Goal: Task Accomplishment & Management: Complete application form

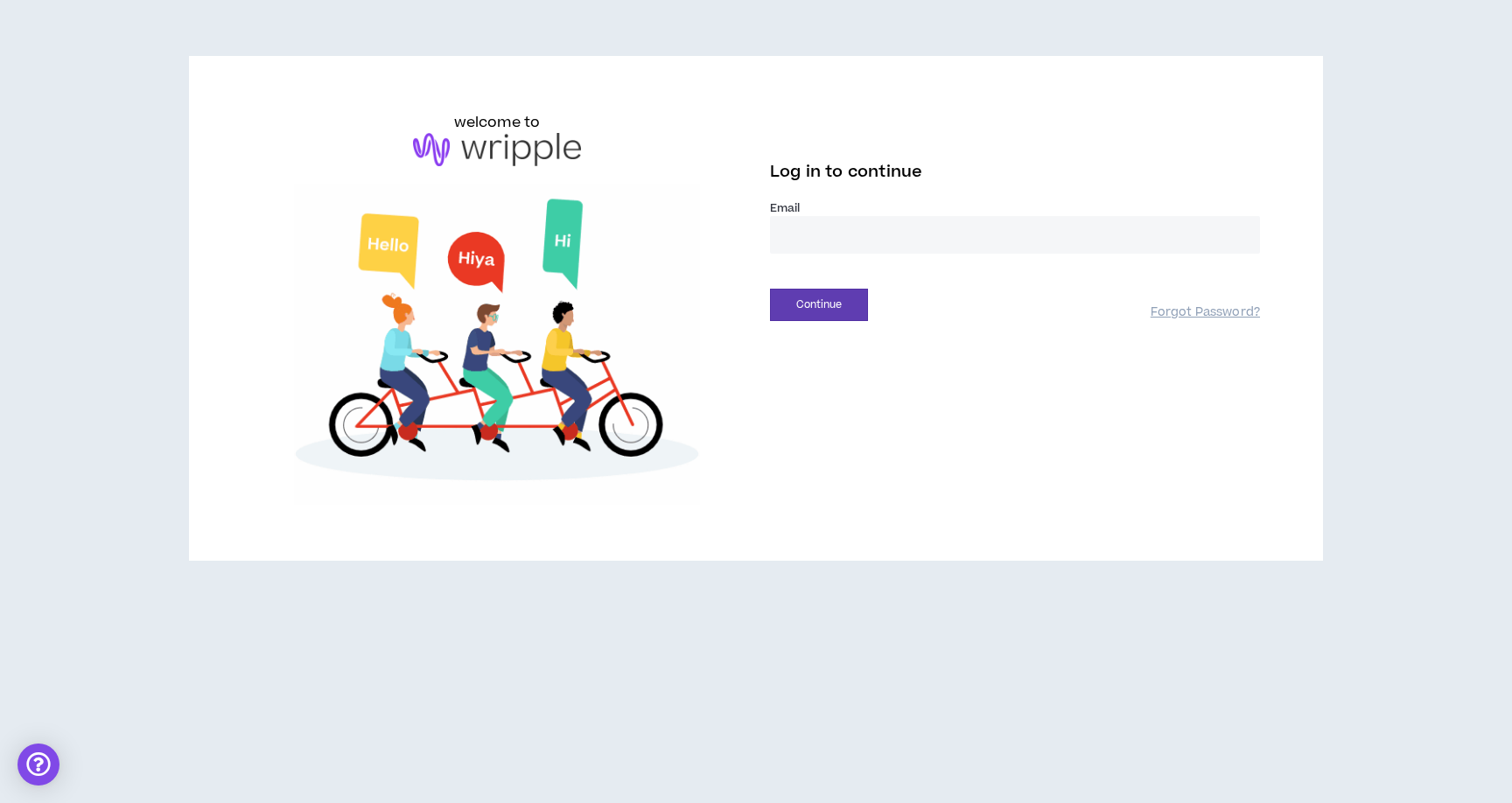
click at [815, 244] on input "email" at bounding box center [1014, 235] width 490 height 38
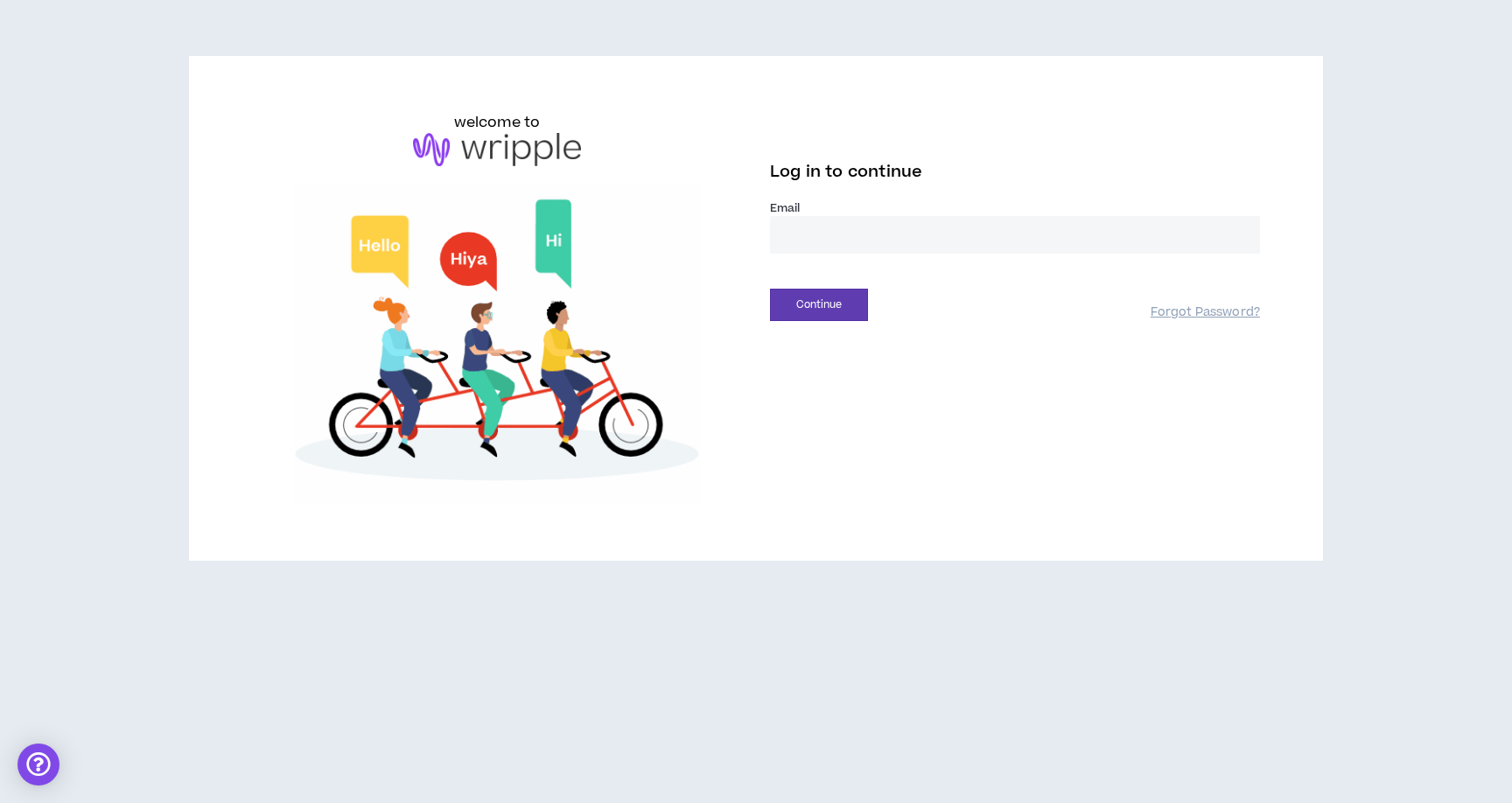
type input "**********"
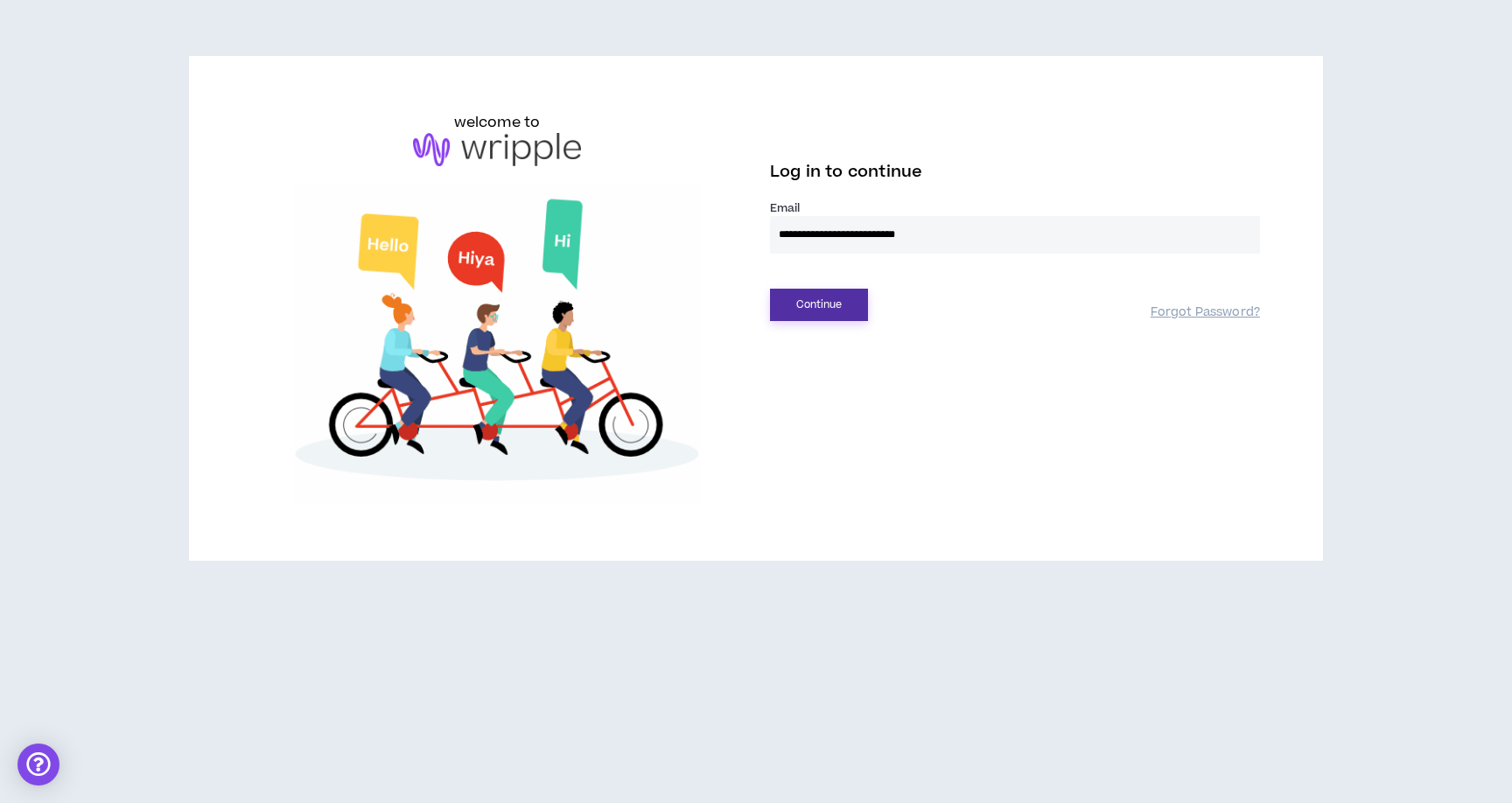
click at [842, 311] on button "Continue" at bounding box center [818, 304] width 98 height 33
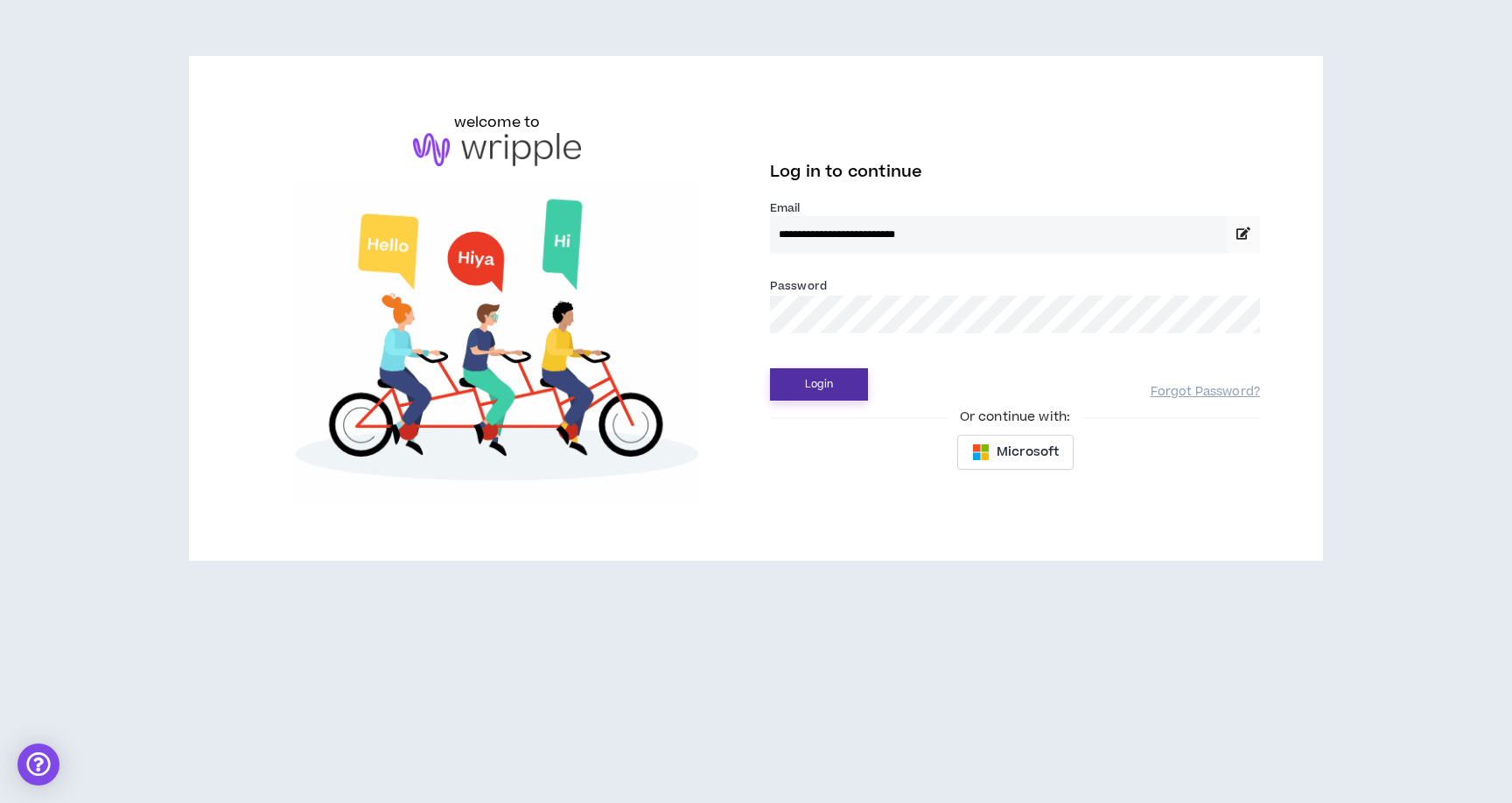
click at [813, 383] on button "Login" at bounding box center [818, 384] width 98 height 33
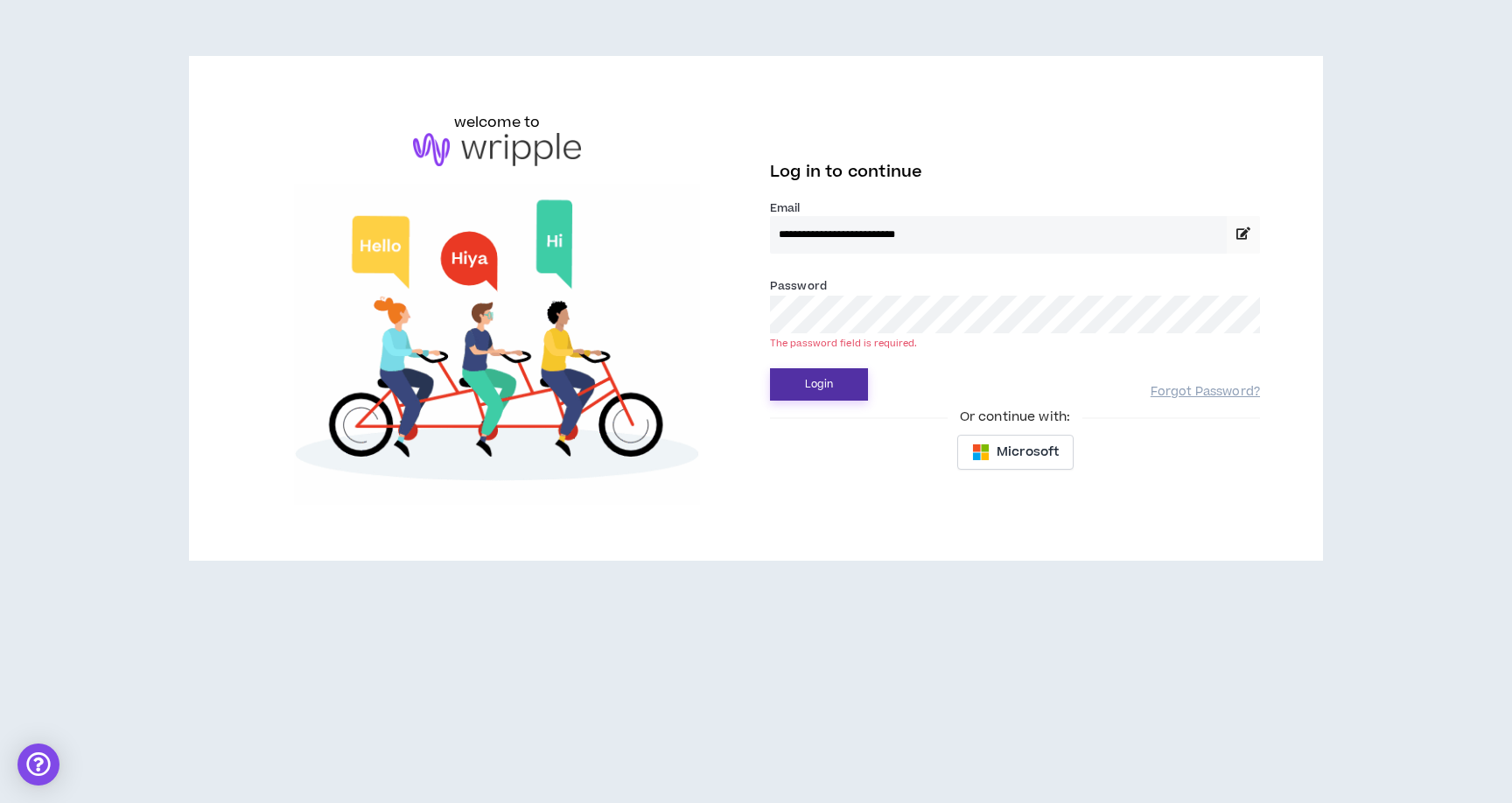
click at [832, 385] on button "Login" at bounding box center [818, 384] width 98 height 33
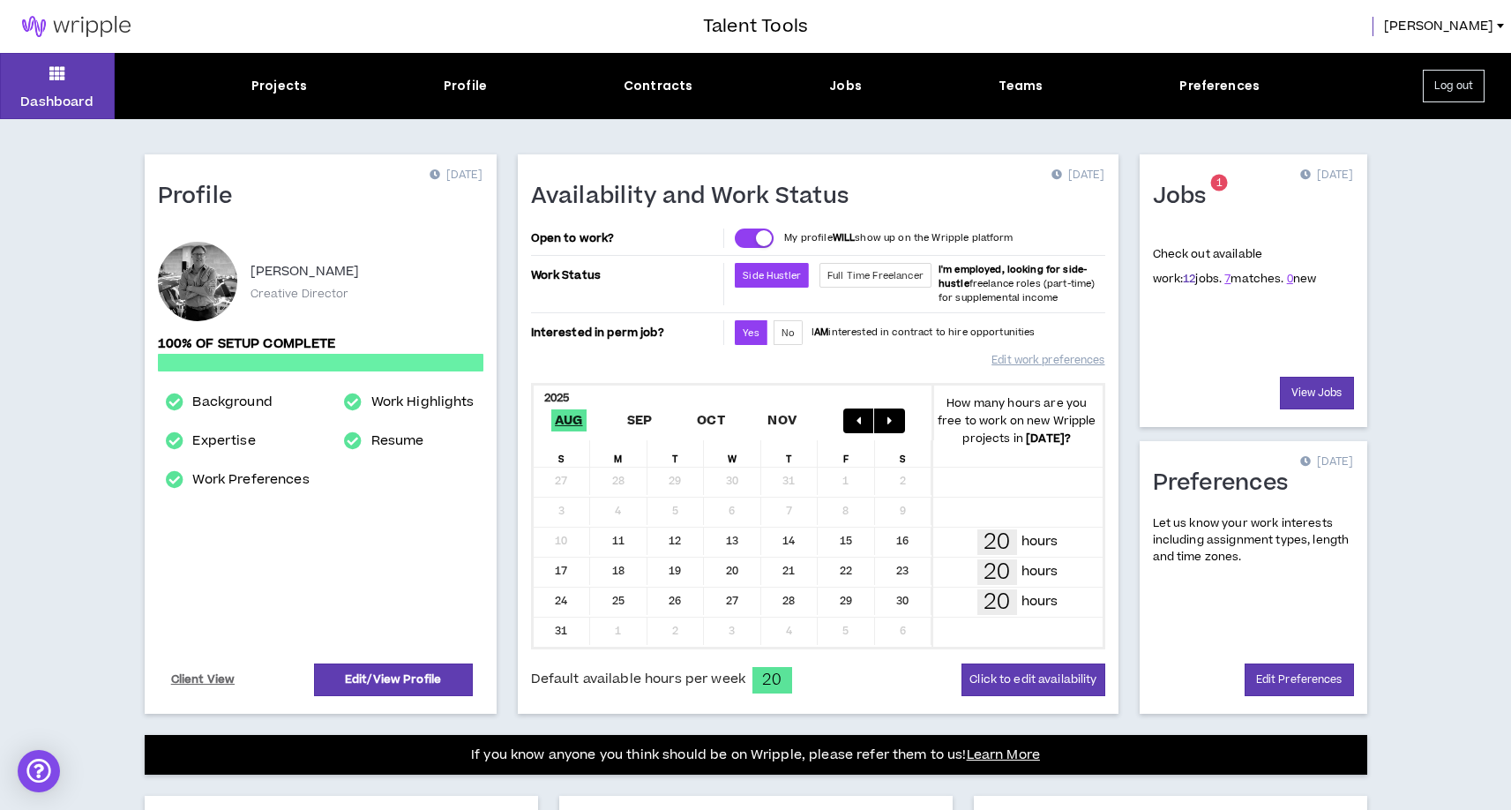
click at [1183, 280] on link "12" at bounding box center [1189, 279] width 12 height 16
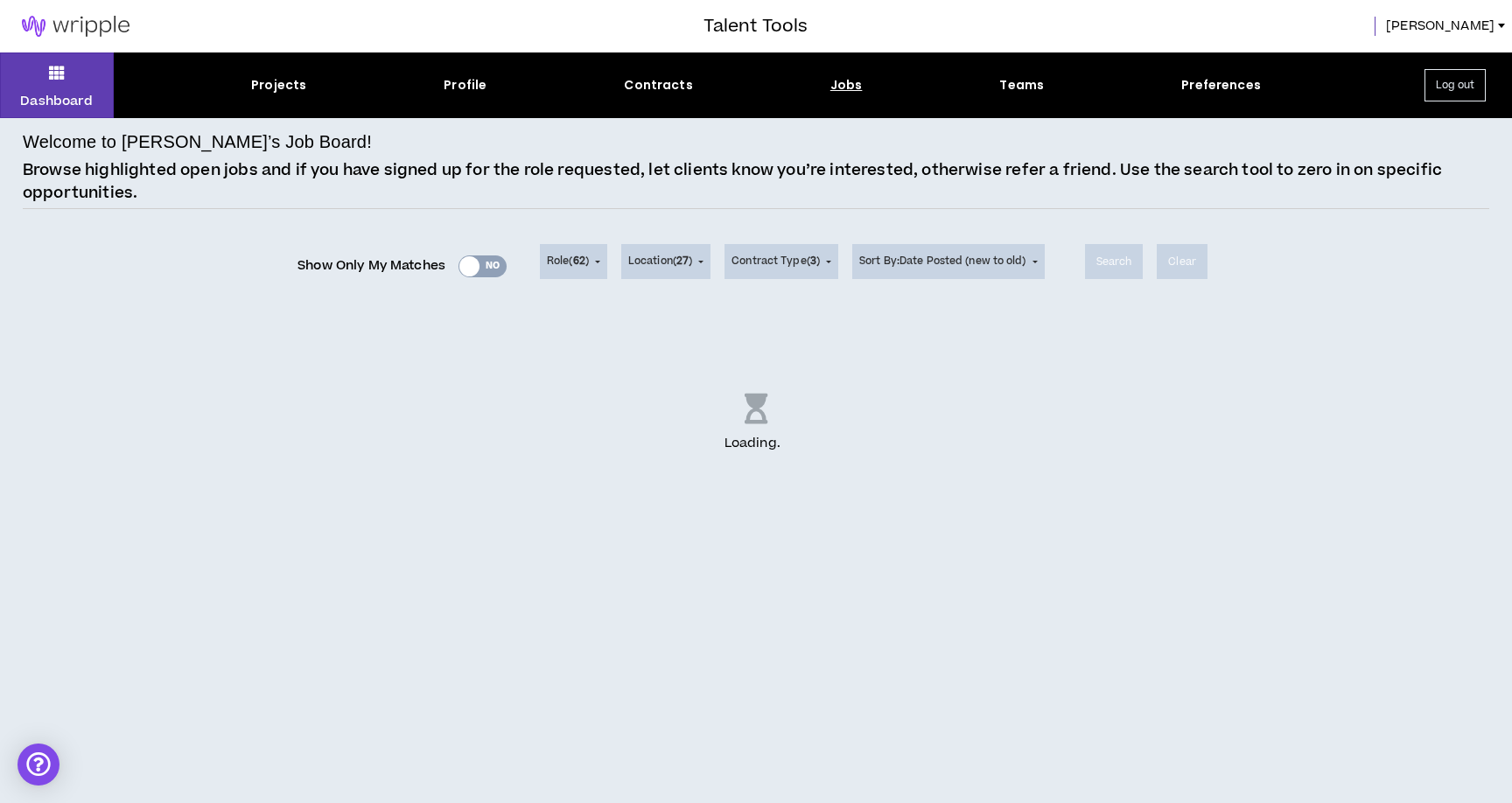
click at [488, 264] on div "Show Only My Matches Yes No" at bounding box center [402, 266] width 209 height 26
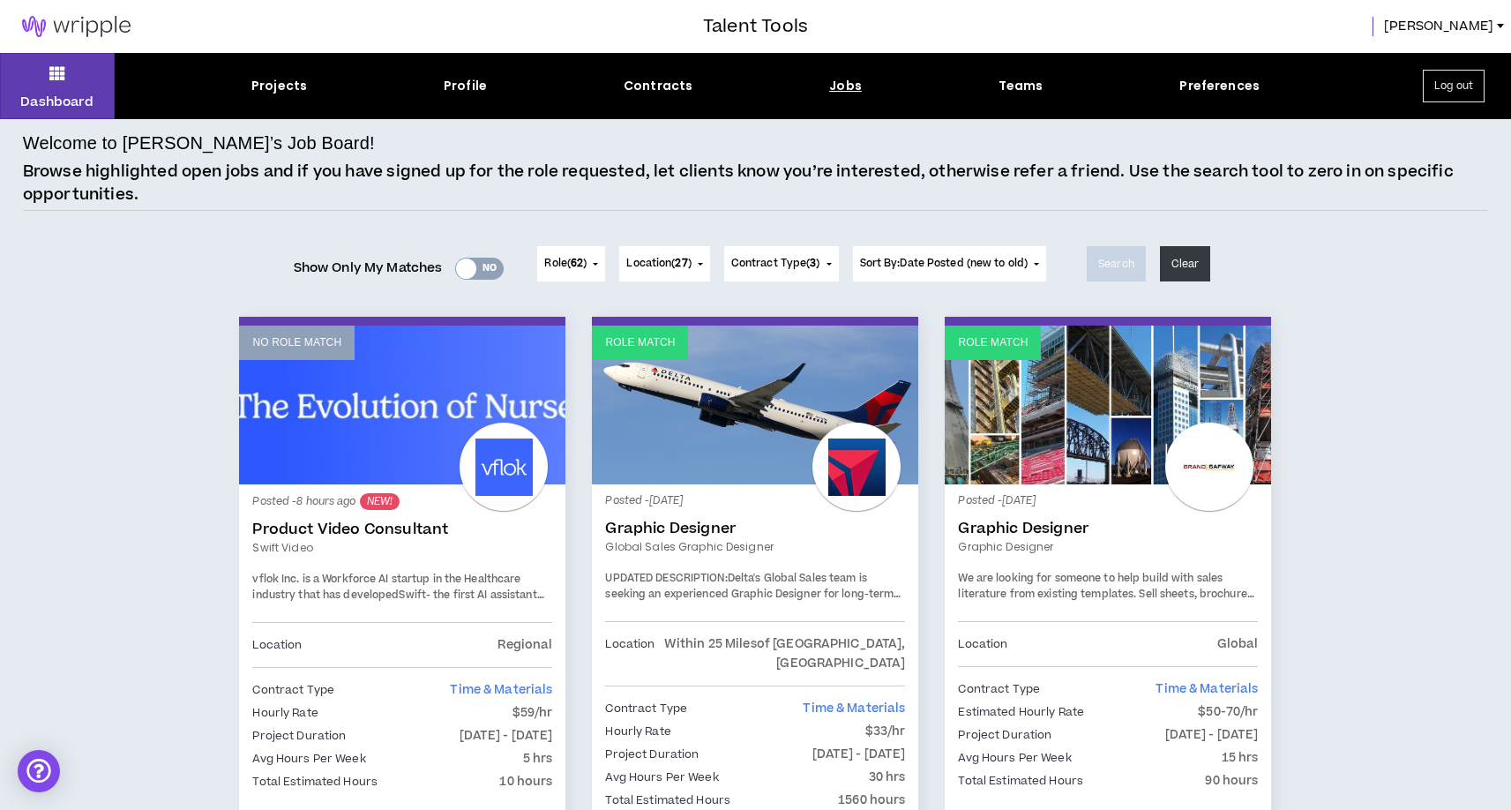
click at [482, 264] on div "Yes No" at bounding box center [479, 269] width 49 height 22
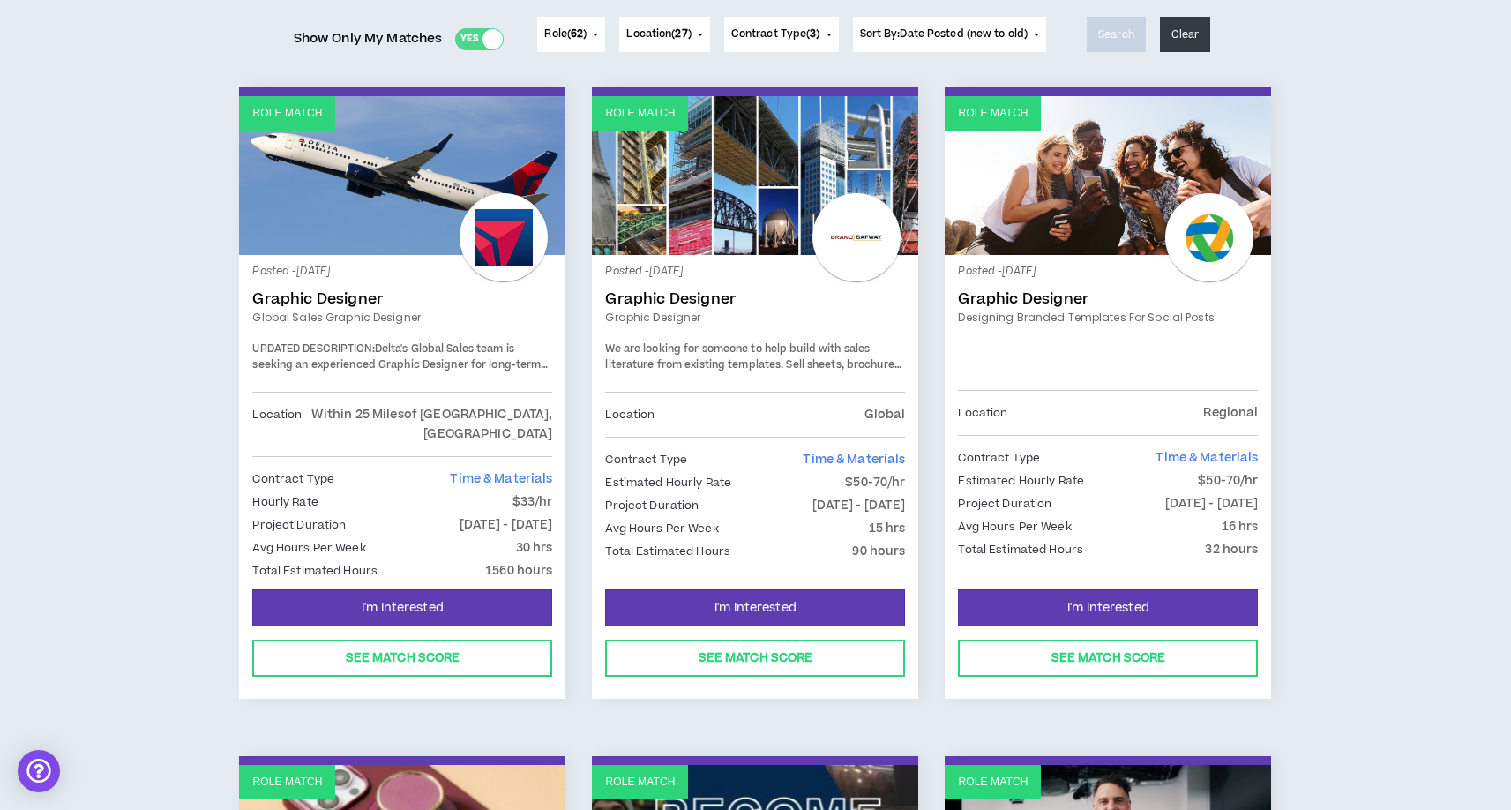
scroll to position [229, 0]
click at [836, 371] on span "We are looking for someone to help build with sales literature from existing te…" at bounding box center [754, 373] width 299 height 62
click at [708, 296] on link "Graphic Designer" at bounding box center [755, 300] width 300 height 18
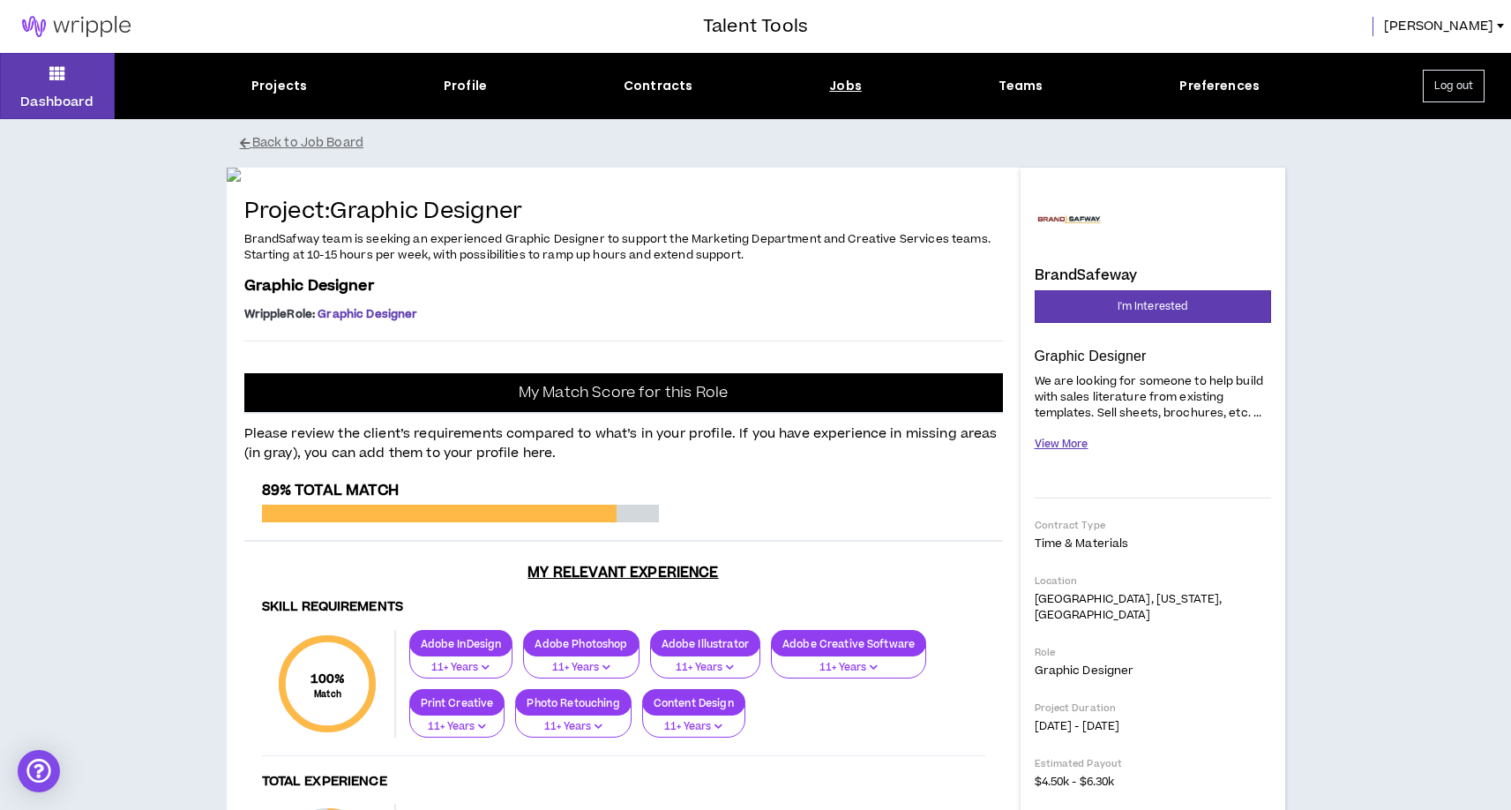
click at [1075, 438] on button "View More" at bounding box center [1062, 444] width 54 height 31
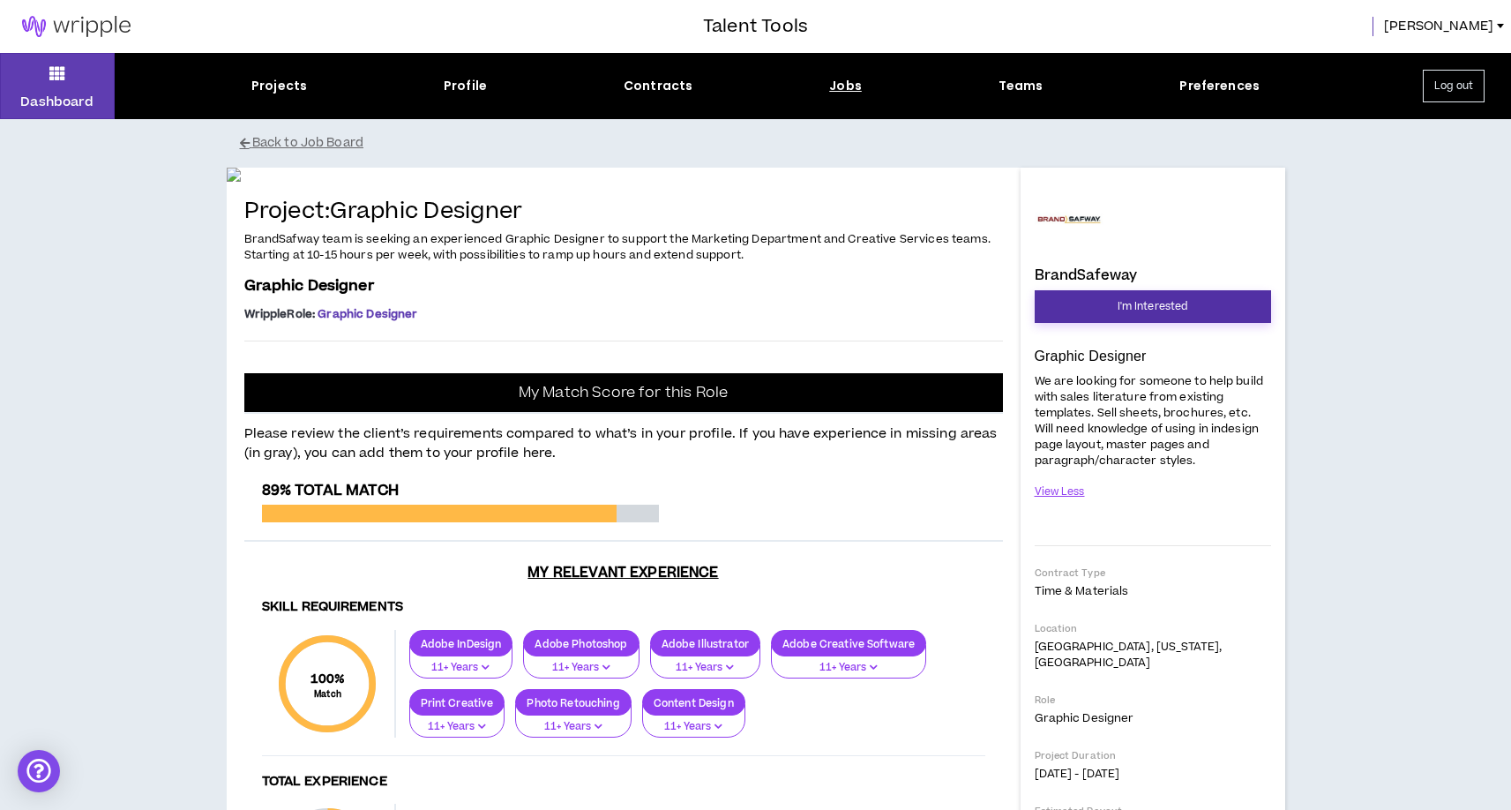
click at [1116, 305] on button "I'm Interested" at bounding box center [1153, 306] width 236 height 33
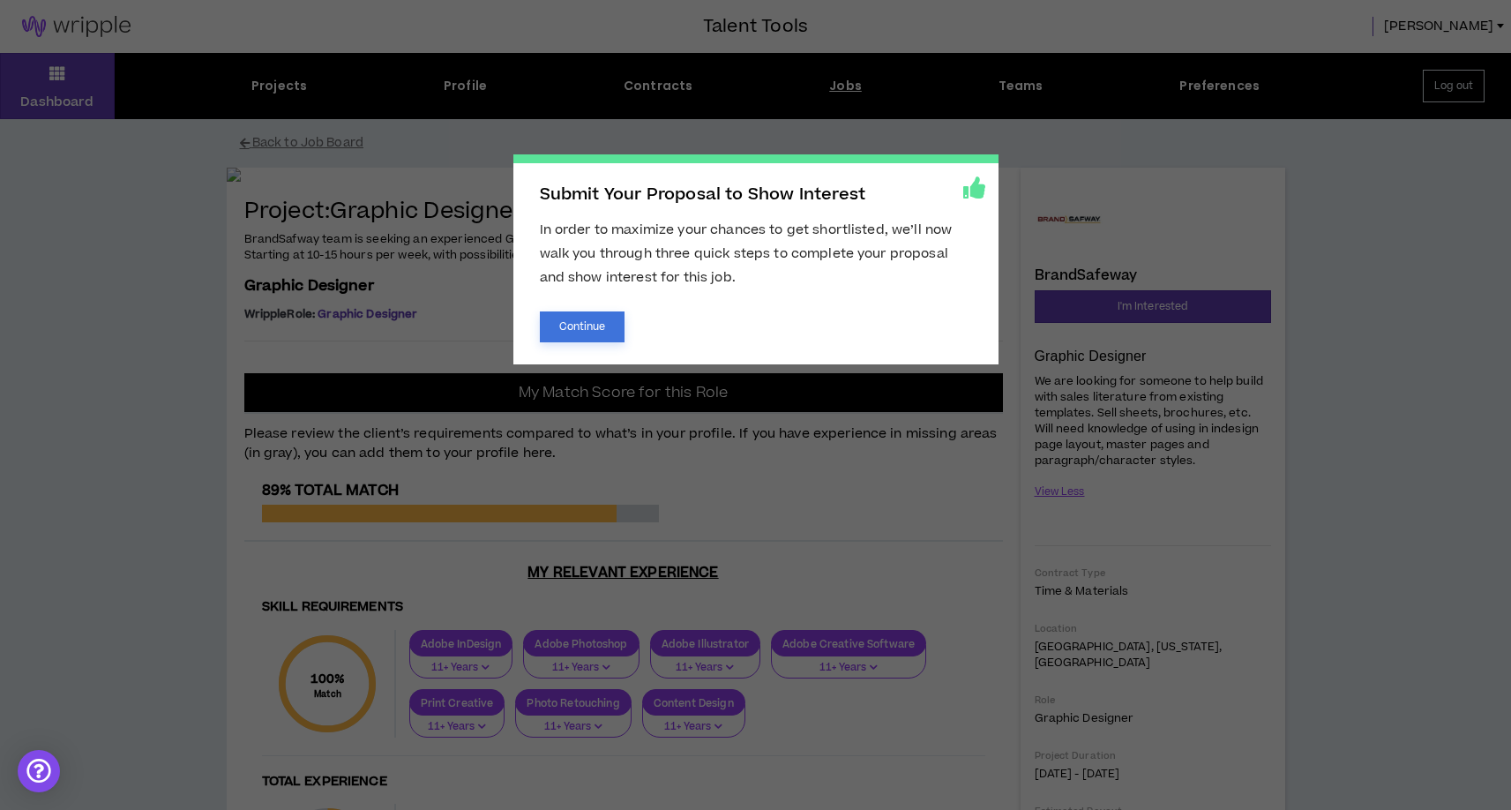
click at [564, 320] on button "Continue" at bounding box center [583, 326] width 86 height 31
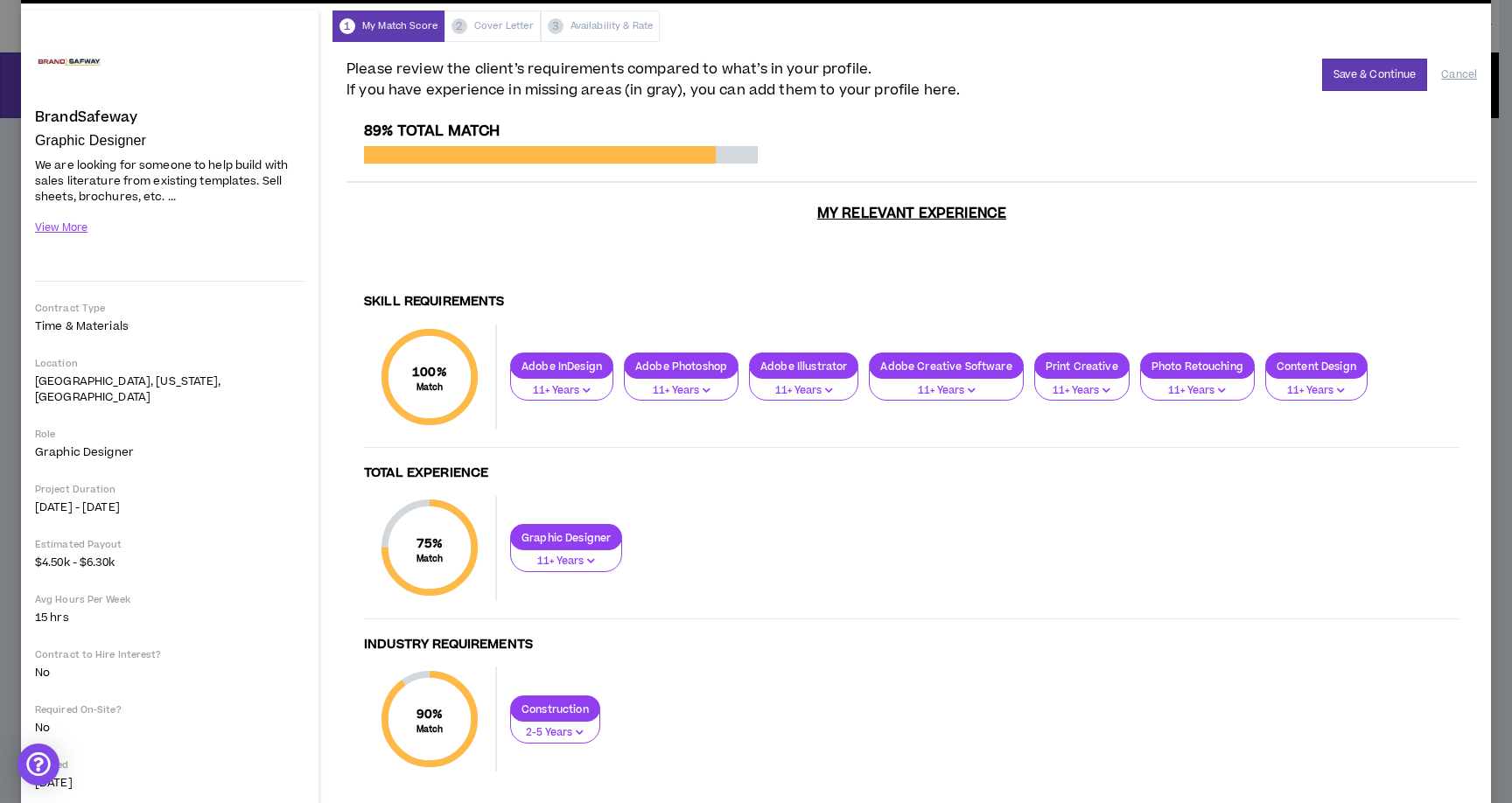
scroll to position [83, 0]
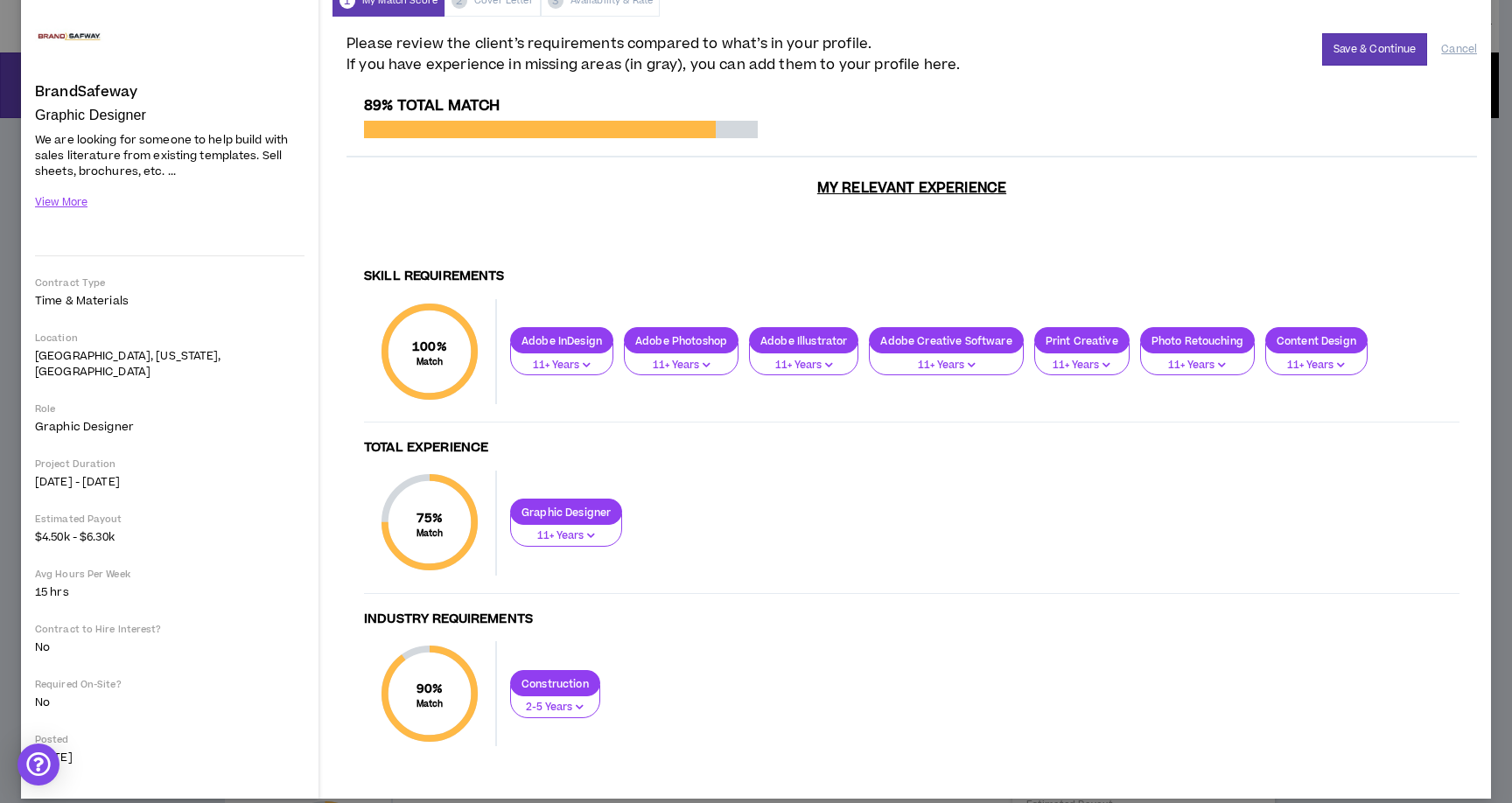
click at [586, 528] on p "11+ Years" at bounding box center [566, 536] width 89 height 16
click at [688, 499] on div "Graphic Designer 11+ Years" at bounding box center [978, 522] width 962 height 49
click at [589, 506] on p "Graphic Designer" at bounding box center [565, 512] width 110 height 13
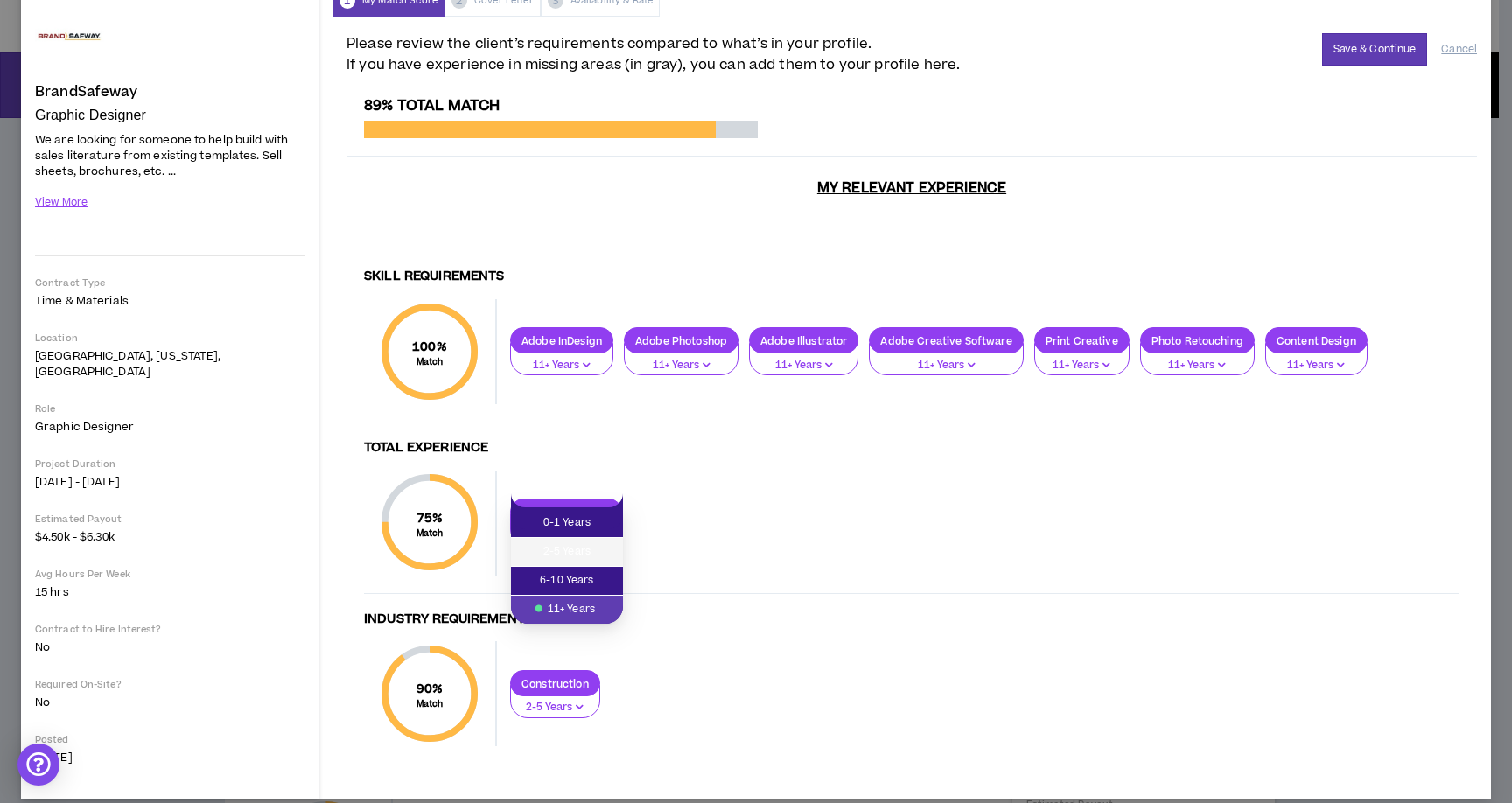
click at [583, 549] on span "2-5 Years" at bounding box center [567, 551] width 91 height 19
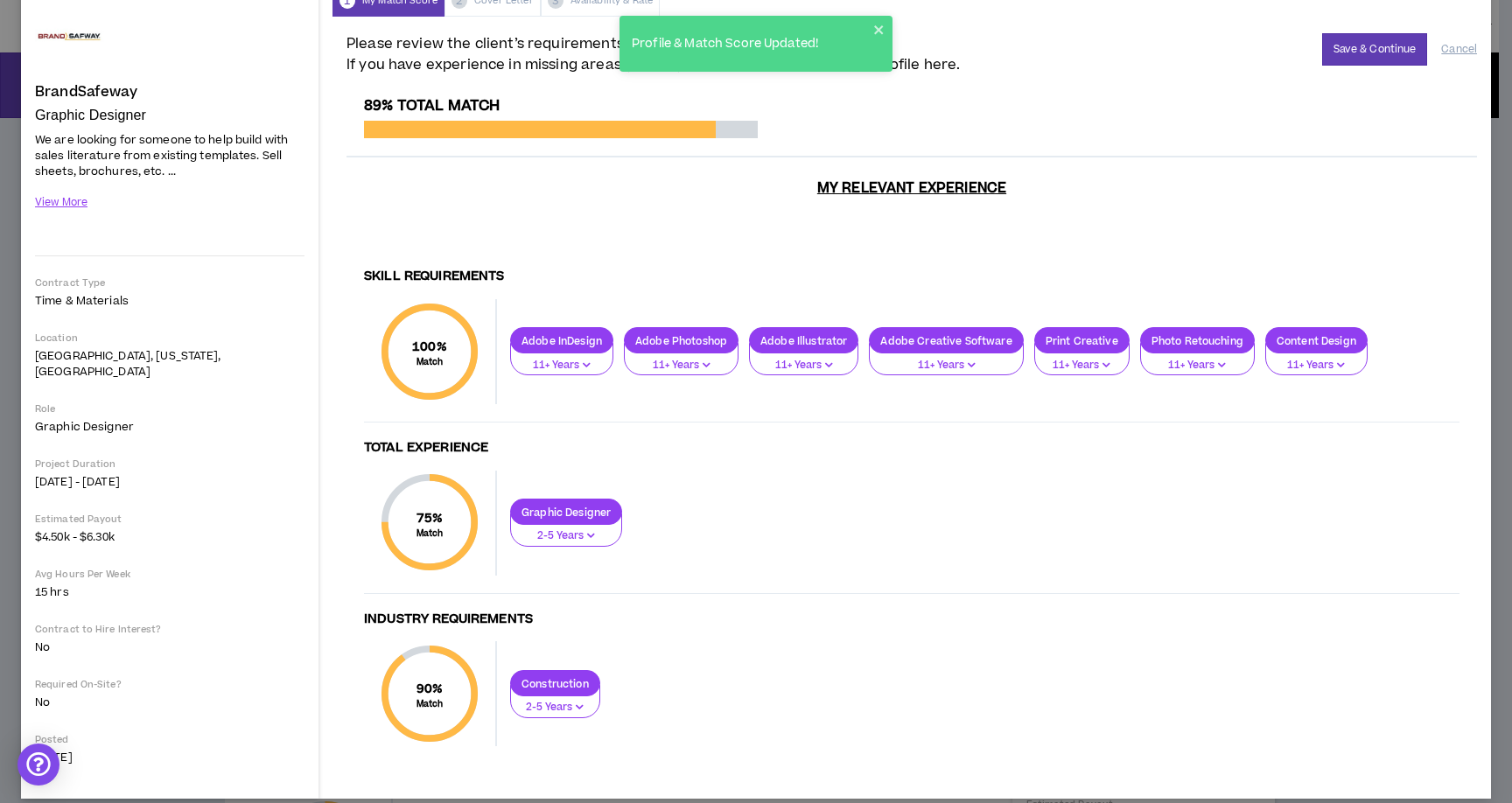
click at [575, 528] on p "2-5 Years" at bounding box center [566, 536] width 89 height 16
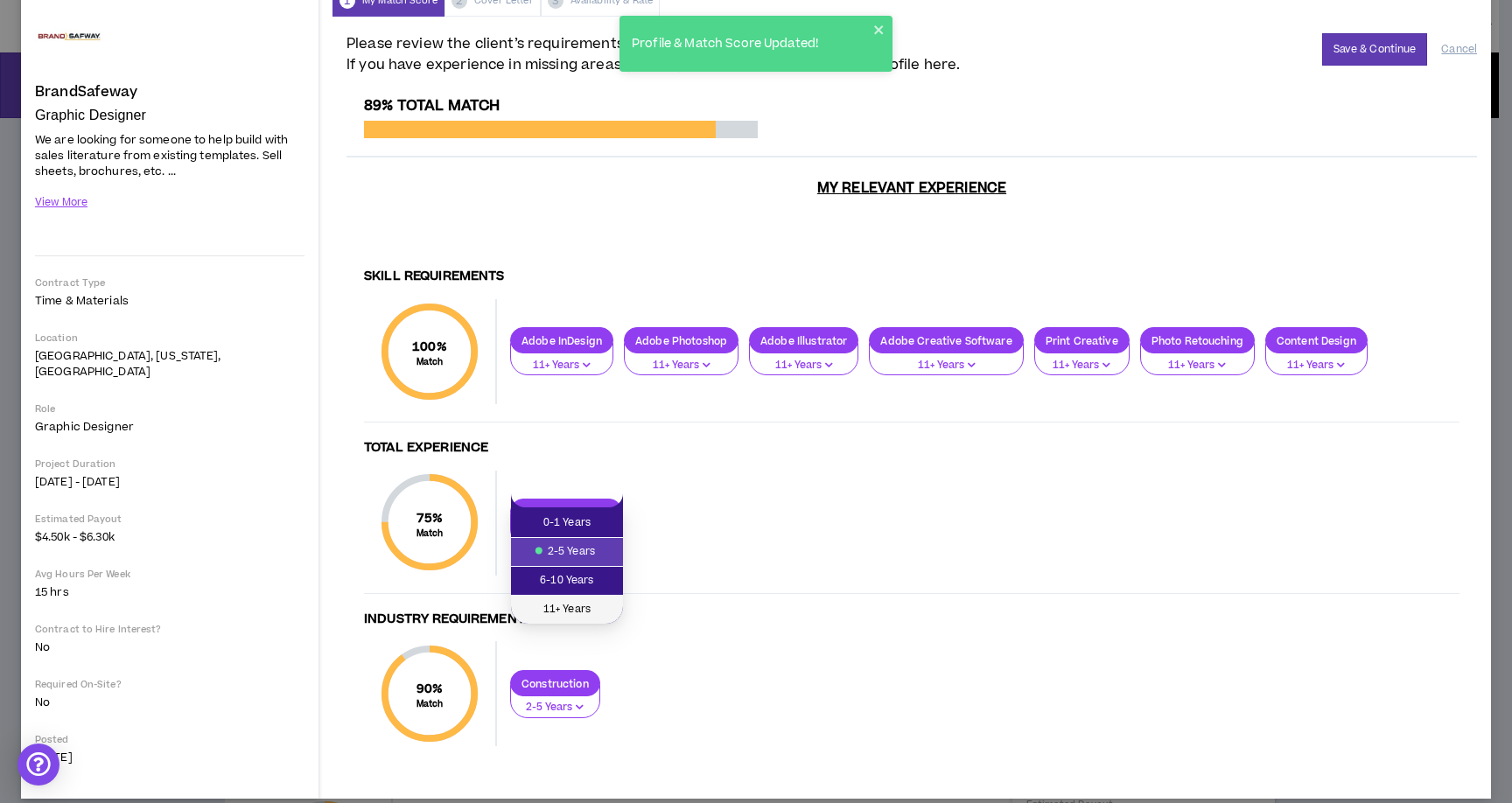
click at [571, 606] on span "11+ Years" at bounding box center [567, 609] width 91 height 19
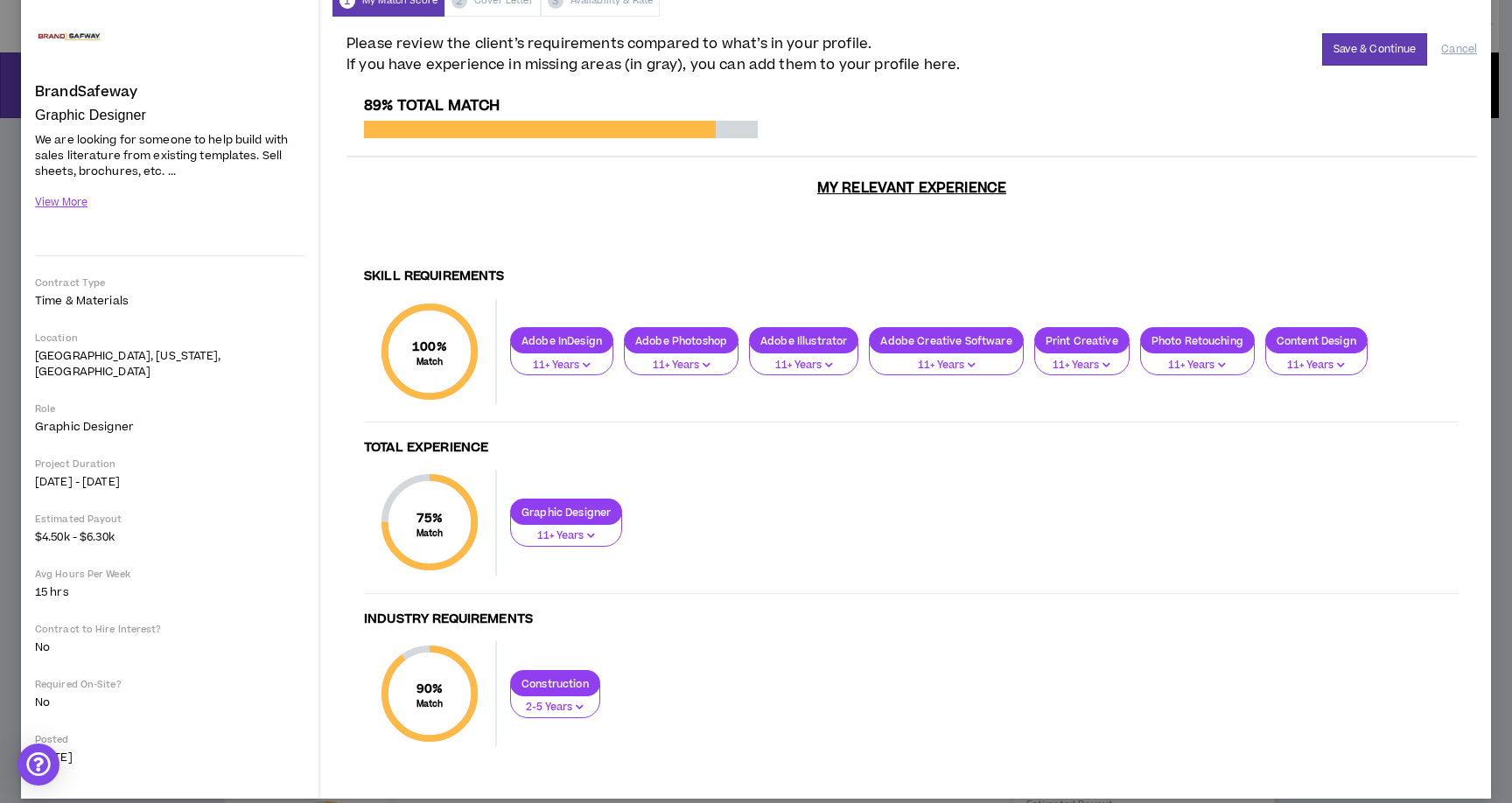
click at [599, 528] on p "11+ Years" at bounding box center [566, 536] width 89 height 16
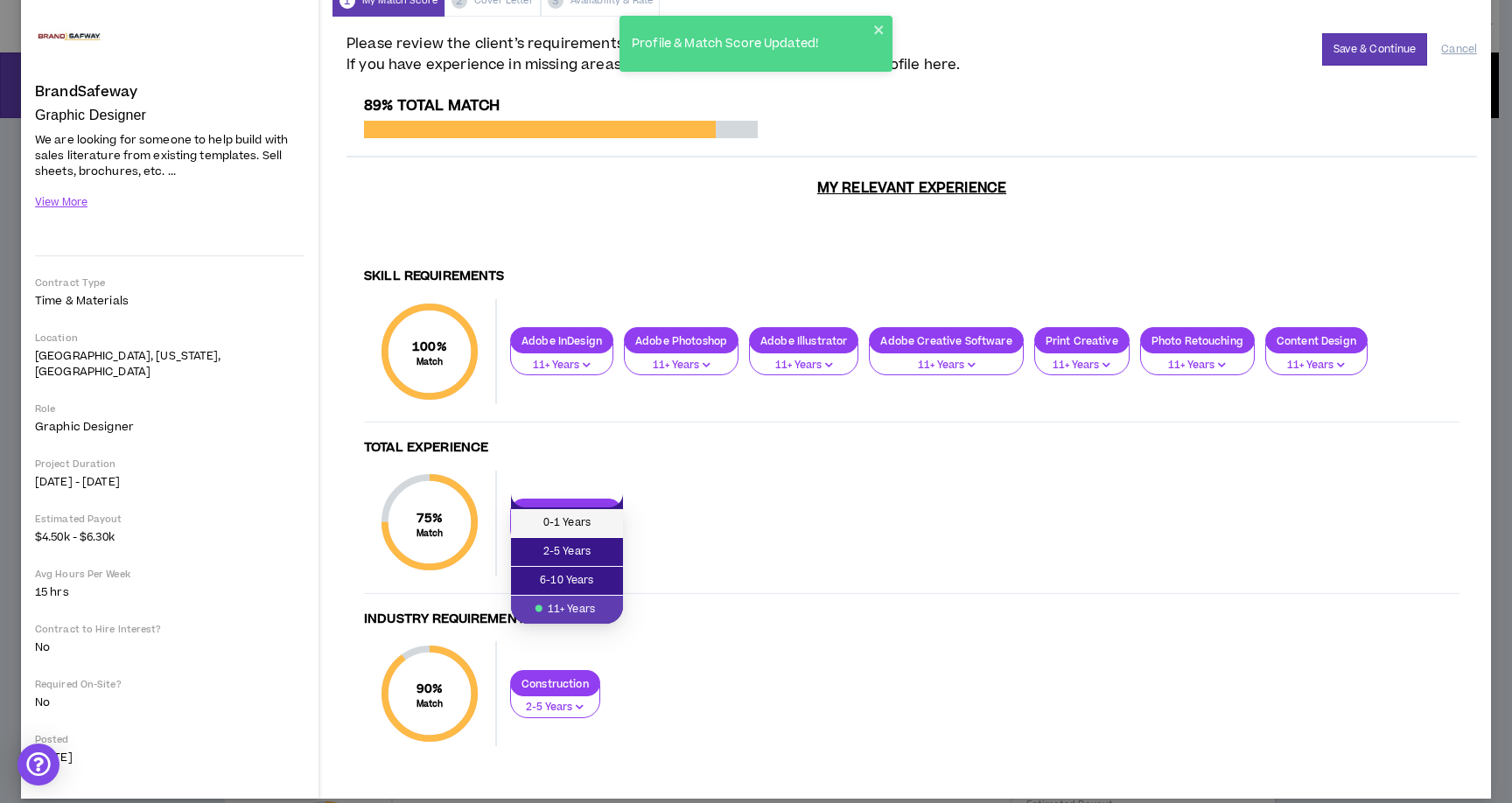
click at [593, 516] on span "0-1 Years" at bounding box center [567, 522] width 91 height 19
click at [566, 514] on button "0-1 Years" at bounding box center [565, 530] width 112 height 34
click at [569, 600] on span "11+ Years" at bounding box center [567, 609] width 91 height 19
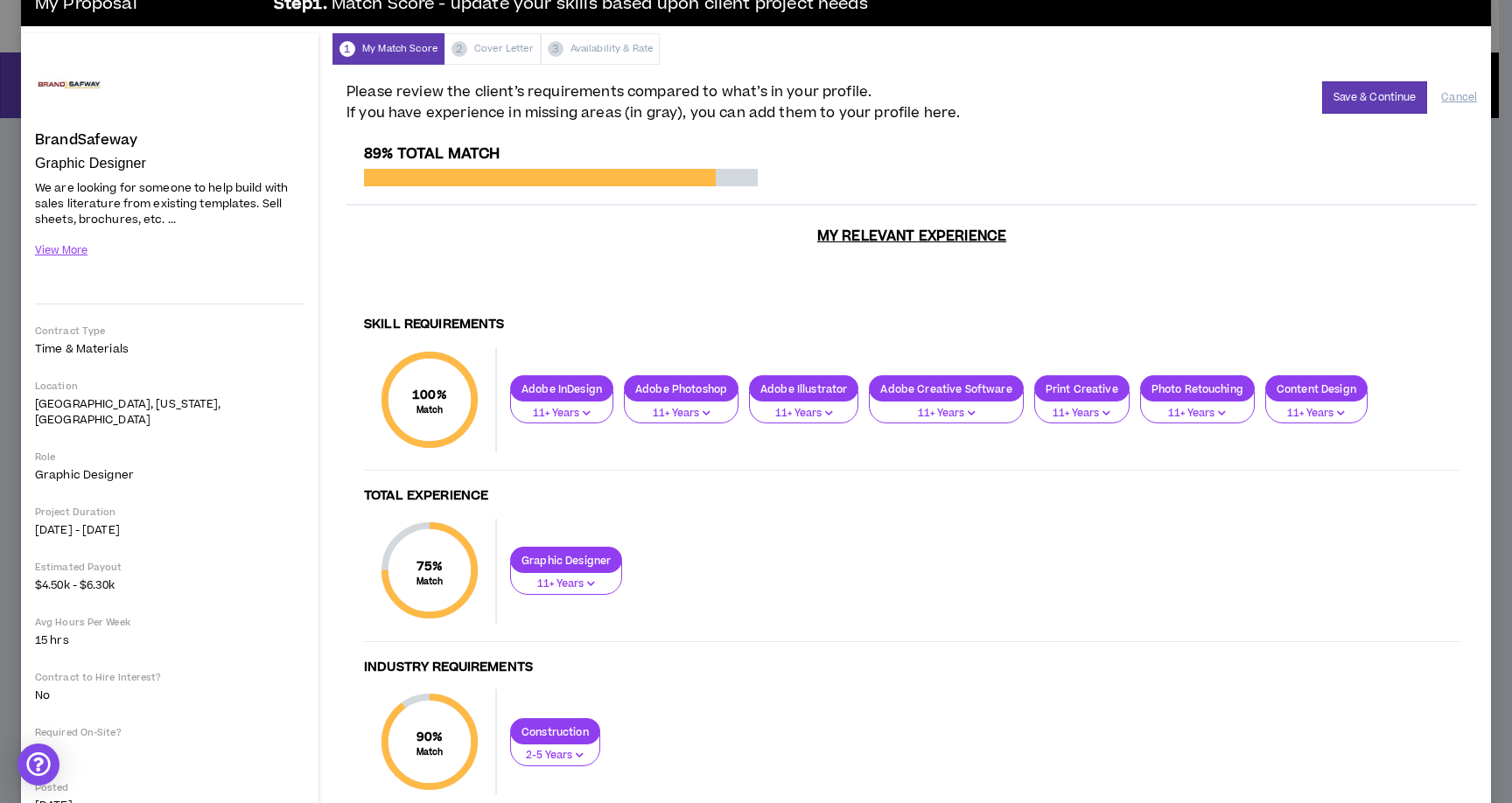
scroll to position [0, 0]
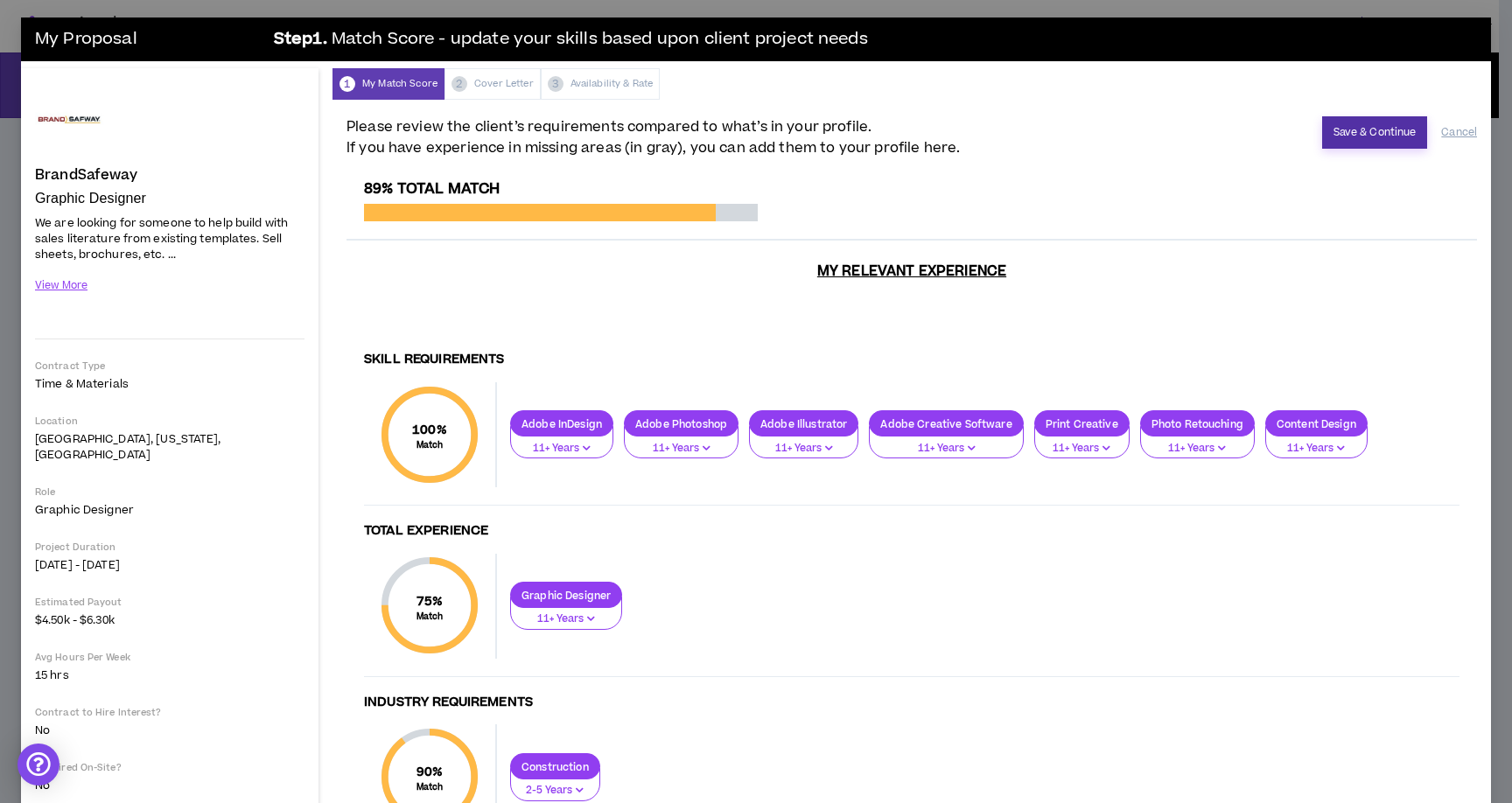
click at [1353, 138] on button "Save & Continue" at bounding box center [1374, 132] width 106 height 33
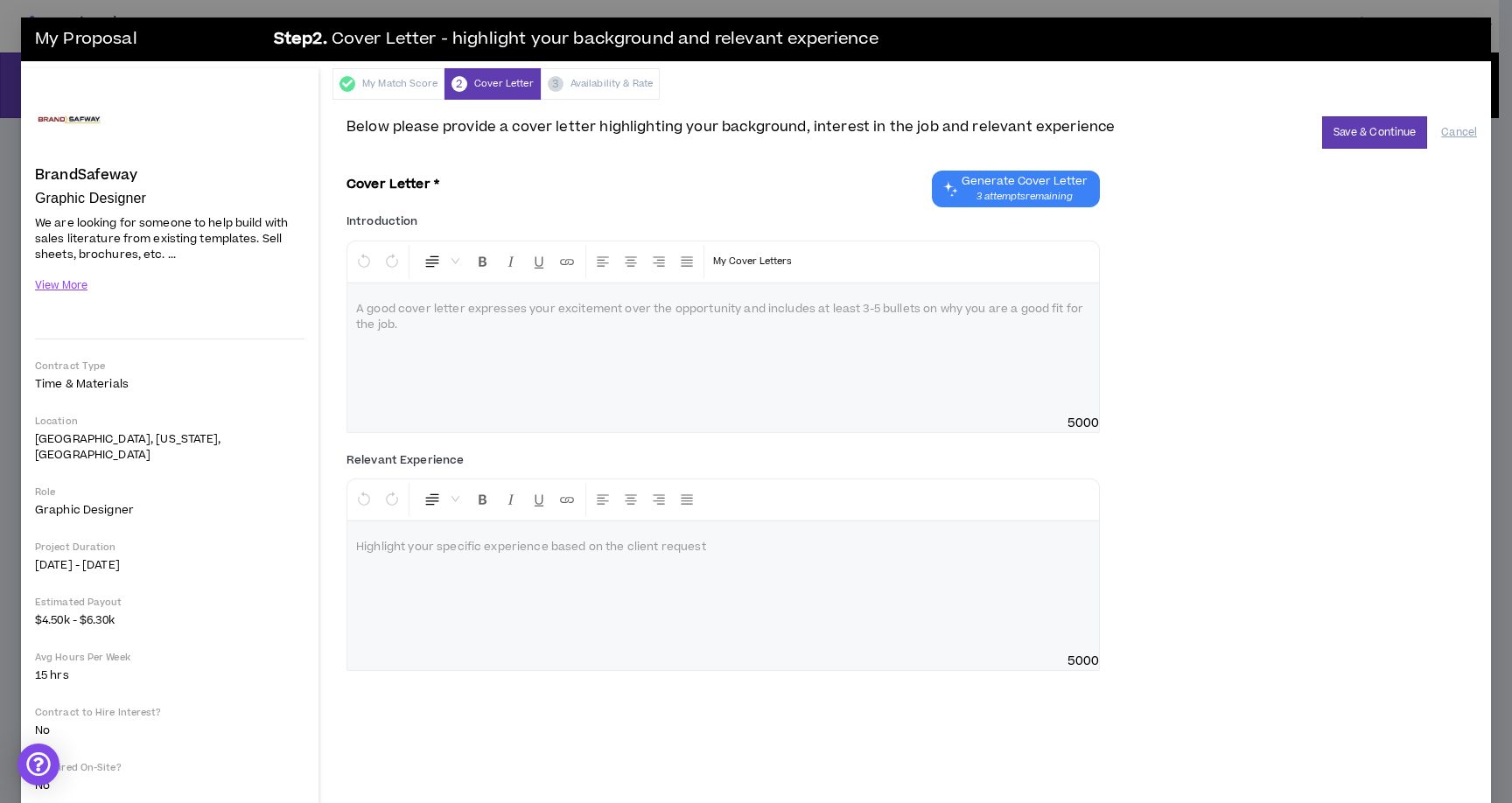
click at [555, 333] on div at bounding box center [723, 349] width 752 height 131
click at [953, 181] on icon "Chat GPT Cover Letter" at bounding box center [949, 188] width 19 height 19
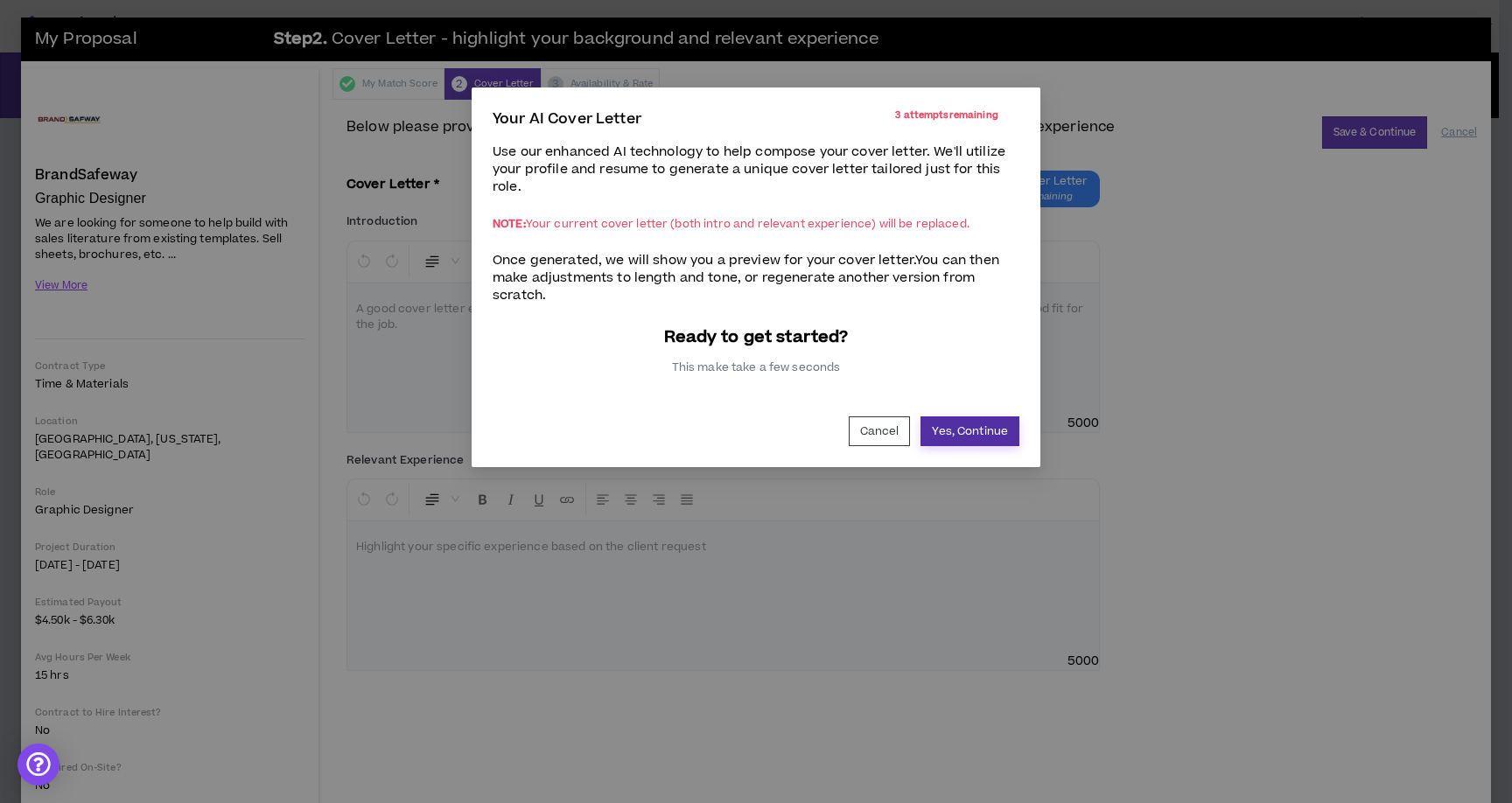
click at [960, 427] on button "Yes, Continue" at bounding box center [970, 431] width 99 height 30
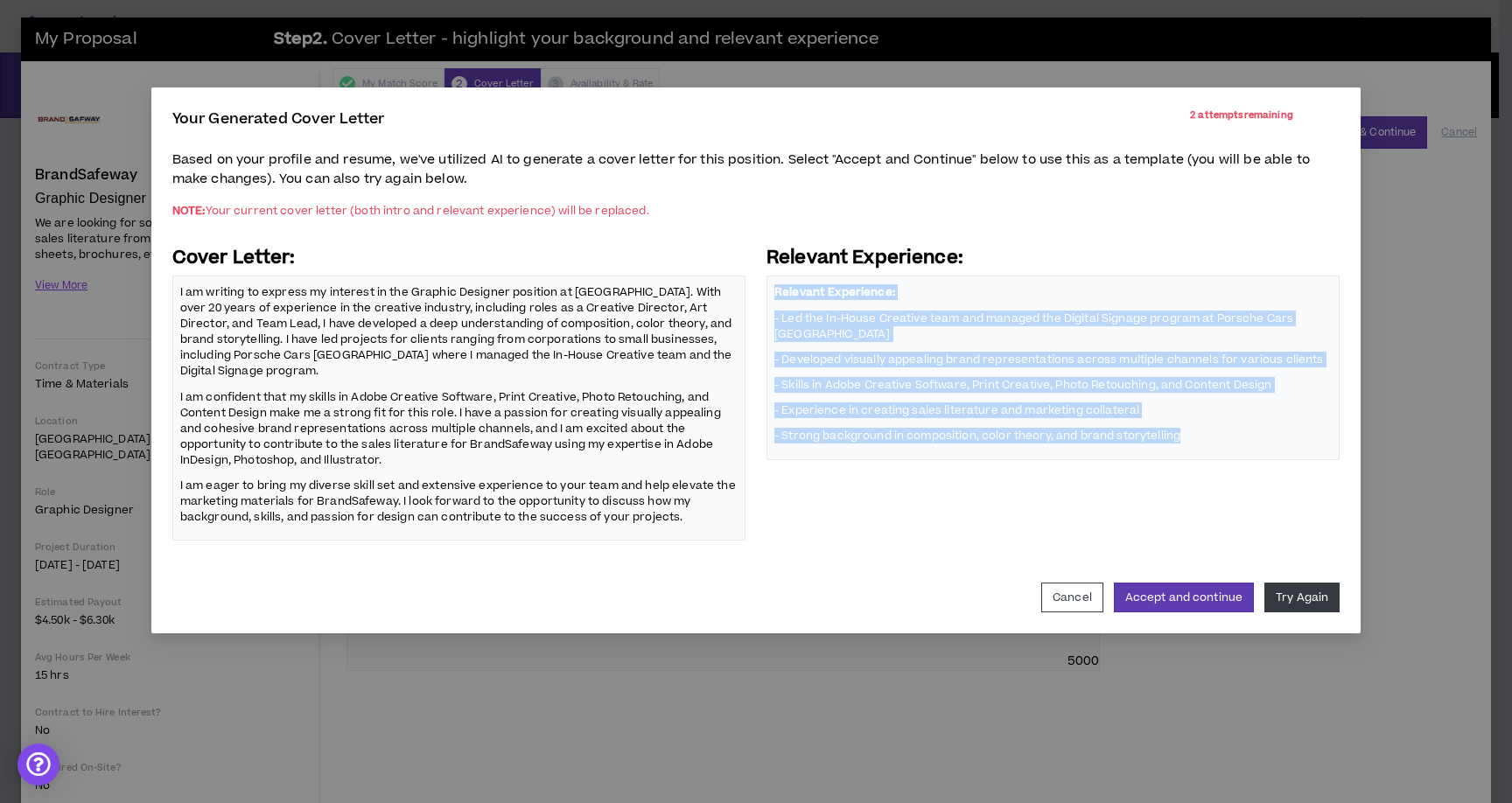
drag, startPoint x: 1188, startPoint y: 437, endPoint x: 782, endPoint y: 274, distance: 437.5
click at [782, 274] on div "Relevant Experience: Relevant Experience: - Led the In-House Creative team and …" at bounding box center [1053, 394] width 573 height 295
click at [1215, 599] on button "Accept and continue" at bounding box center [1183, 598] width 140 height 30
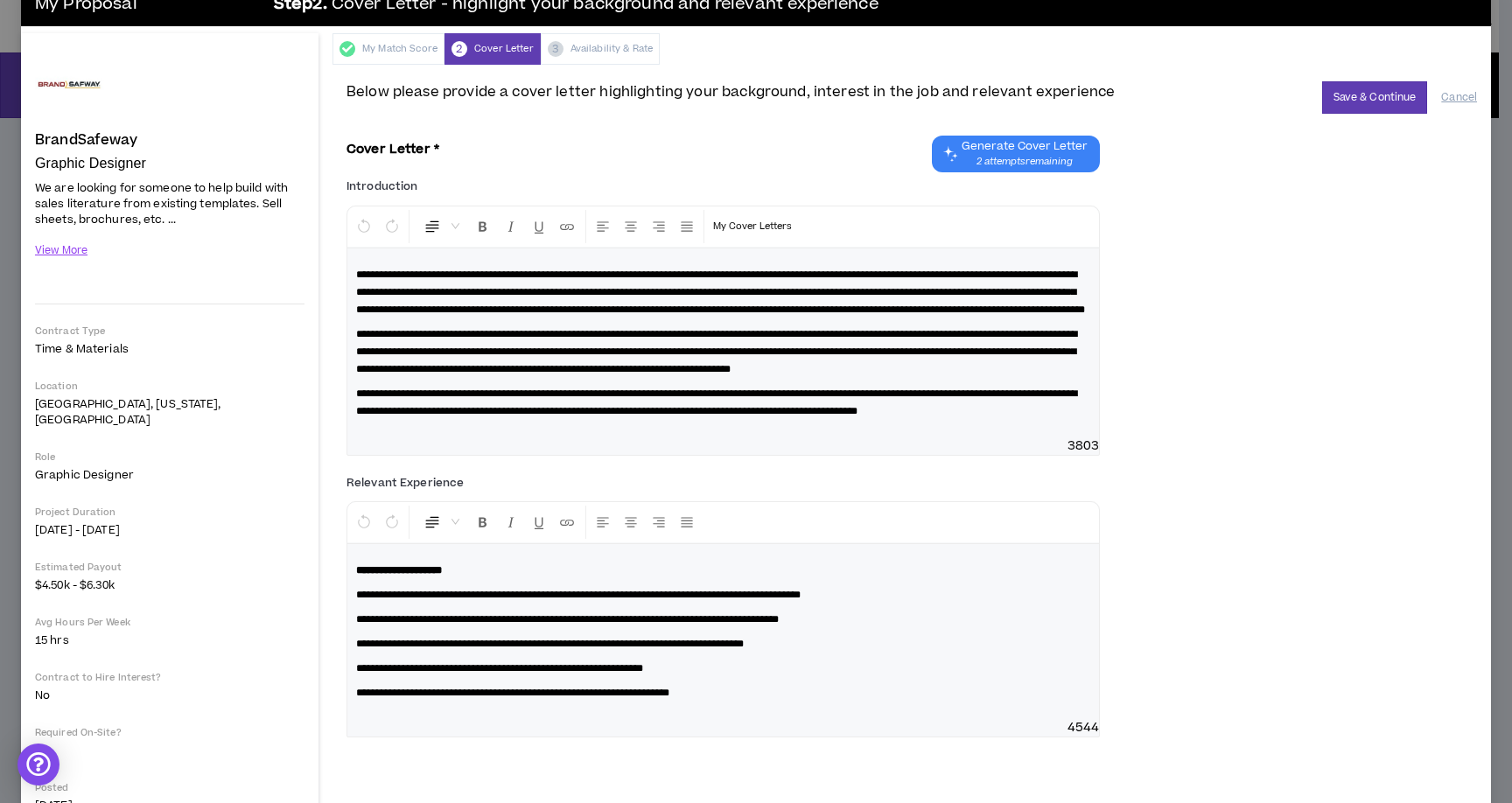
scroll to position [39, 0]
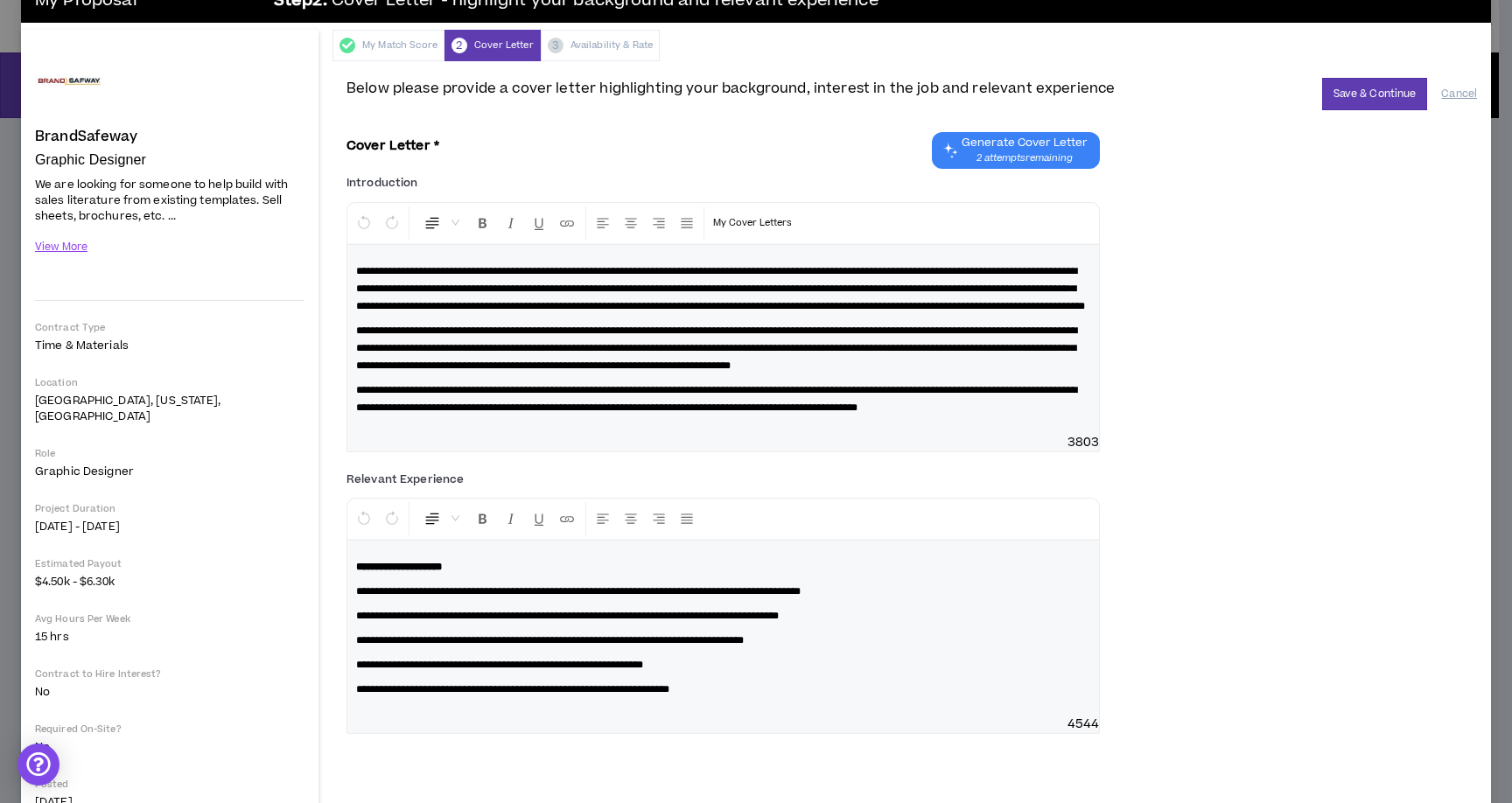
click at [669, 311] on span "**********" at bounding box center [720, 288] width 729 height 46
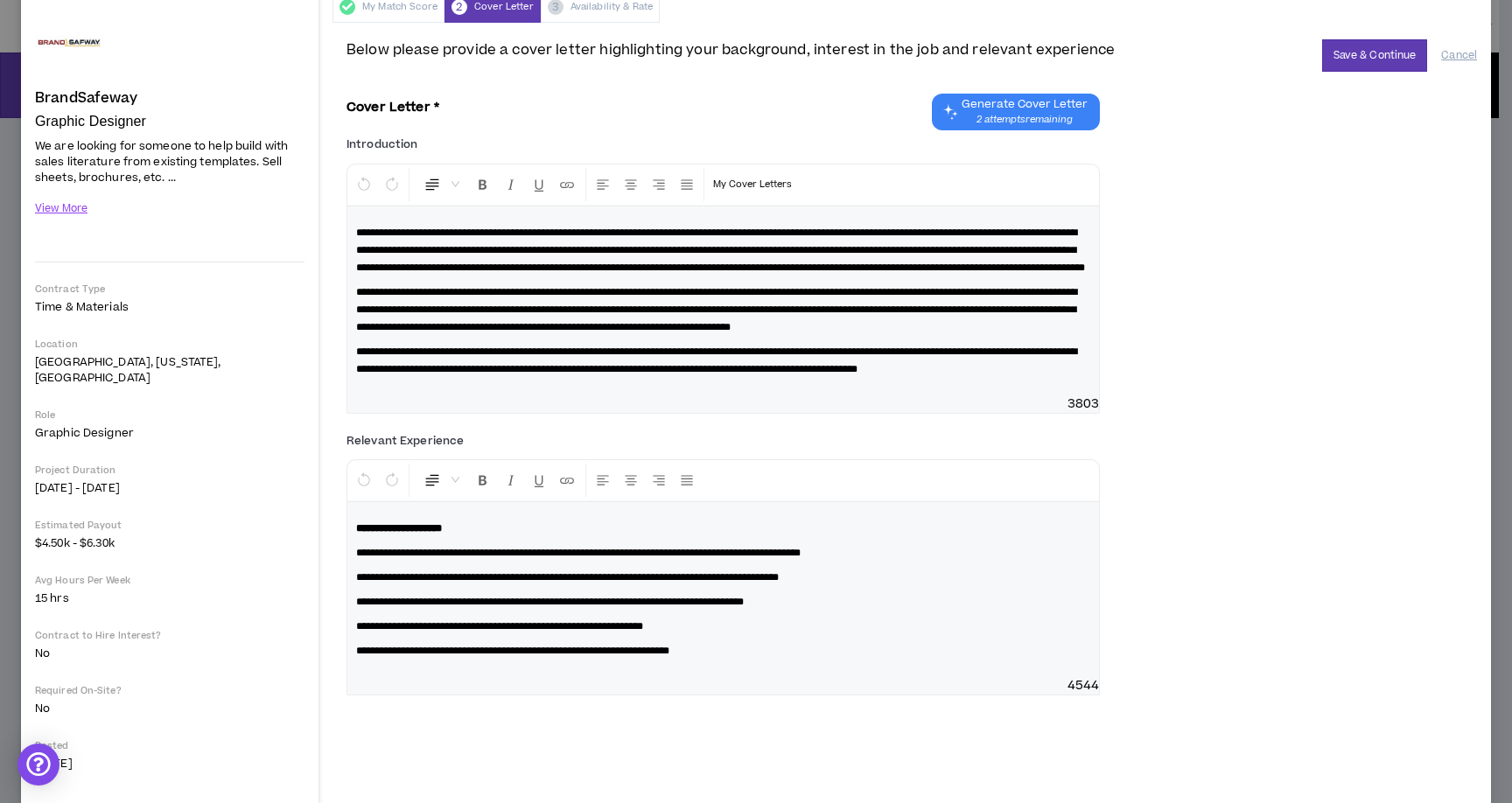
scroll to position [83, 0]
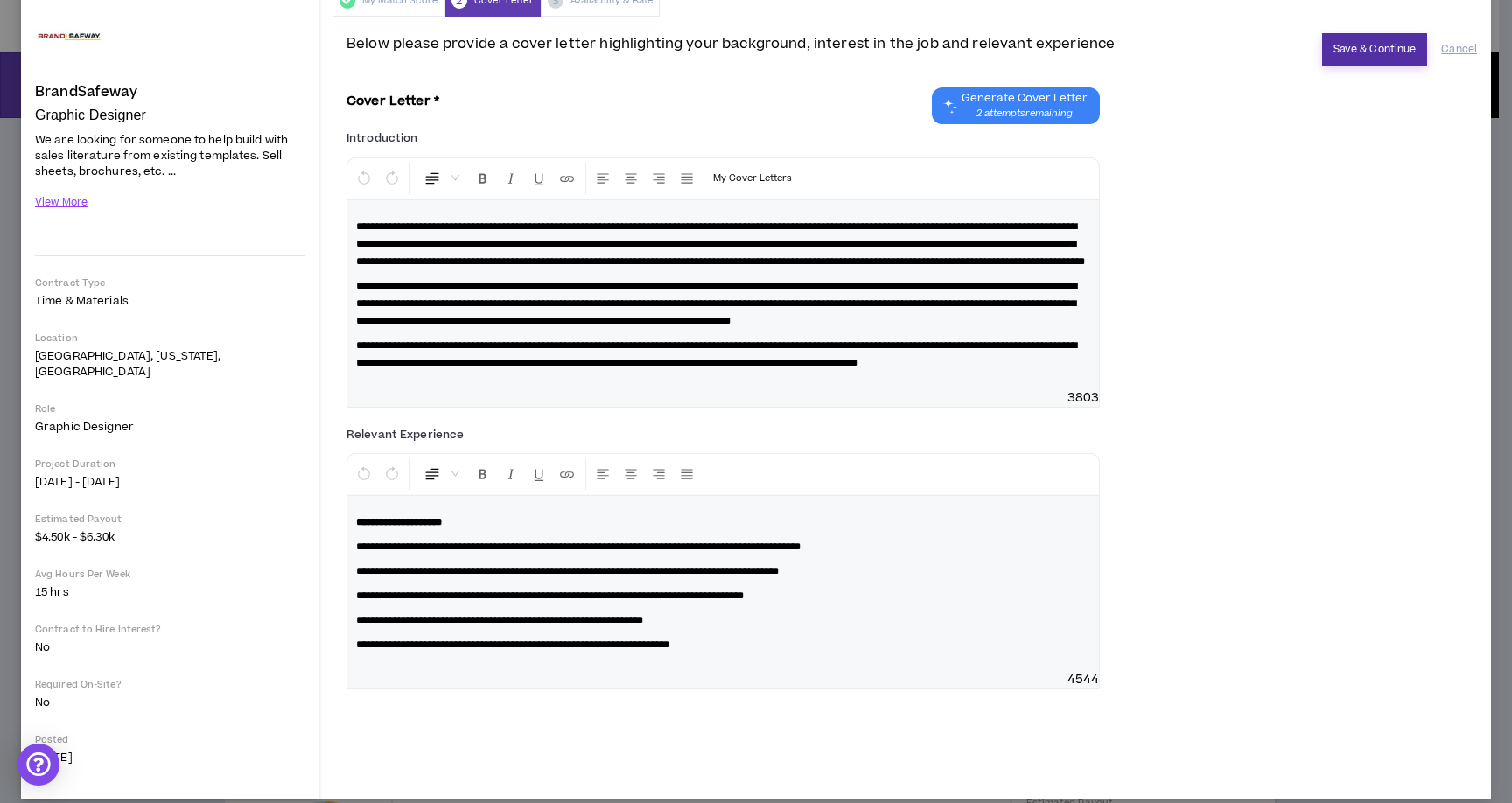
click at [1343, 54] on button "Save & Continue" at bounding box center [1374, 50] width 106 height 33
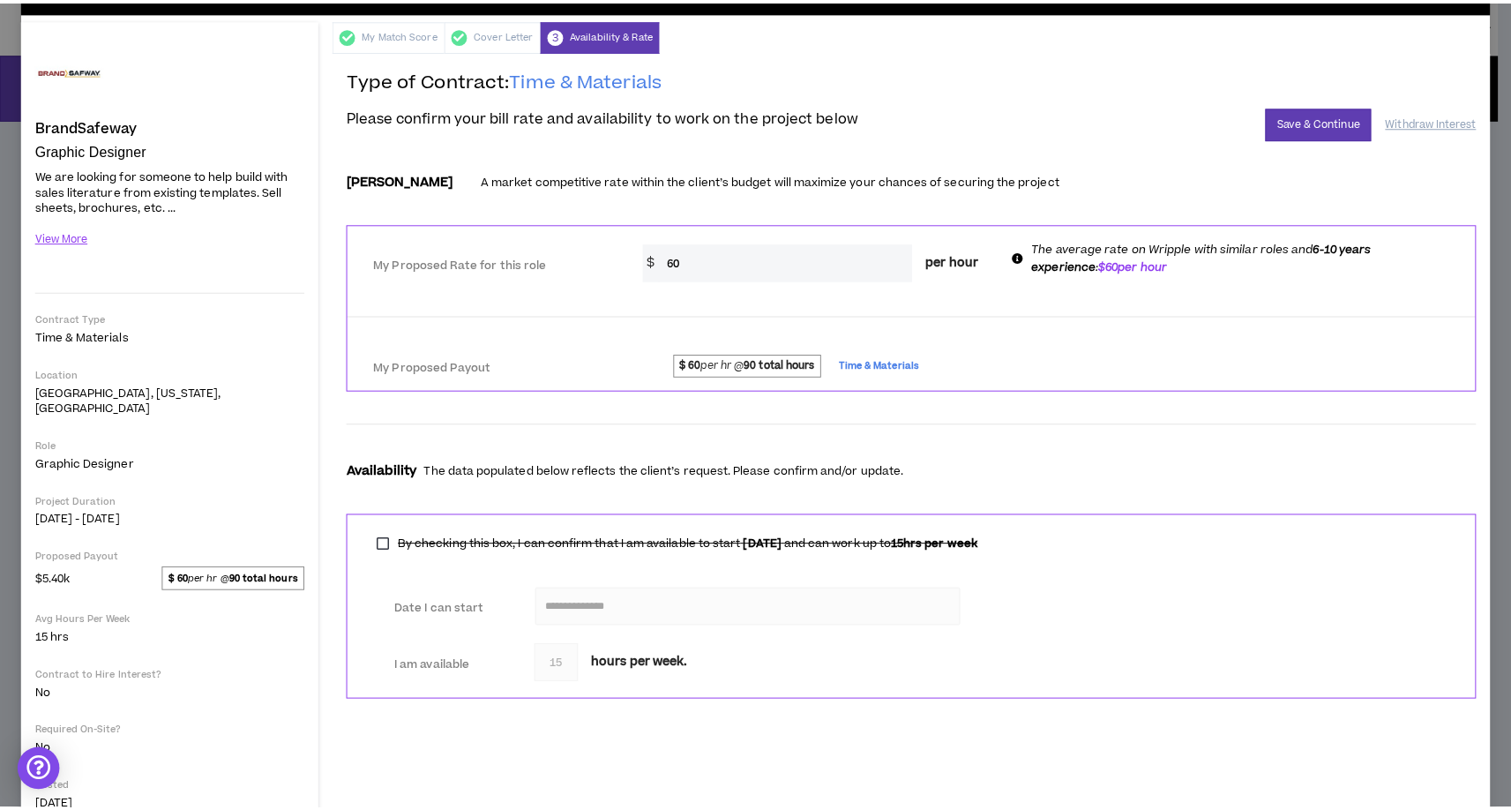
scroll to position [55, 0]
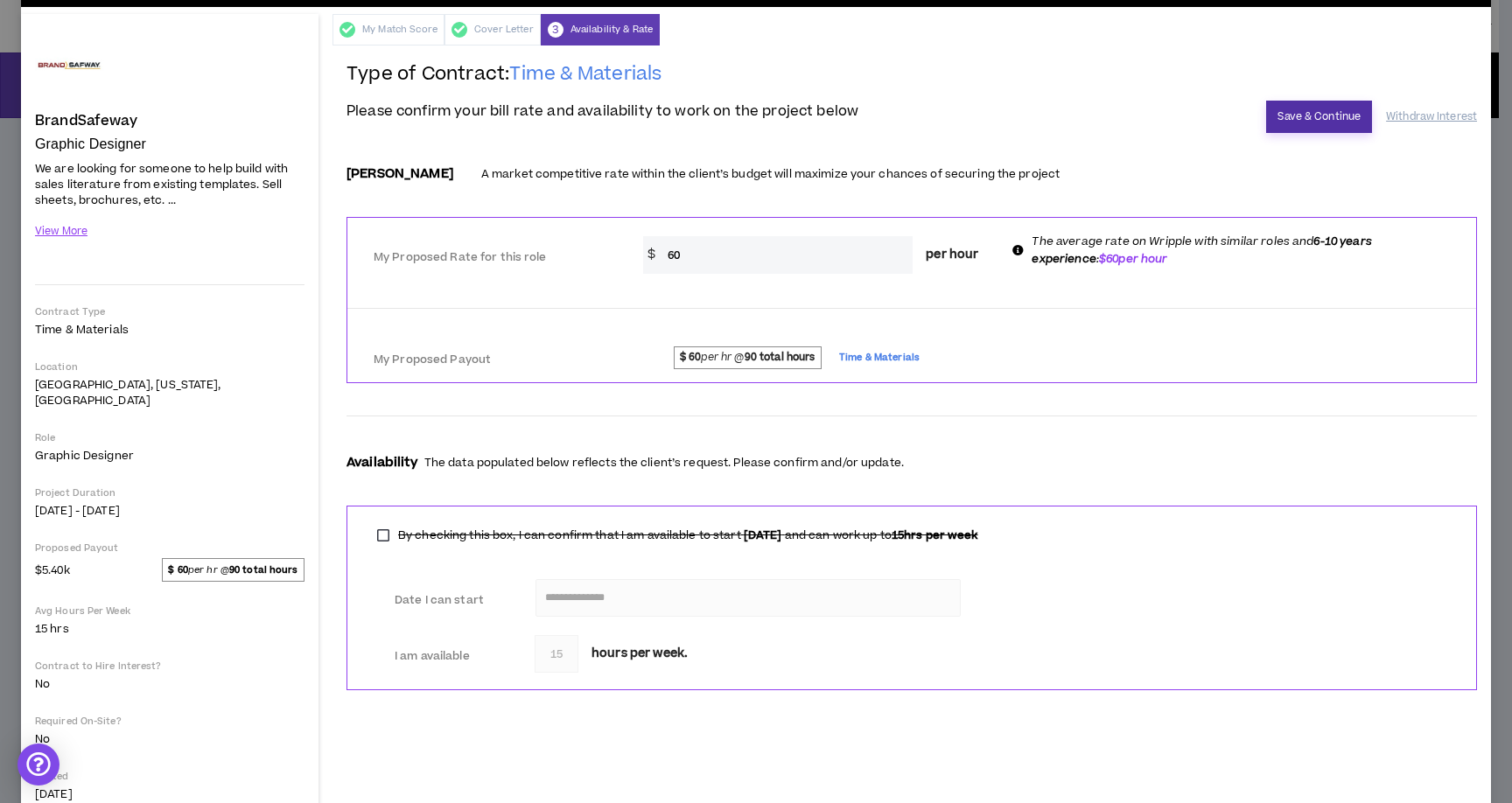
click at [1300, 118] on button "Save & Continue" at bounding box center [1319, 116] width 106 height 33
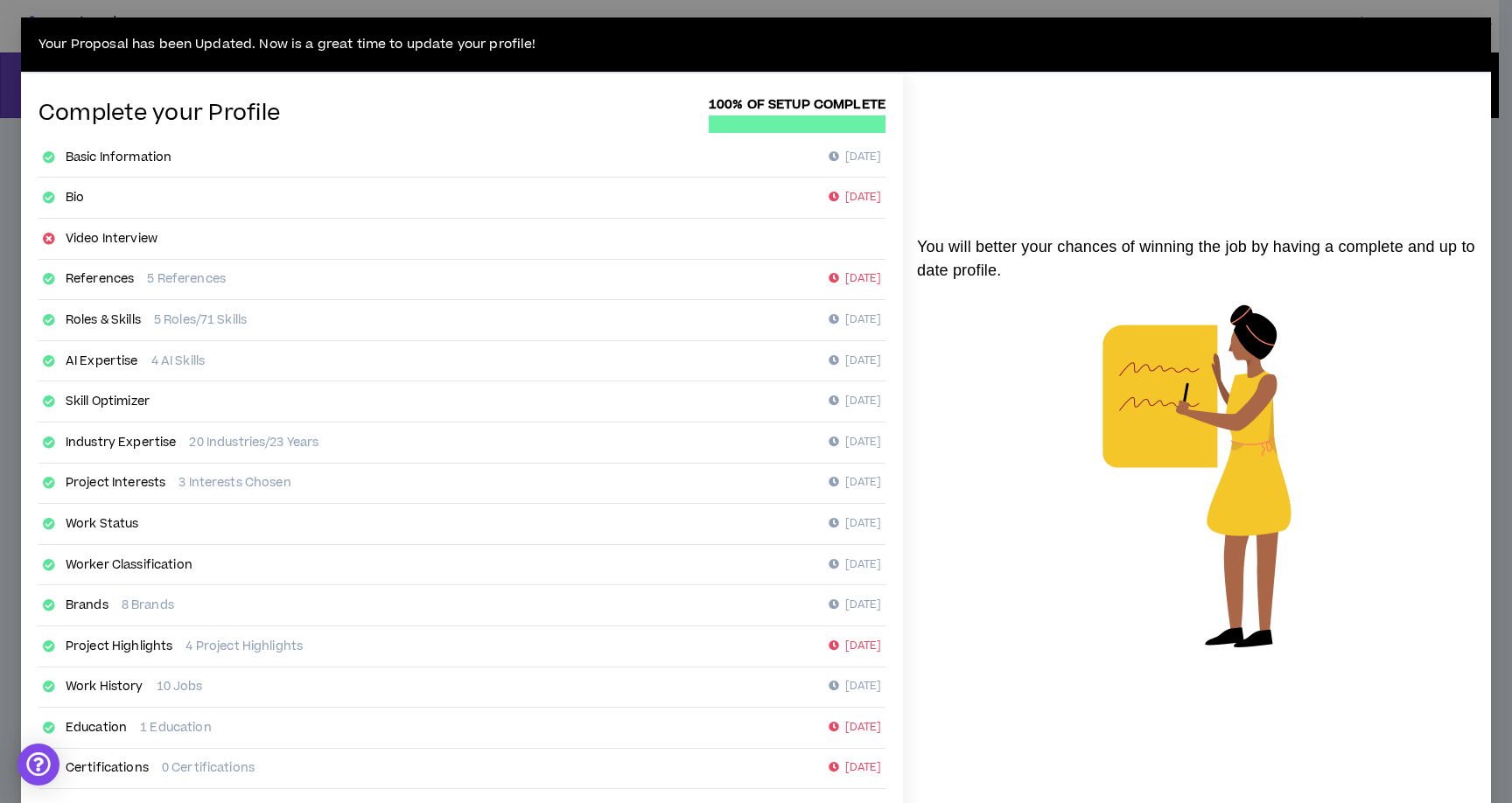
click at [70, 197] on link "Bio" at bounding box center [74, 198] width 19 height 18
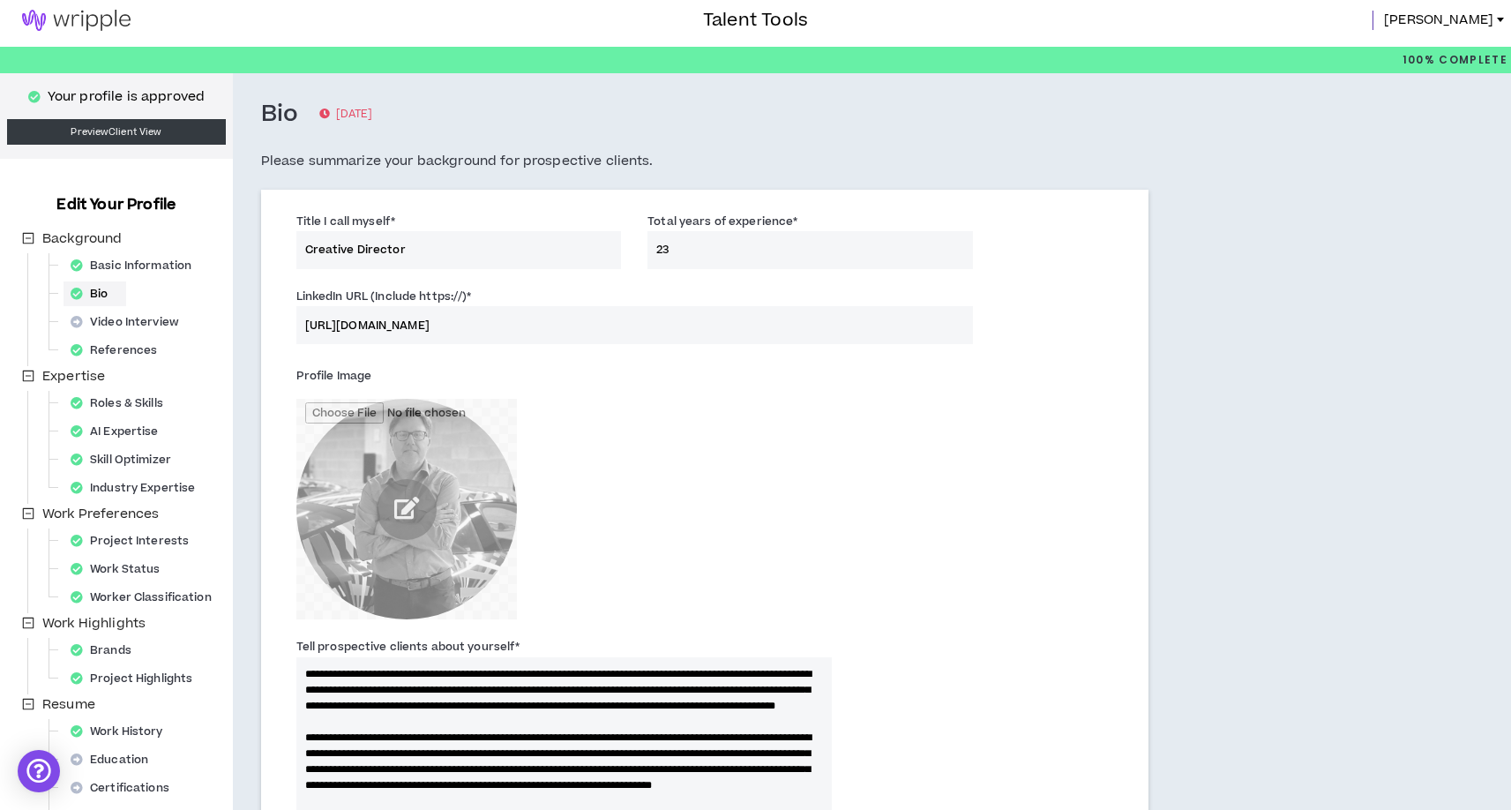
scroll to position [7, 0]
drag, startPoint x: 684, startPoint y: 252, endPoint x: 660, endPoint y: 255, distance: 24.0
click at [660, 255] on input "23" at bounding box center [811, 249] width 326 height 38
type input "20"
type textarea "**********"
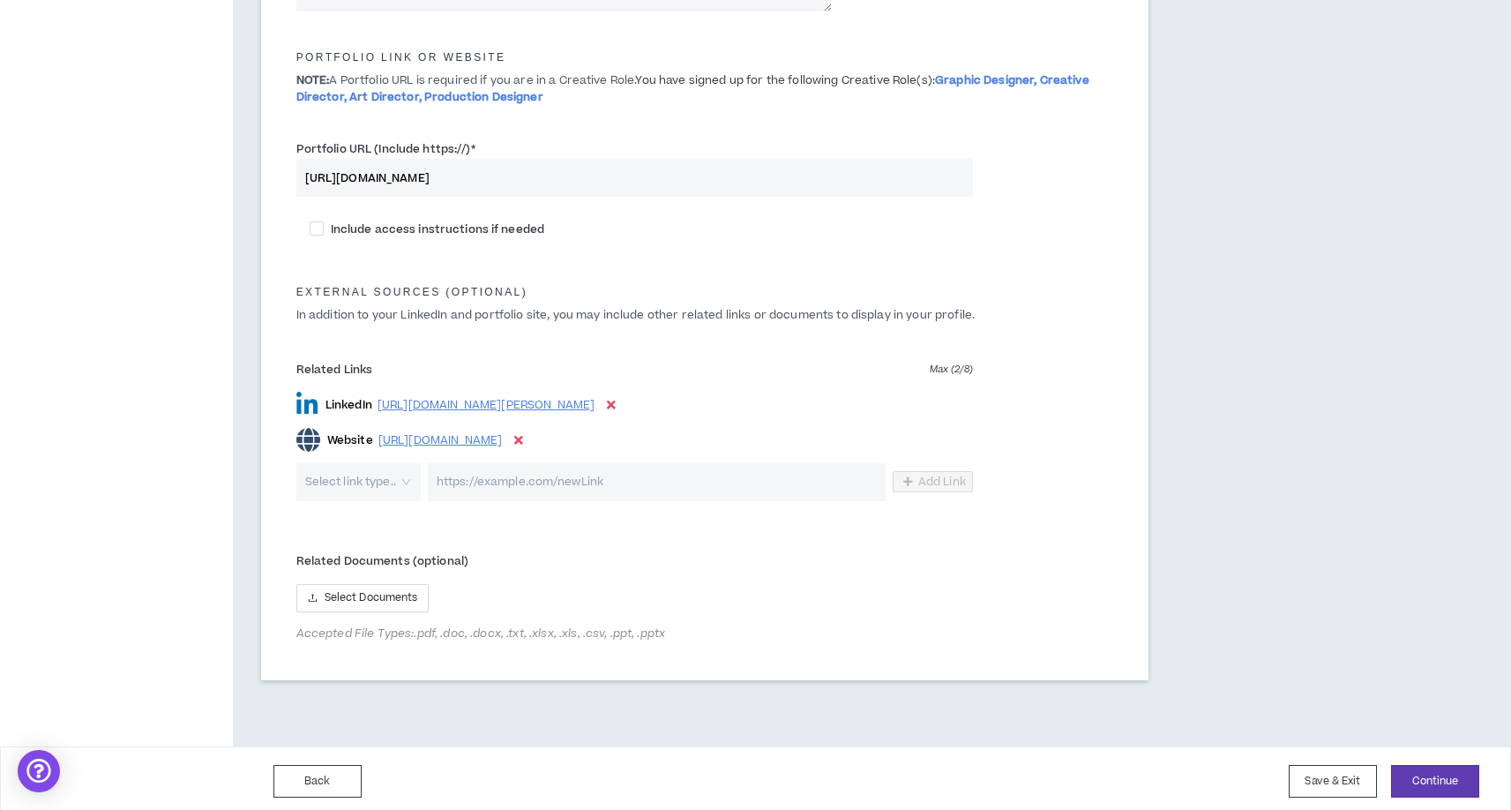
scroll to position [866, 0]
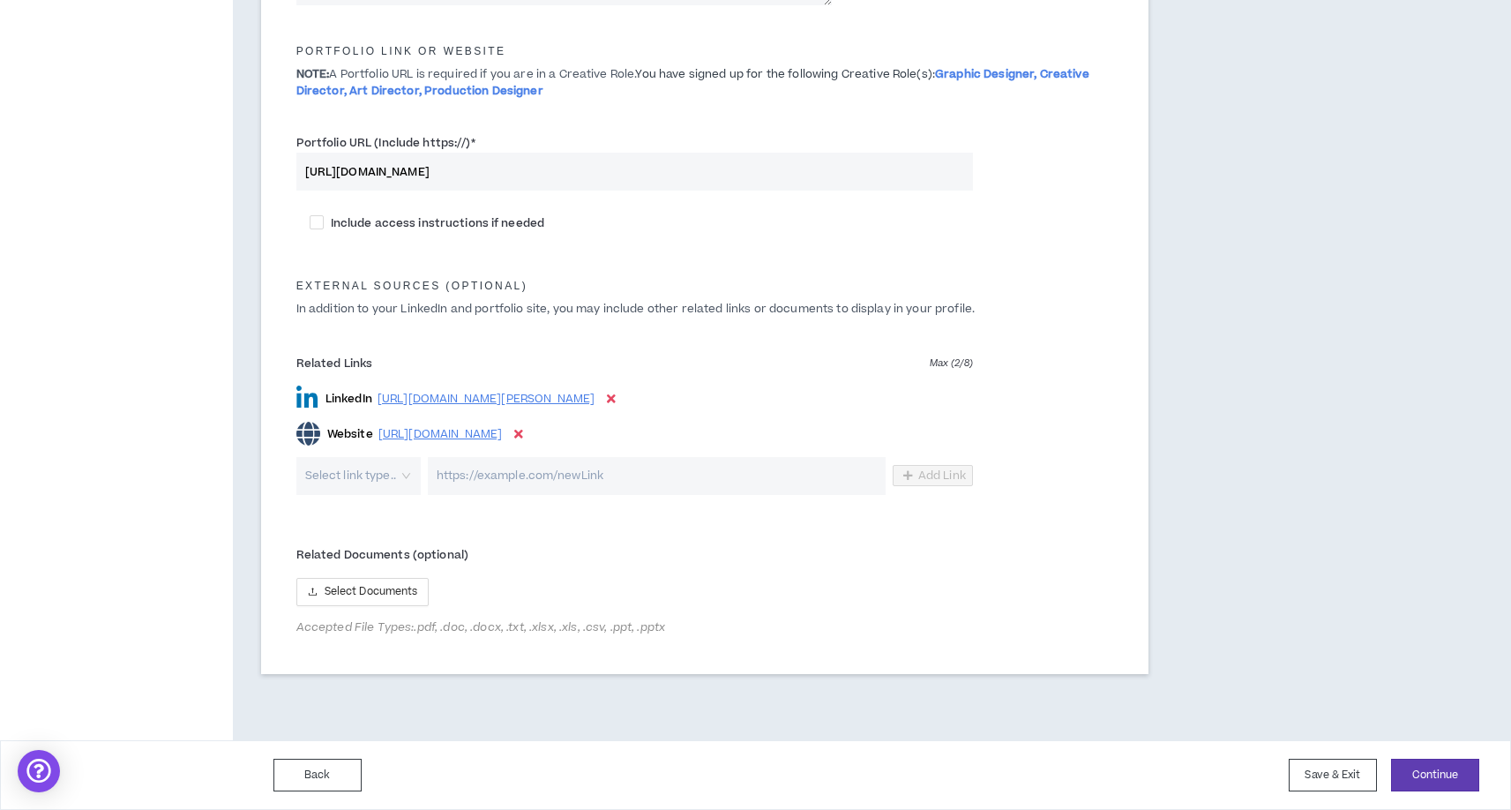
type input "20"
click at [564, 499] on div "Related Links Max ( 2 / 8 ) LinkedIn [URL][DOMAIN_NAME][PERSON_NAME] Website [U…" at bounding box center [705, 425] width 844 height 168
click at [550, 477] on input "url" at bounding box center [657, 476] width 458 height 38
type input "[URL][DOMAIN_NAME]"
click at [388, 469] on input "search" at bounding box center [352, 476] width 93 height 38
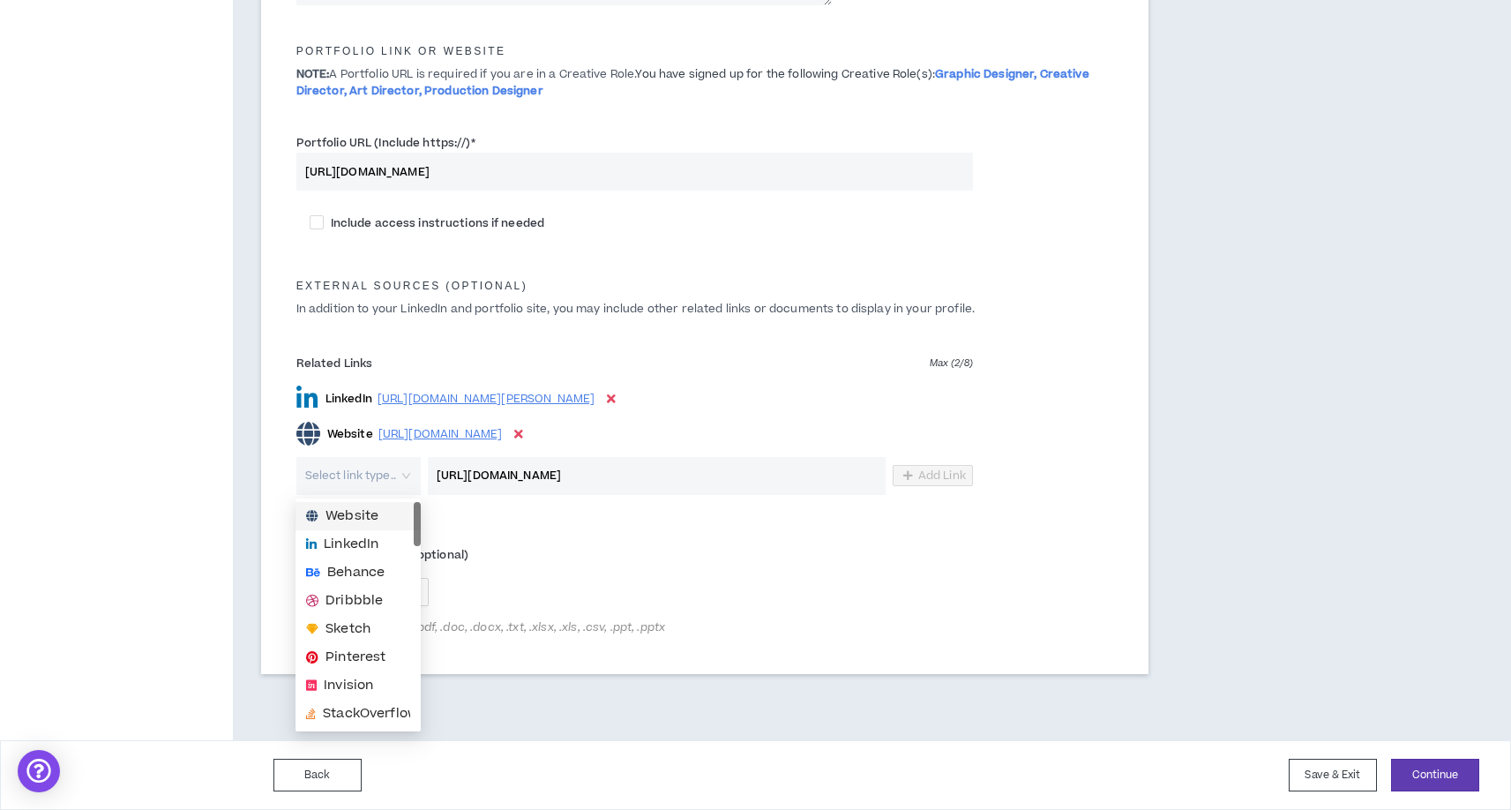
click at [377, 513] on span "Website" at bounding box center [352, 515] width 53 height 19
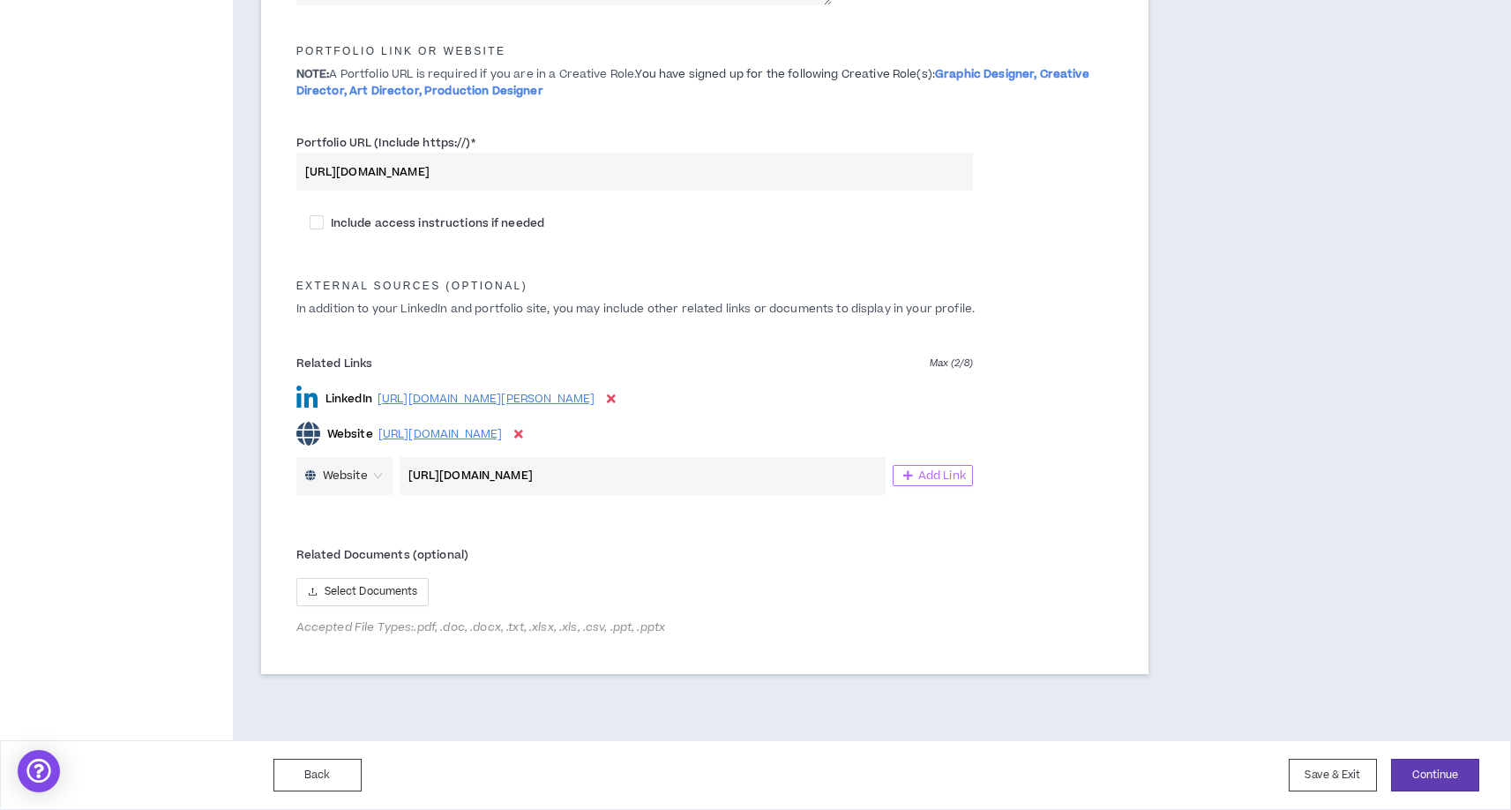
click at [910, 481] on button "Add Link" at bounding box center [933, 475] width 80 height 21
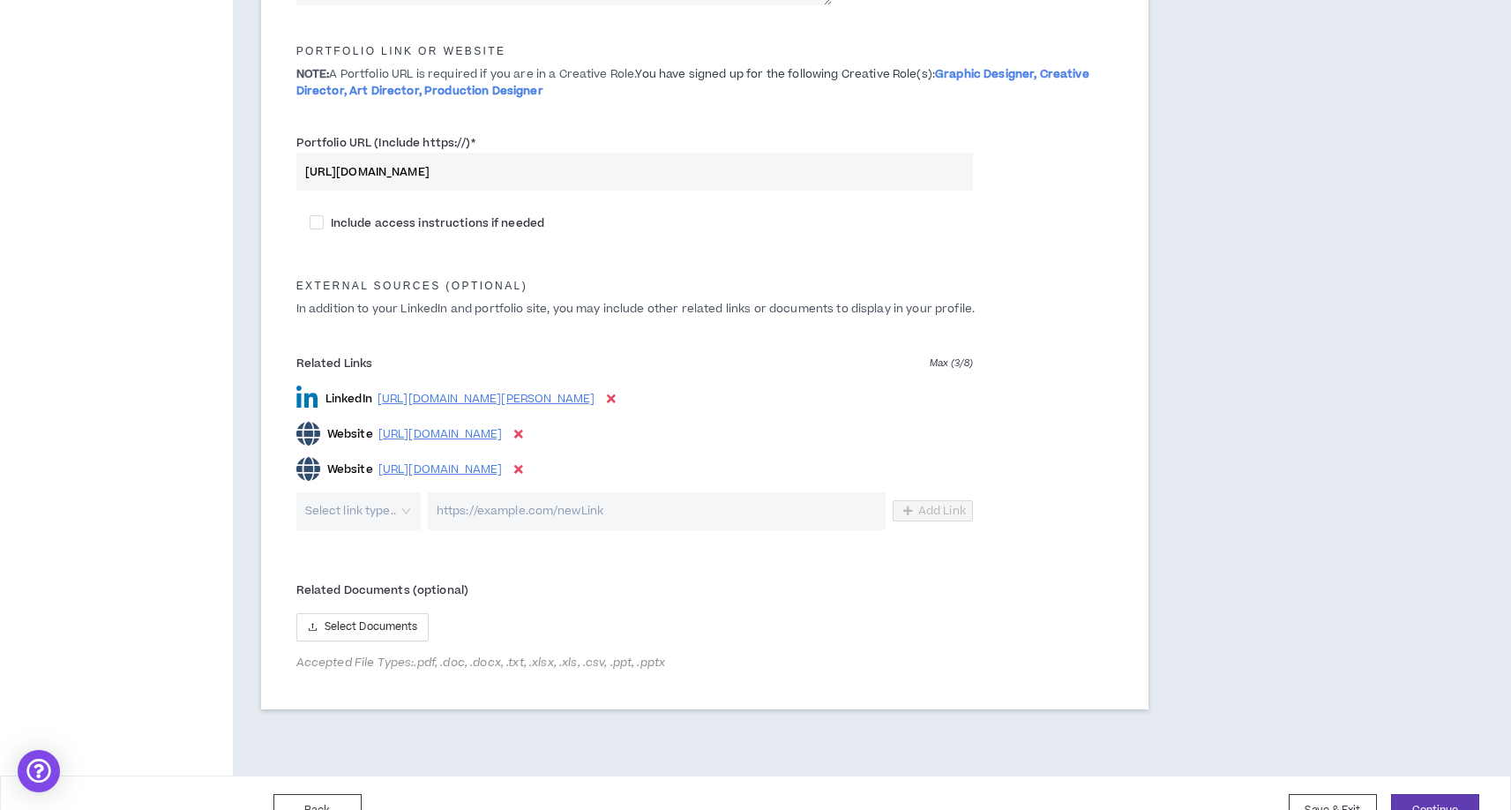
click at [543, 511] on input "url" at bounding box center [657, 511] width 458 height 38
click at [844, 509] on input "url" at bounding box center [657, 511] width 458 height 38
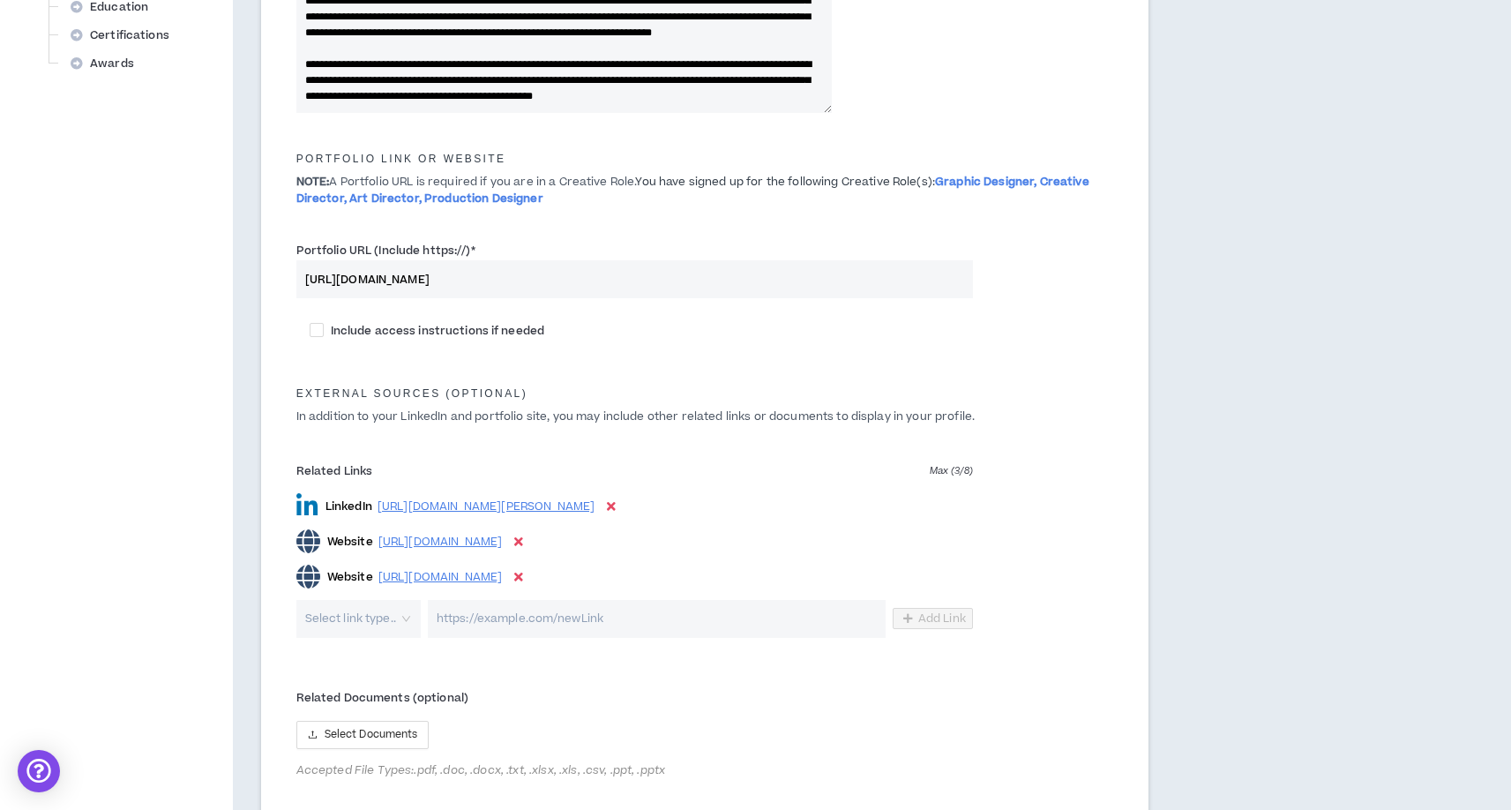
scroll to position [902, 0]
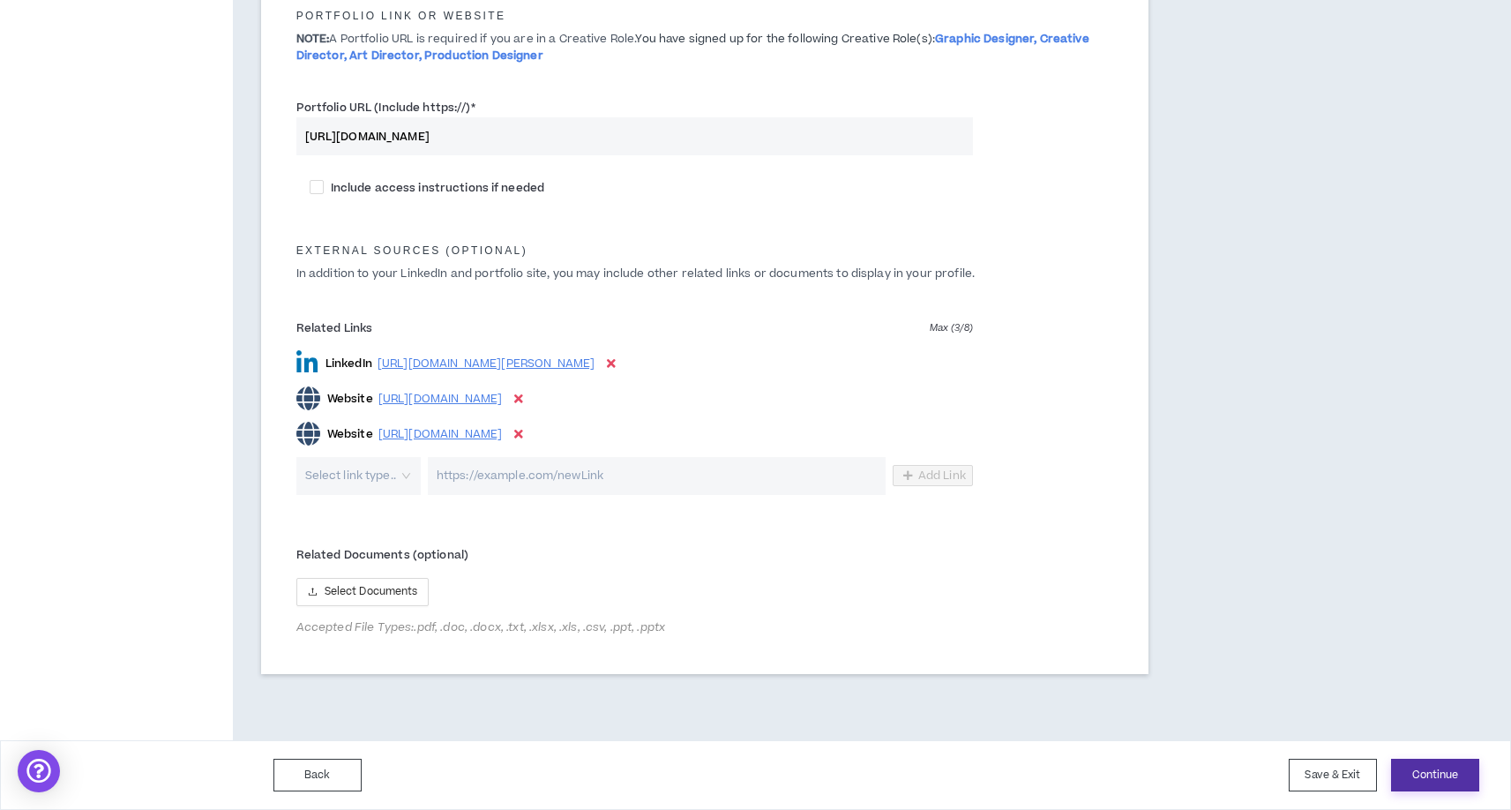
click at [1409, 770] on button "Continue" at bounding box center [1435, 775] width 88 height 33
type textarea "**********"
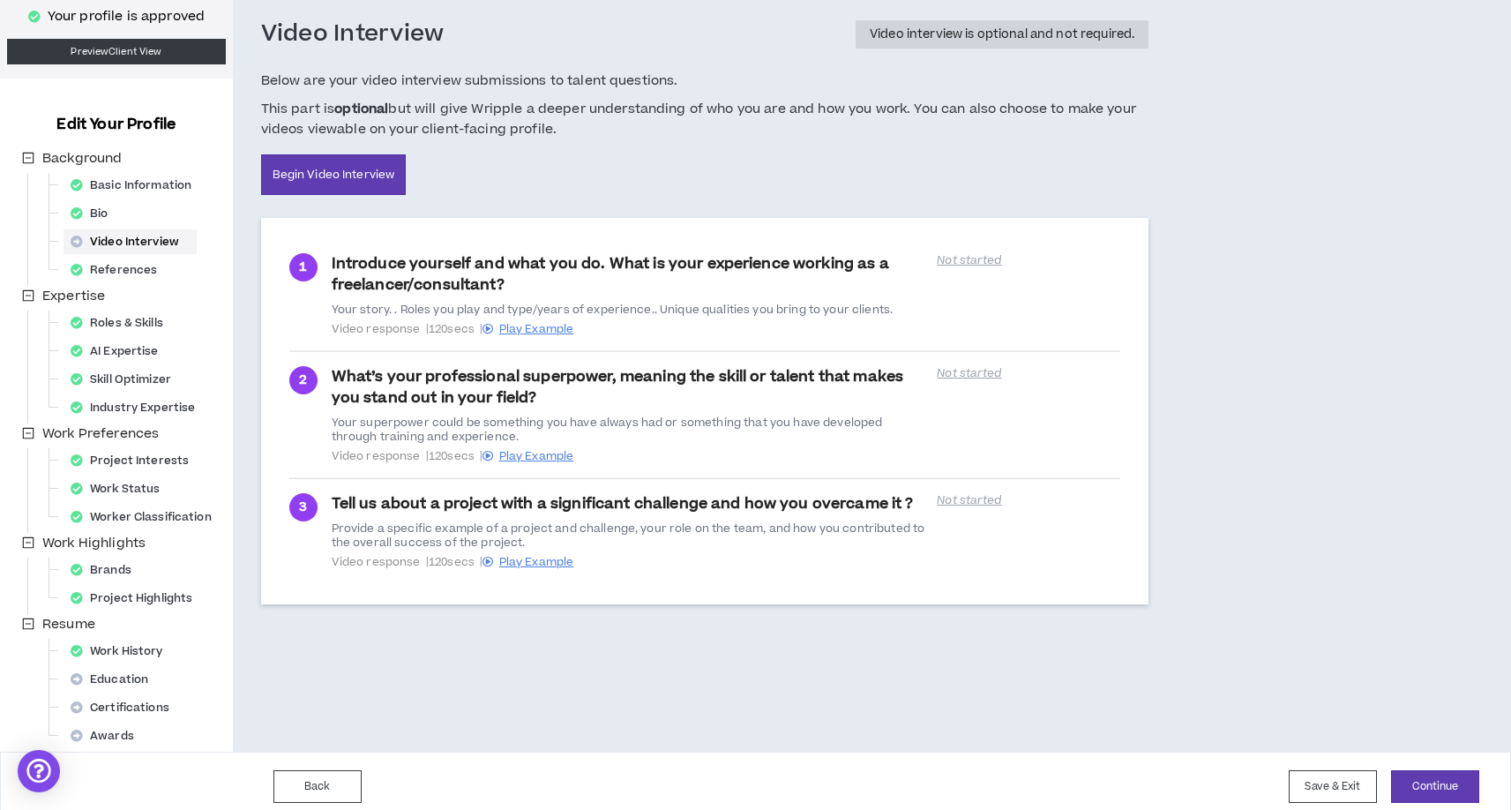
scroll to position [98, 0]
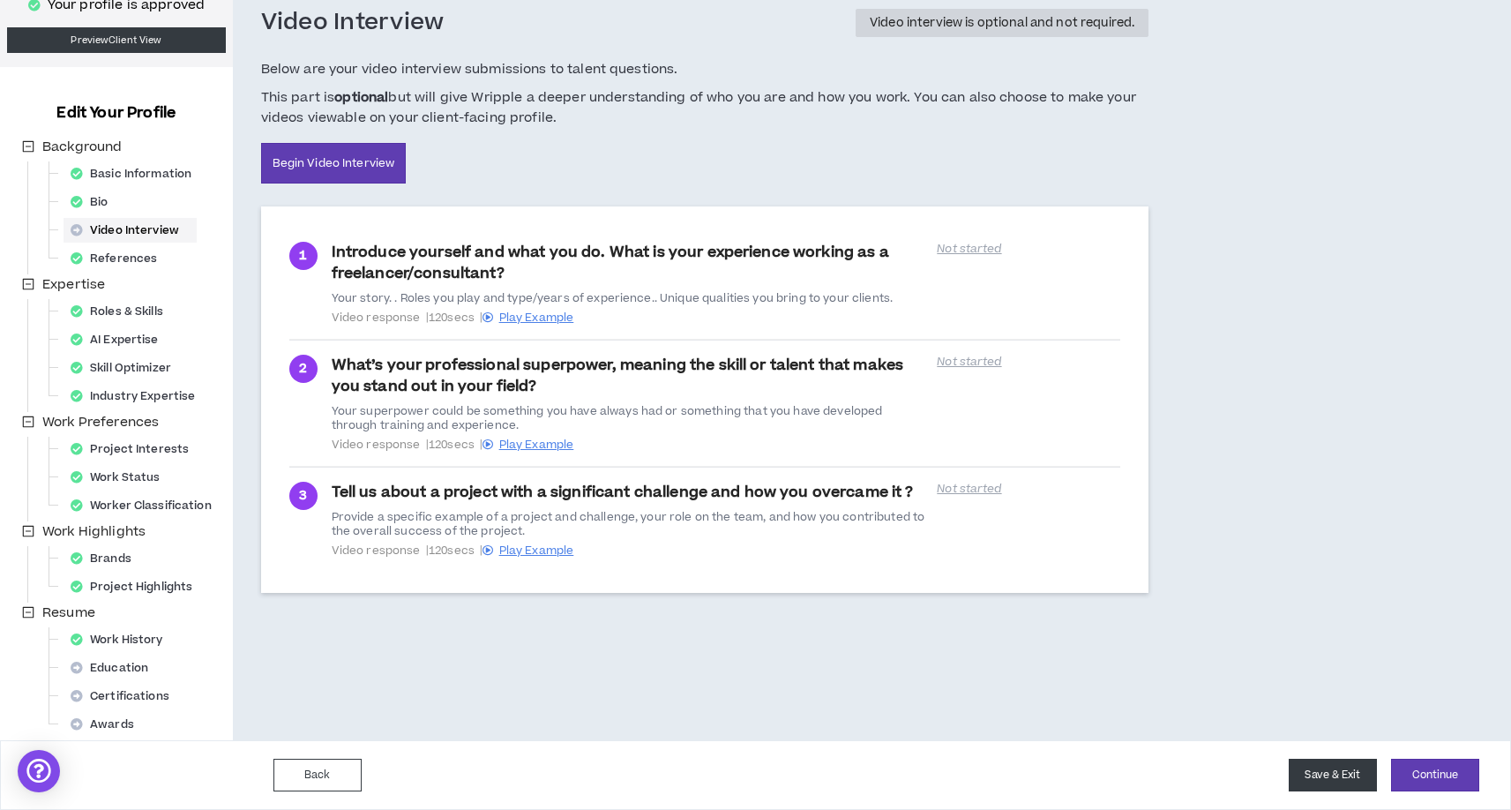
click at [1299, 770] on button "Save & Exit" at bounding box center [1333, 775] width 88 height 33
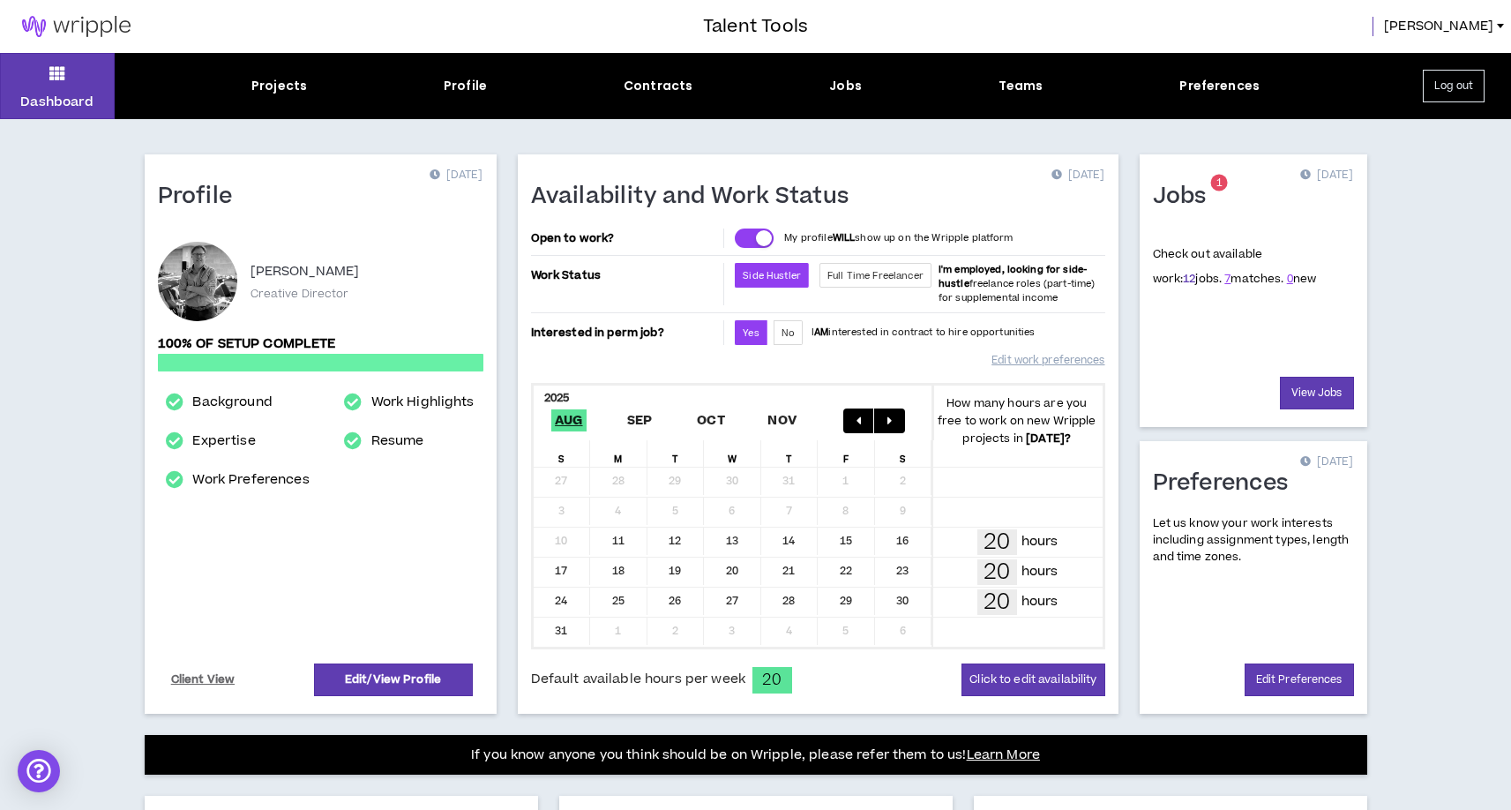
click at [1183, 275] on link "12" at bounding box center [1189, 279] width 12 height 16
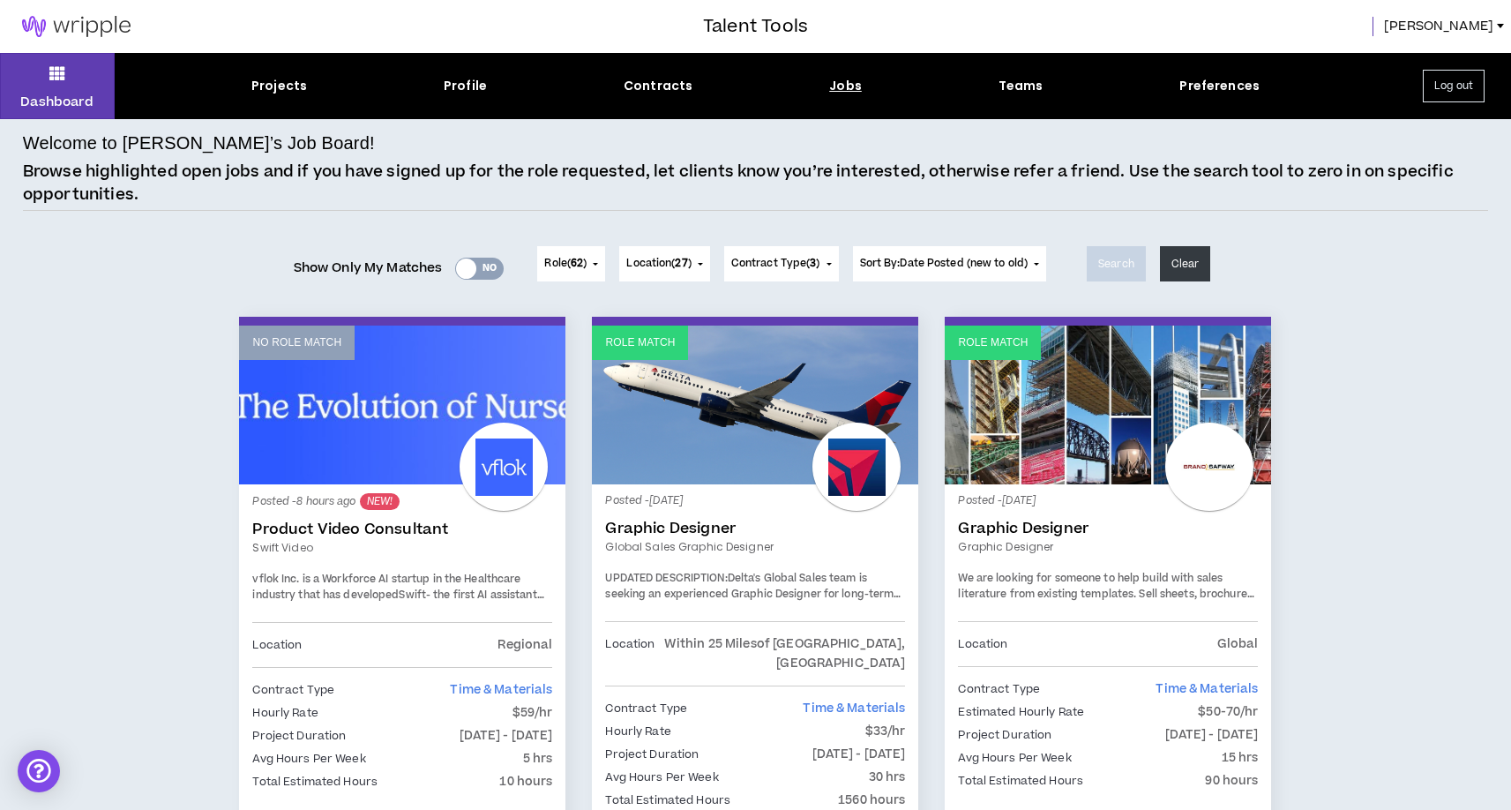
click at [1490, 20] on span "[PERSON_NAME]" at bounding box center [1438, 26] width 109 height 19
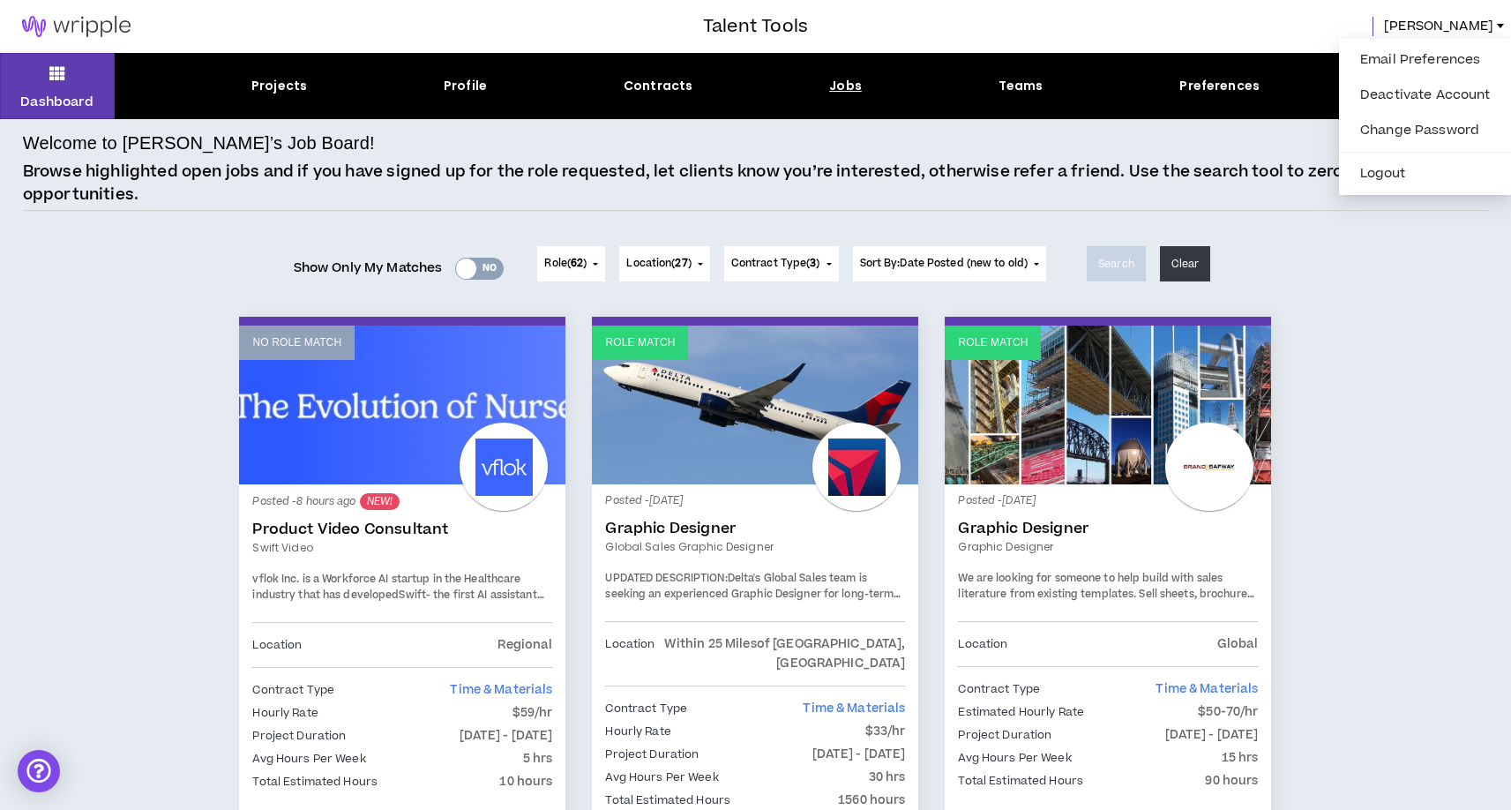
click at [1139, 149] on div "Welcome to [PERSON_NAME]’s Job Board! Browse highlighted open jobs and if you h…" at bounding box center [756, 170] width 1466 height 81
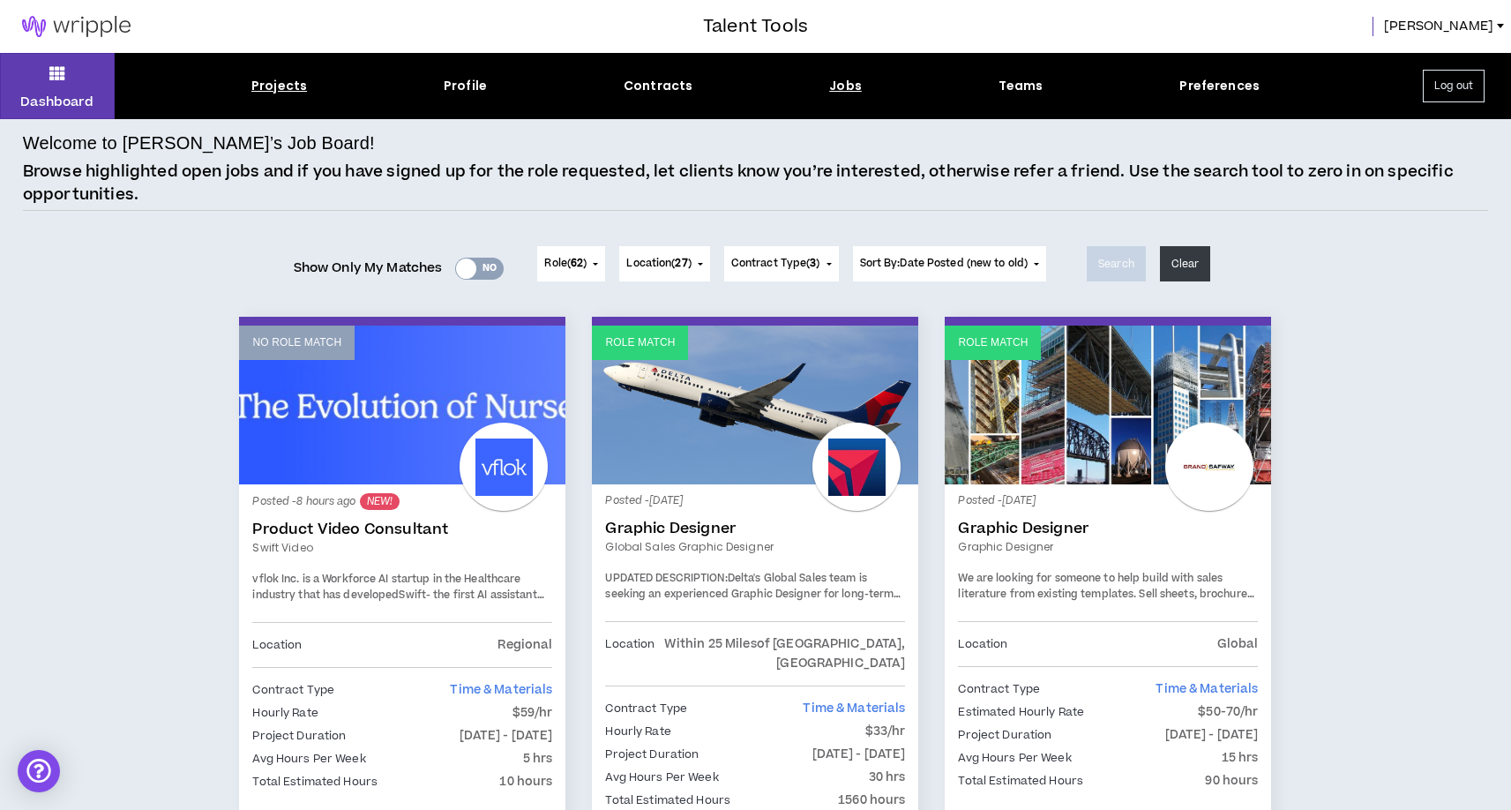
click at [281, 84] on div "Projects" at bounding box center [279, 86] width 56 height 19
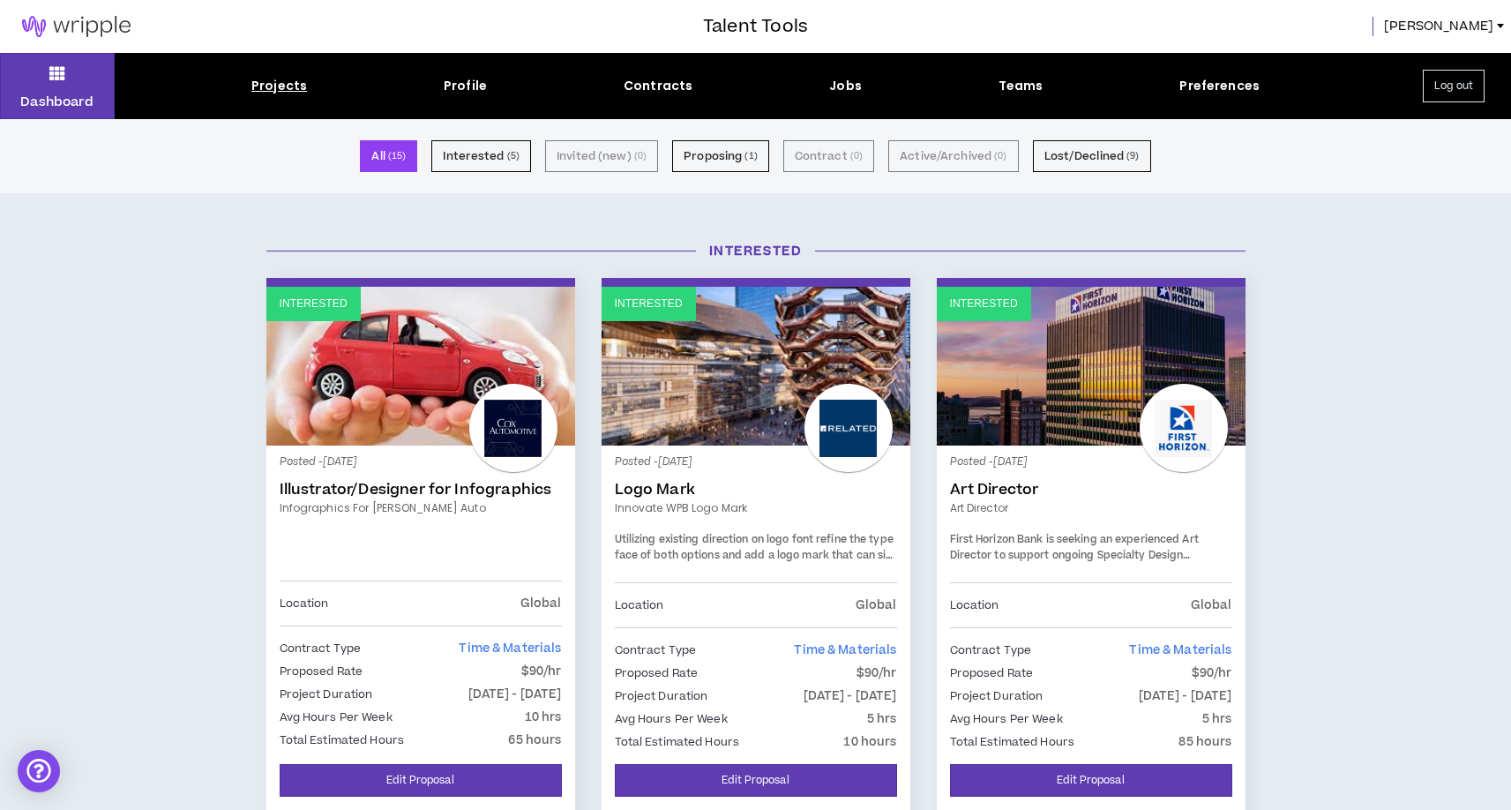
click at [1460, 26] on span "[PERSON_NAME]" at bounding box center [1438, 26] width 109 height 19
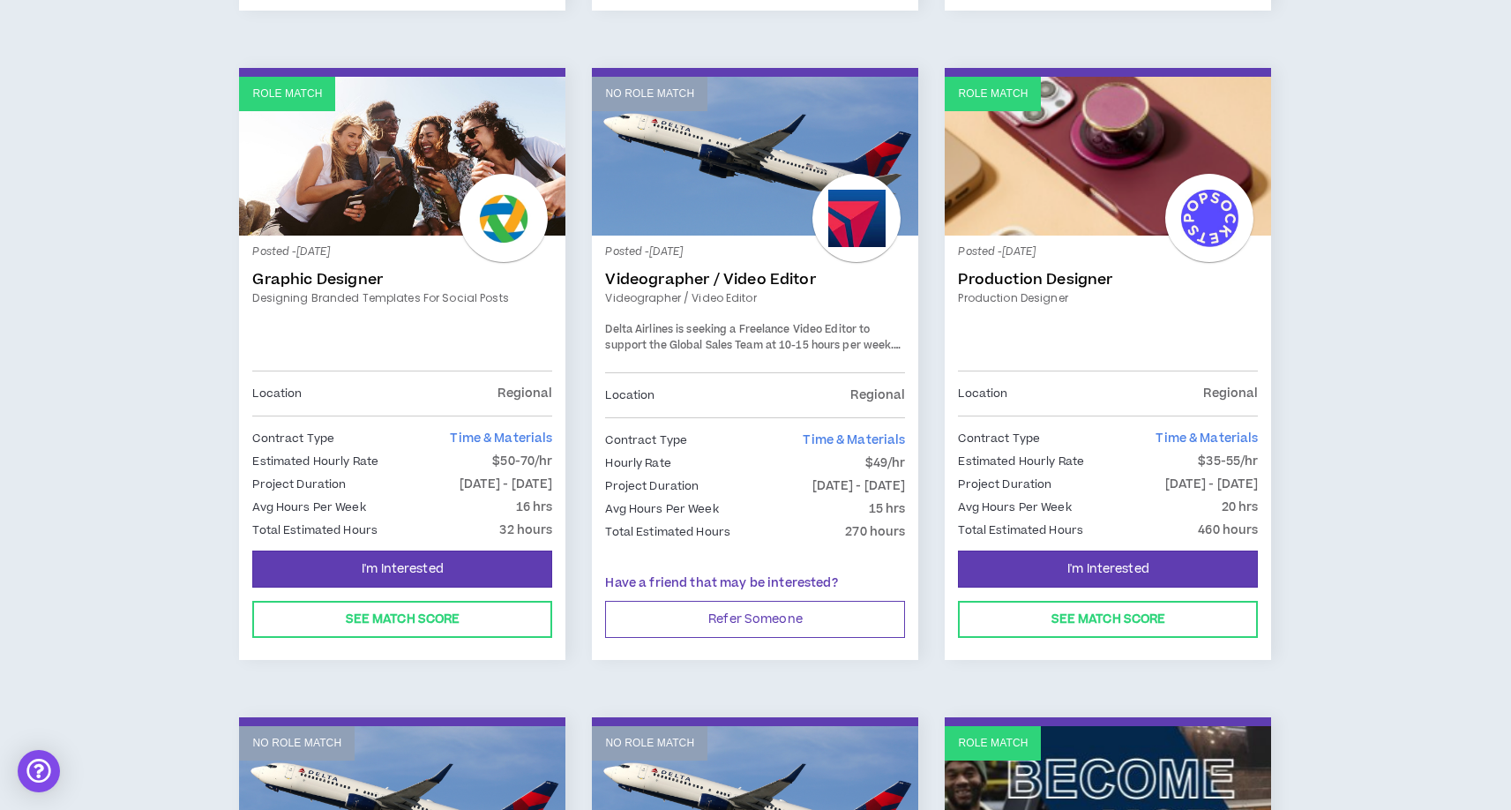
scroll to position [921, 0]
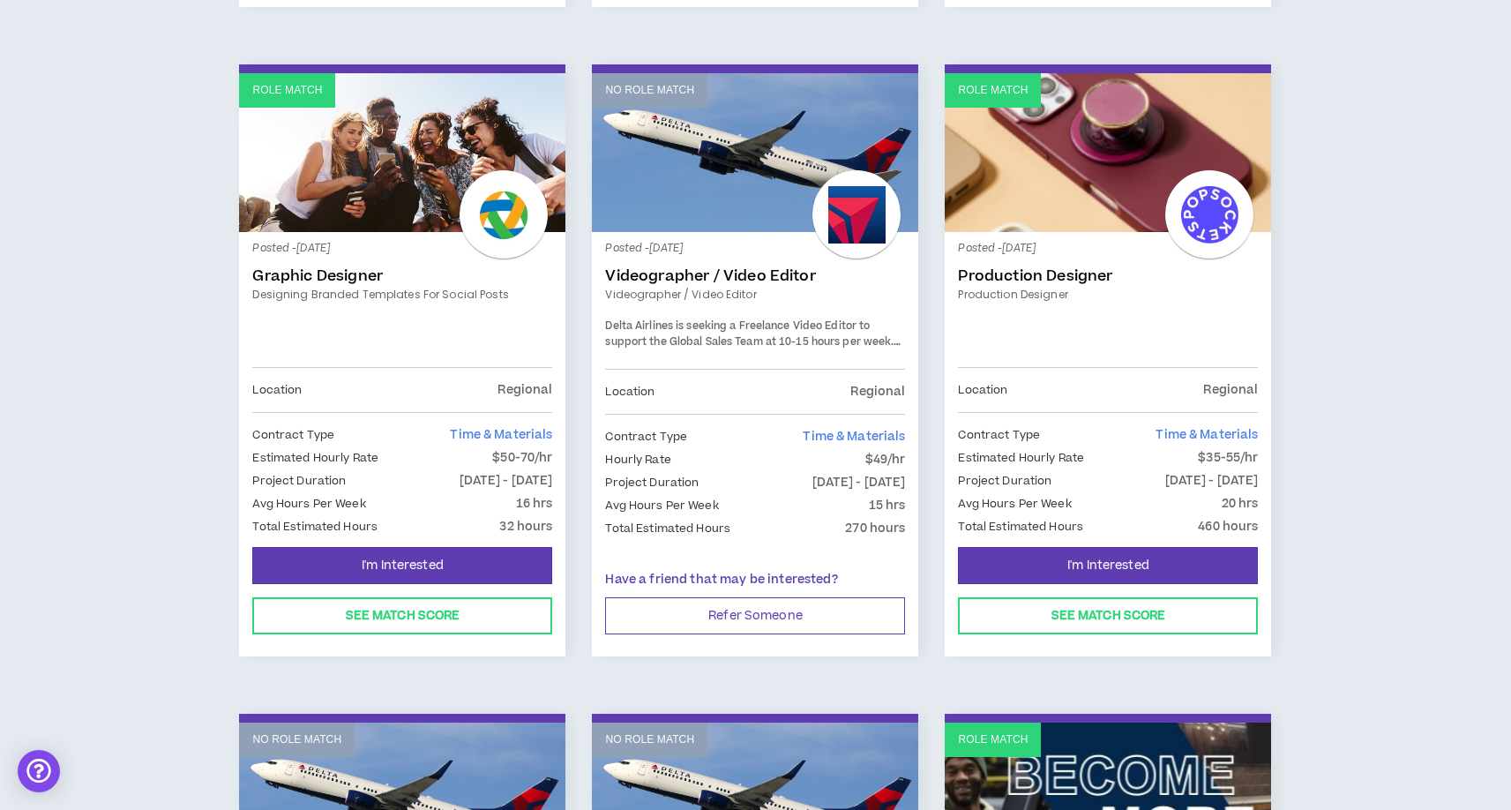
click at [756, 267] on link "Videographer / Video Editor" at bounding box center [755, 276] width 300 height 18
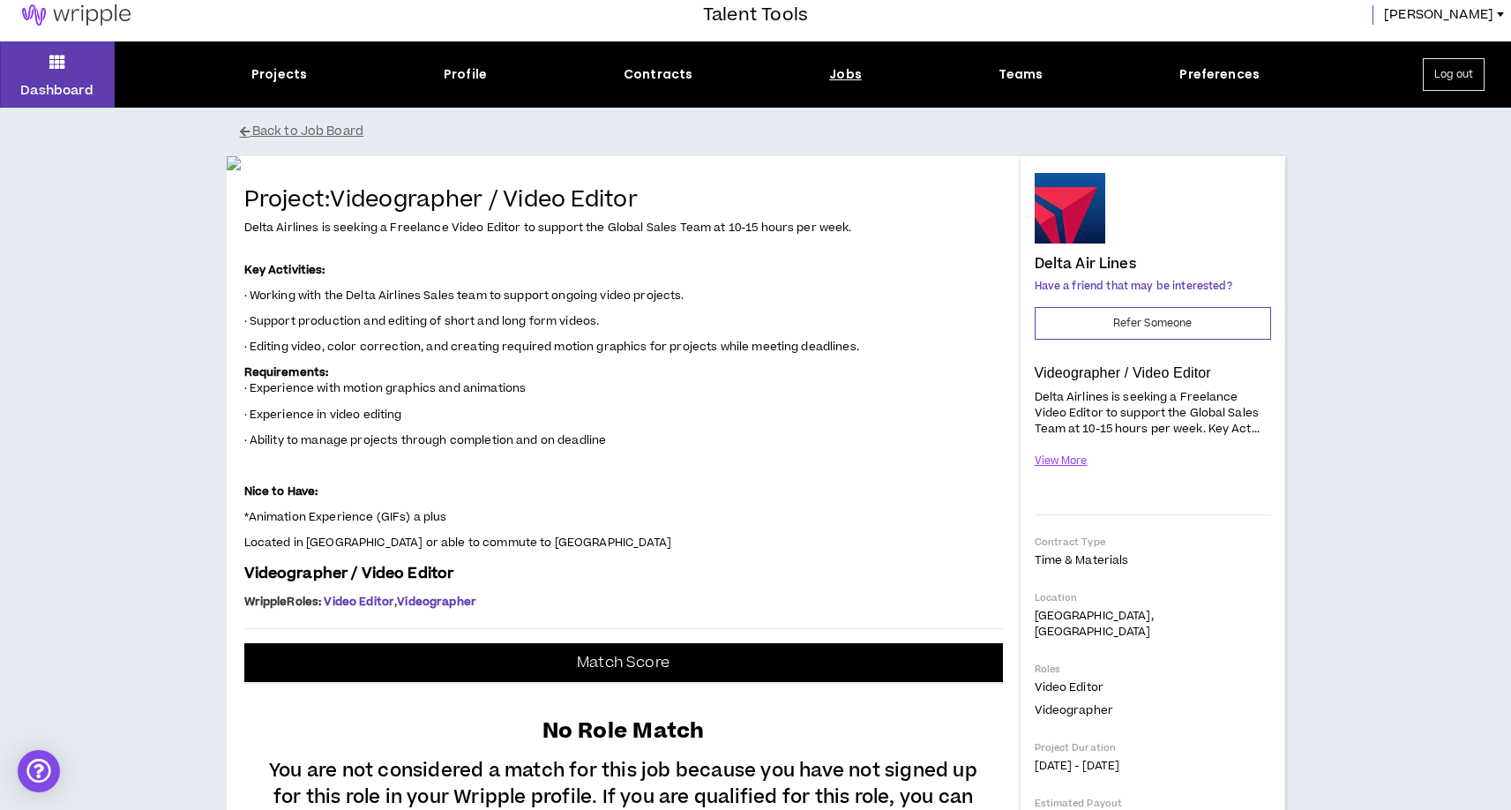
scroll to position [4, 0]
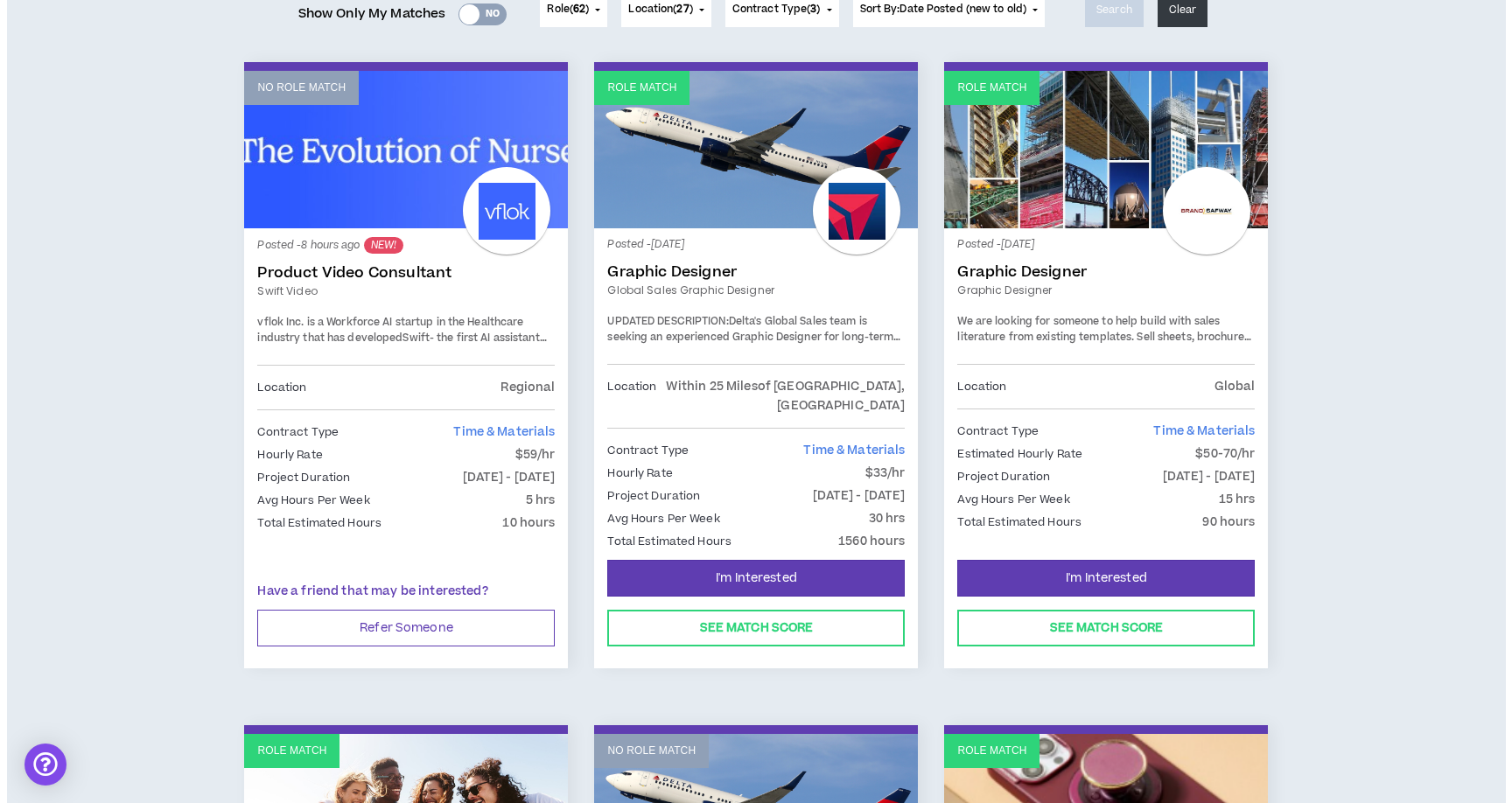
scroll to position [267, 0]
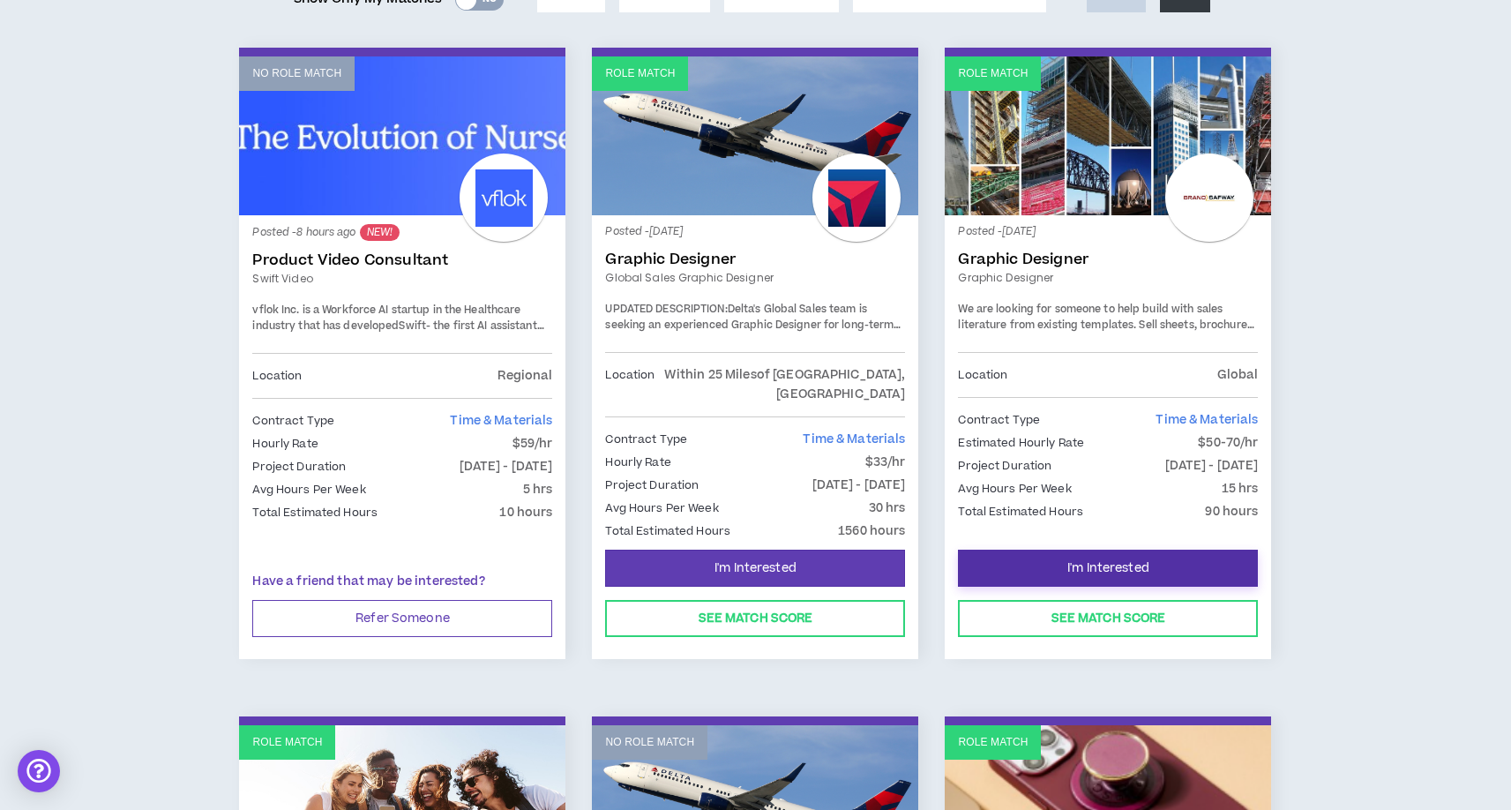
click at [1034, 550] on button "I'm Interested" at bounding box center [1108, 568] width 300 height 37
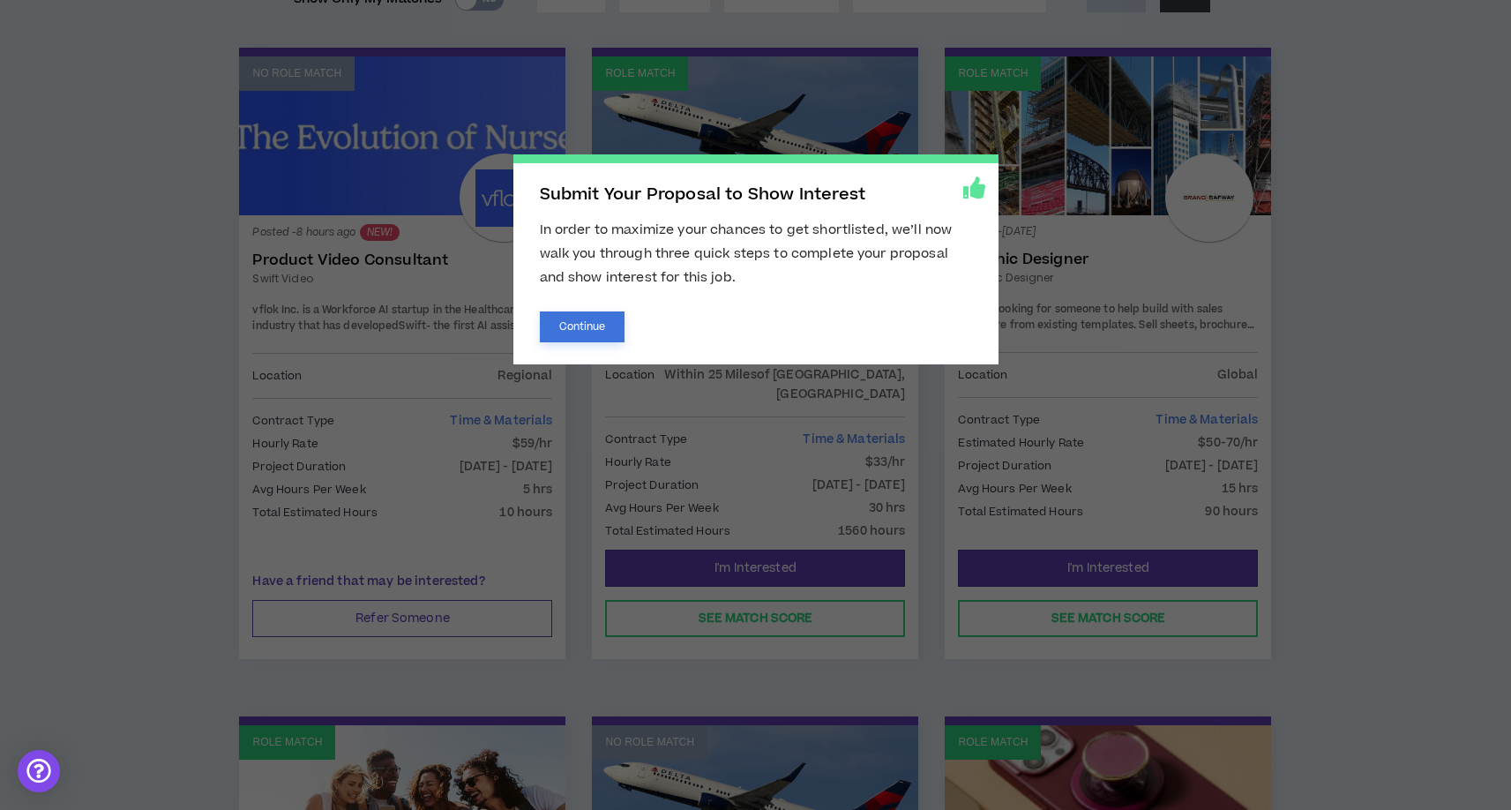
click at [608, 324] on button "Continue" at bounding box center [583, 326] width 86 height 31
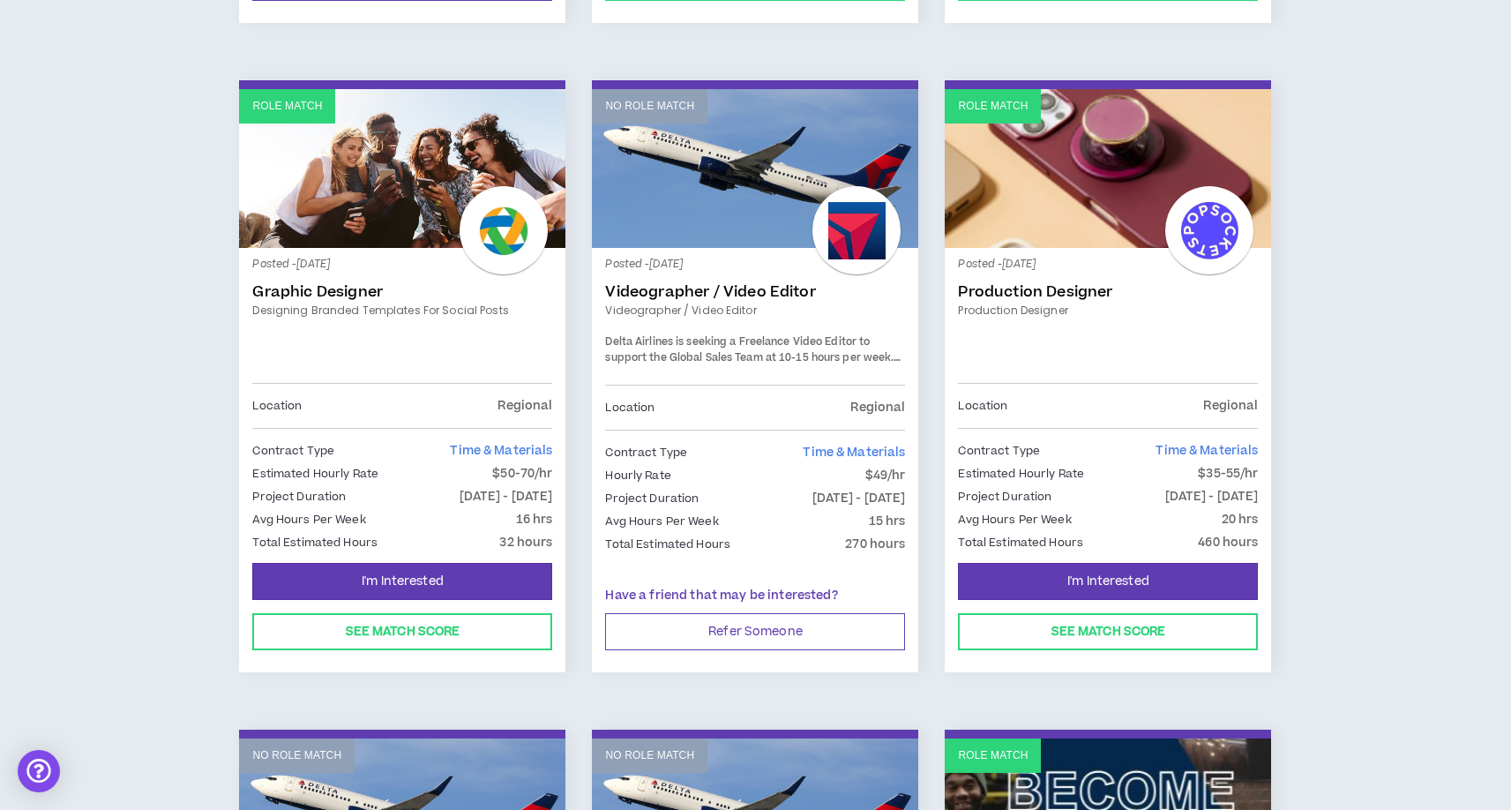
scroll to position [976, 0]
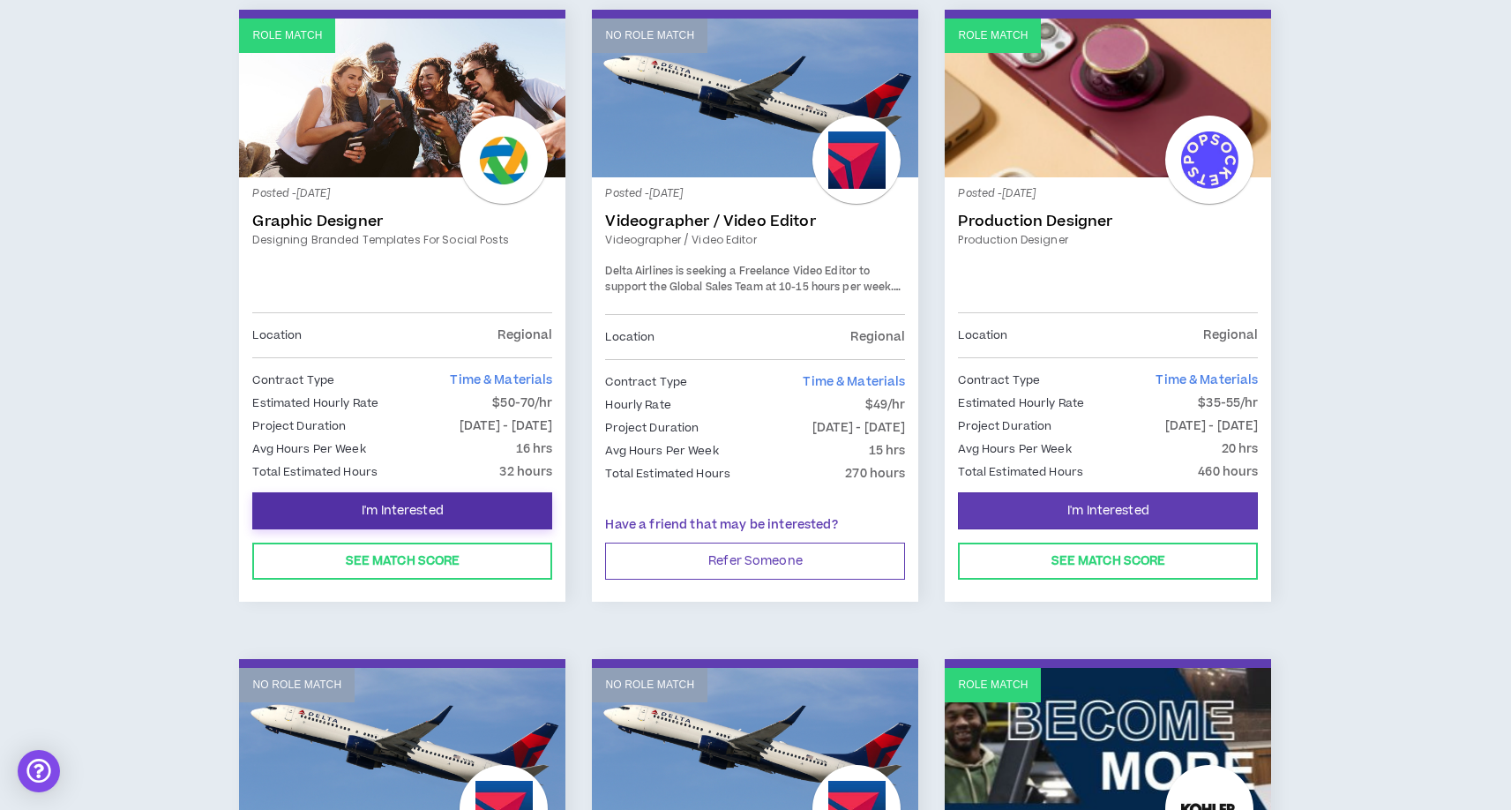
click at [433, 503] on span "I'm Interested" at bounding box center [403, 511] width 82 height 17
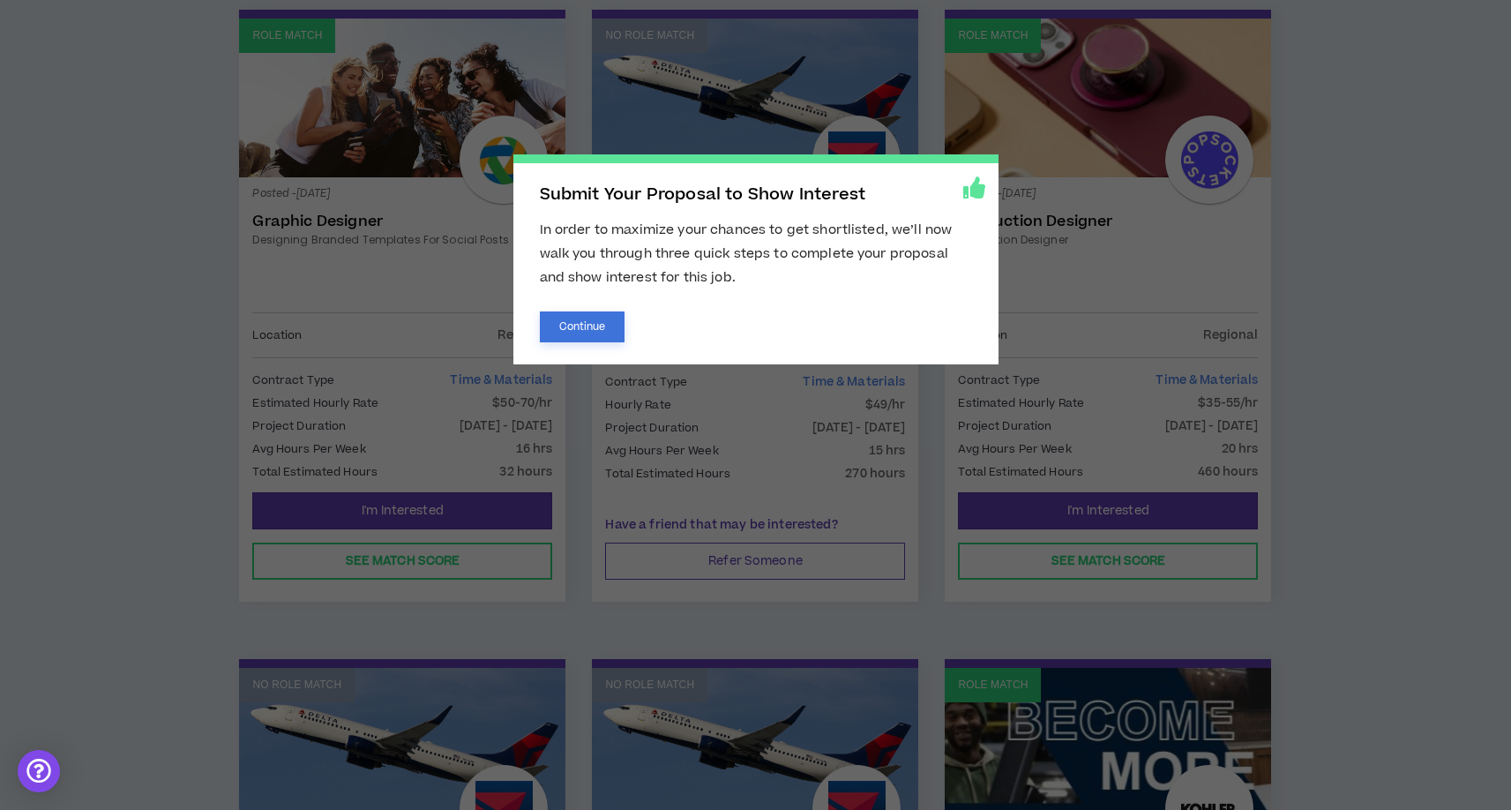
click at [568, 324] on button "Continue" at bounding box center [583, 326] width 86 height 31
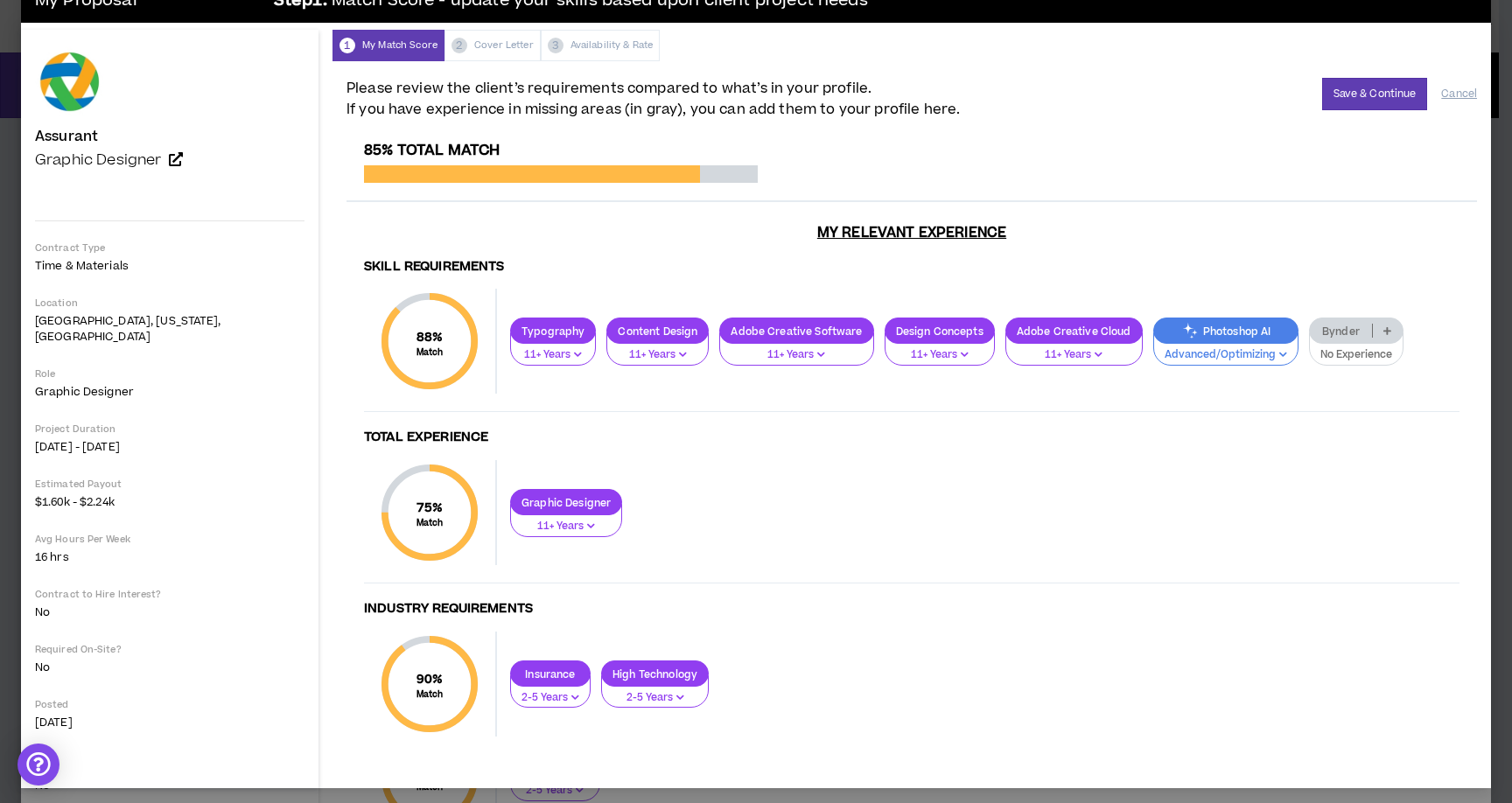
scroll to position [45, 0]
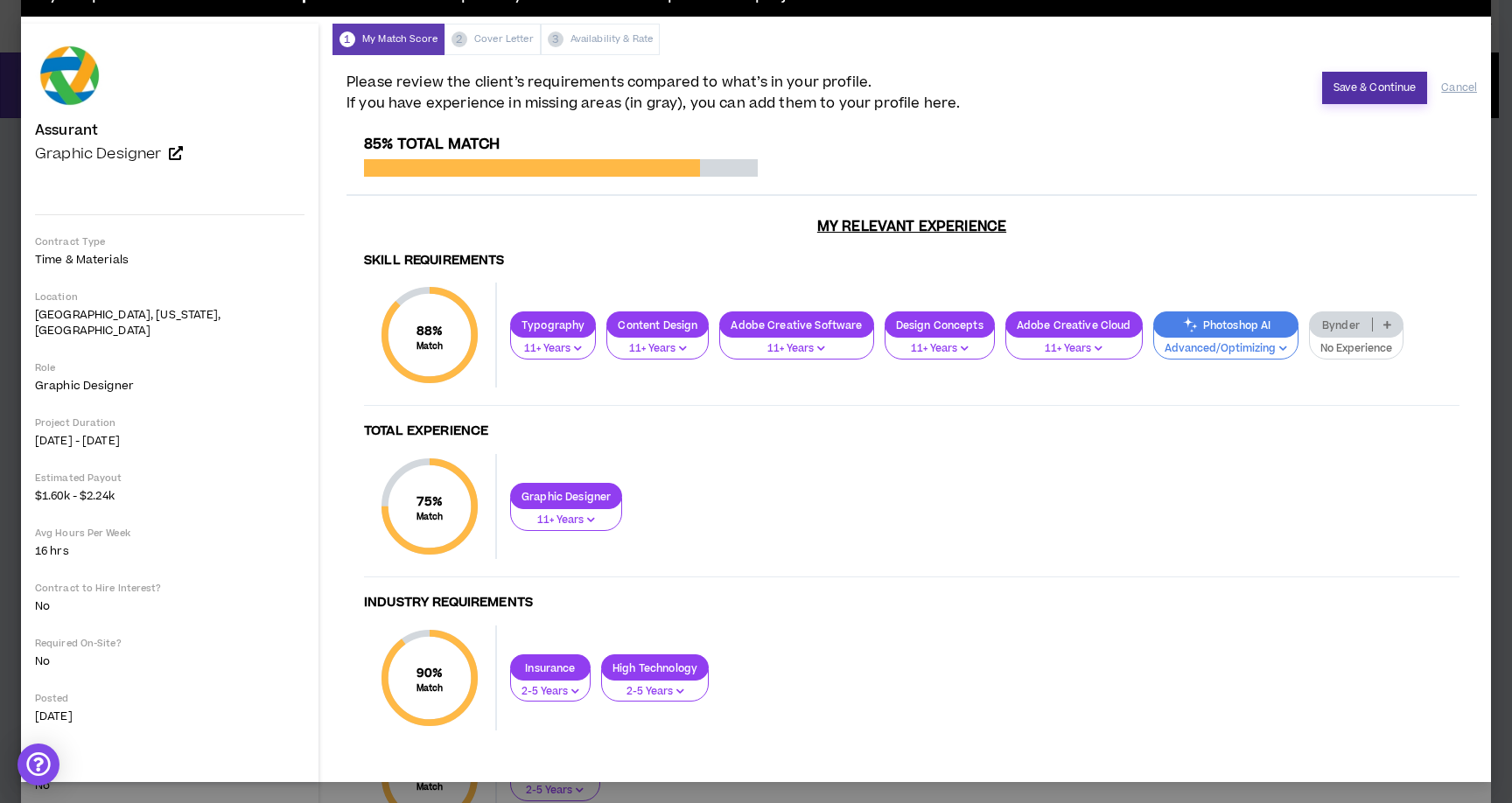
click at [1322, 86] on button "Save & Continue" at bounding box center [1374, 87] width 106 height 33
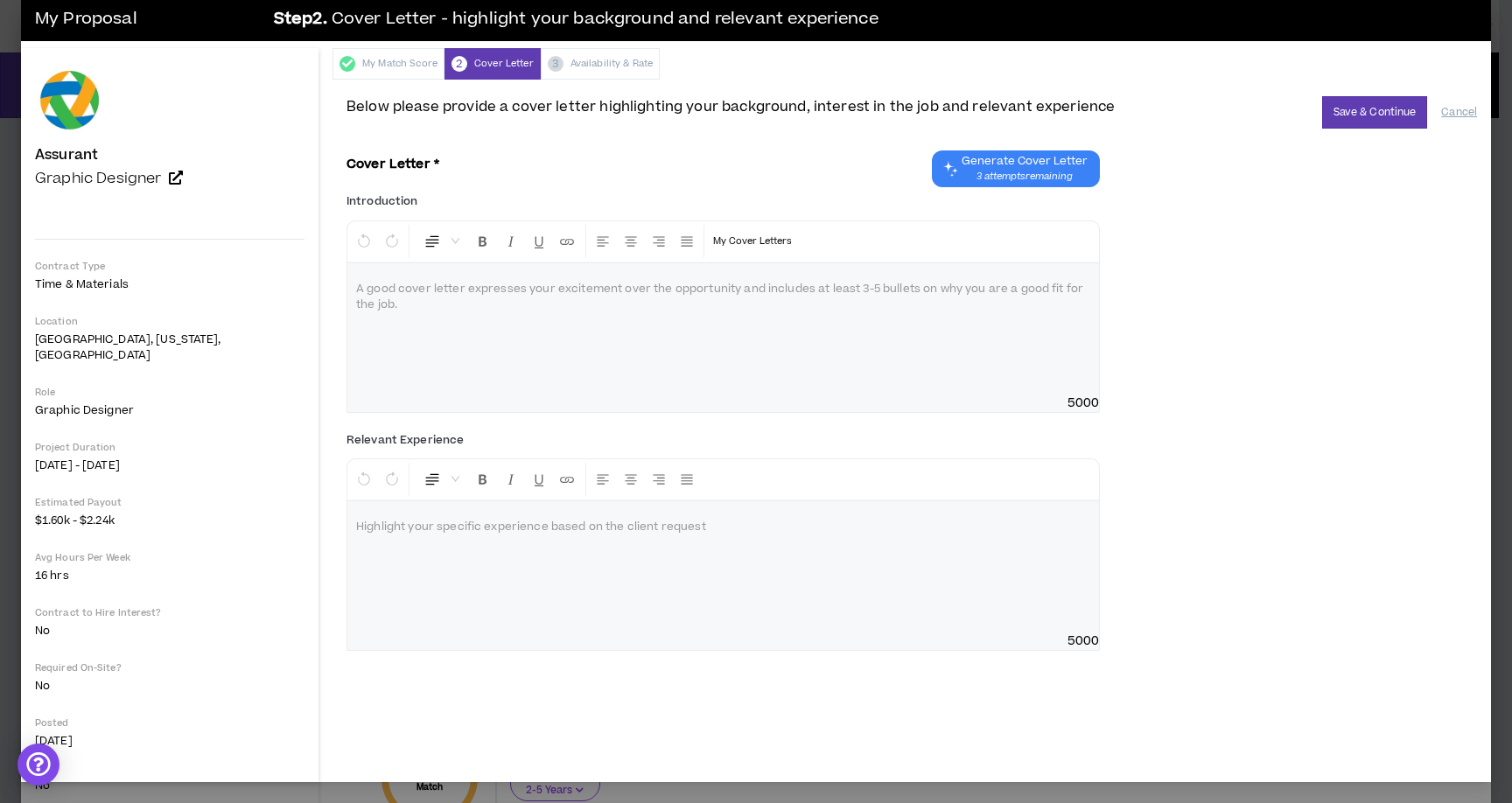
scroll to position [4, 0]
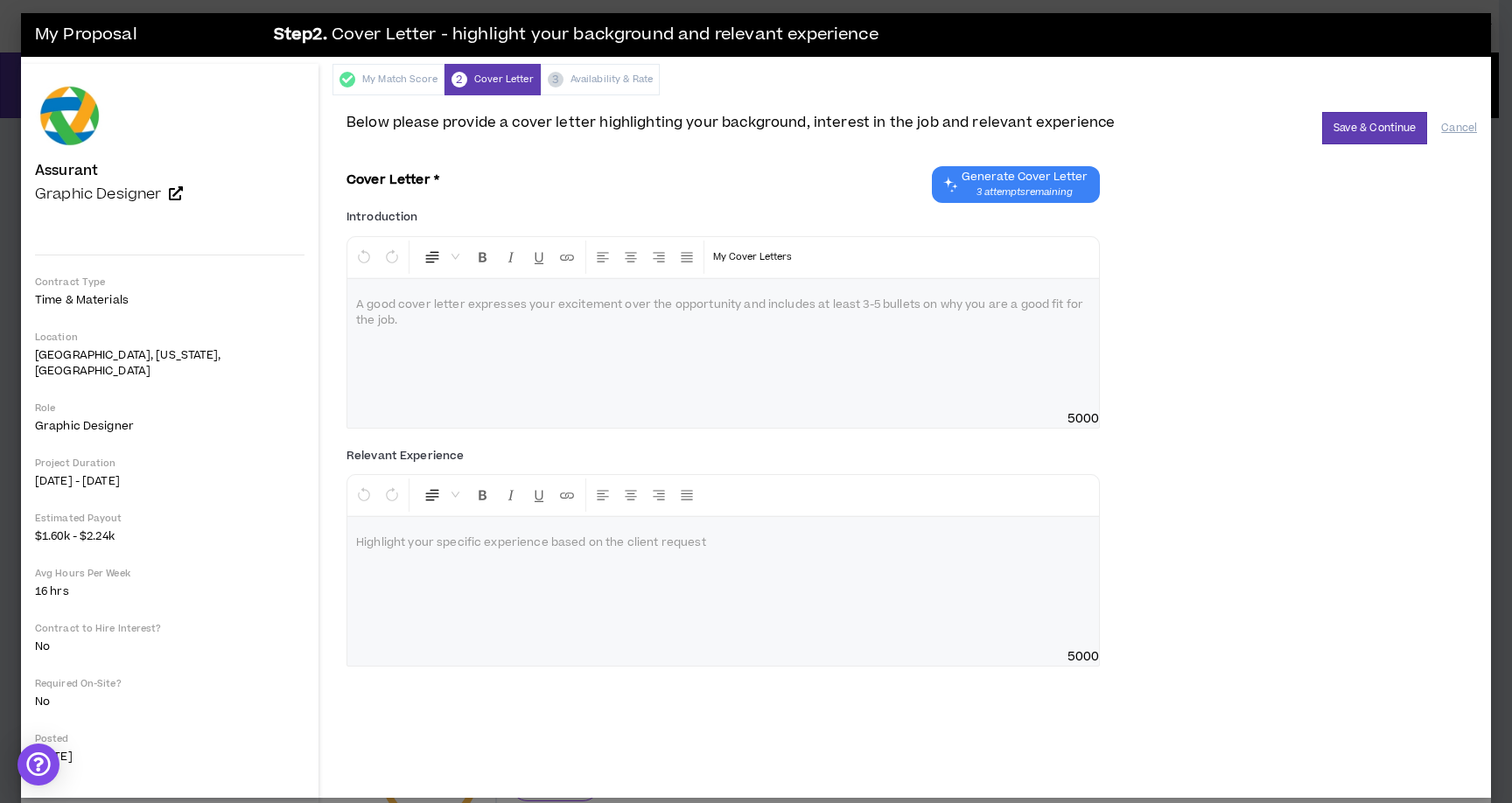
click at [581, 291] on div at bounding box center [723, 344] width 752 height 131
click at [610, 301] on p at bounding box center [723, 305] width 734 height 18
click at [973, 181] on span "Generate Cover Letter" at bounding box center [1024, 176] width 126 height 14
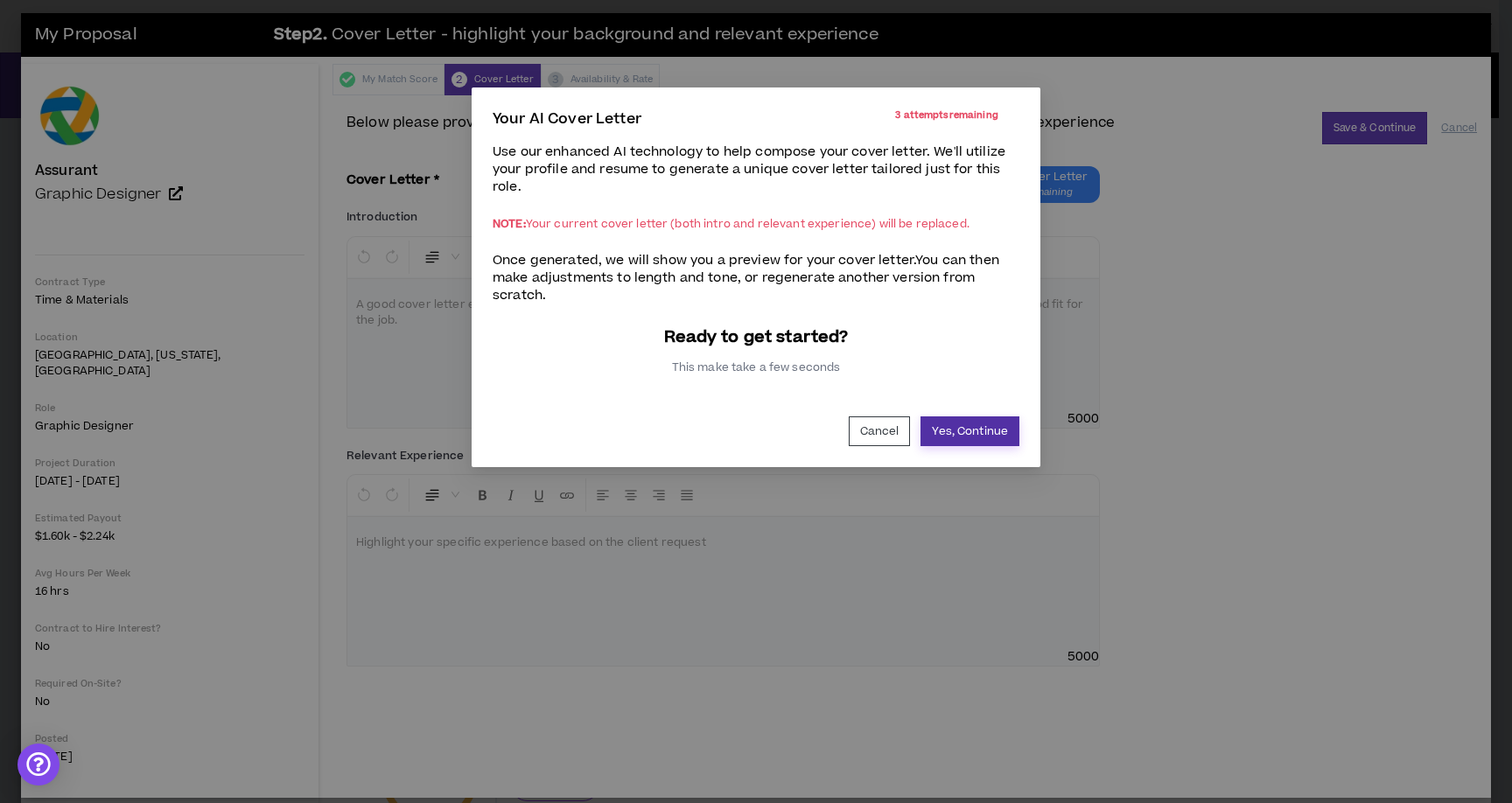
click at [937, 427] on button "Yes, Continue" at bounding box center [970, 431] width 99 height 30
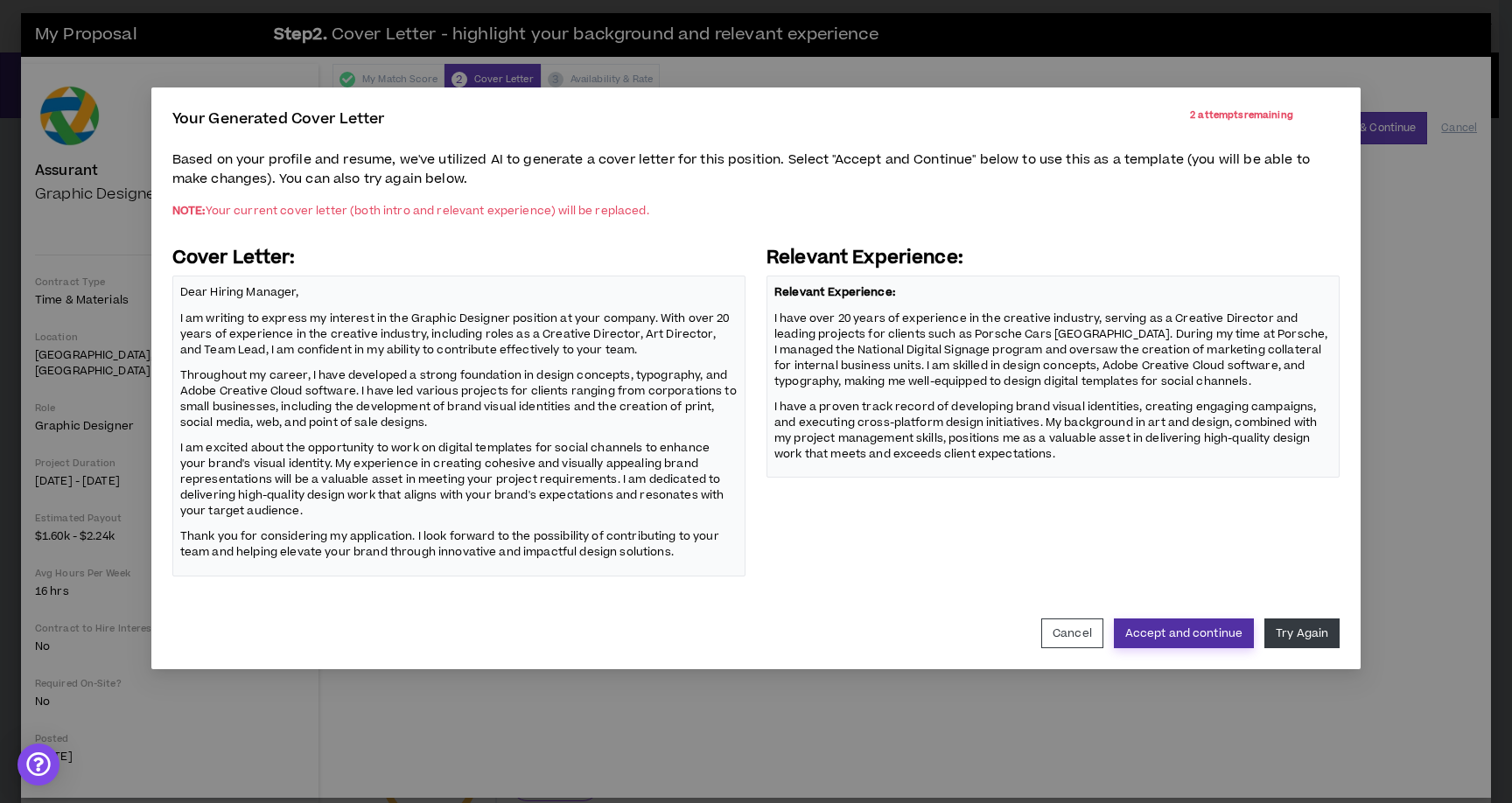
click at [1215, 638] on button "Accept and continue" at bounding box center [1183, 633] width 140 height 30
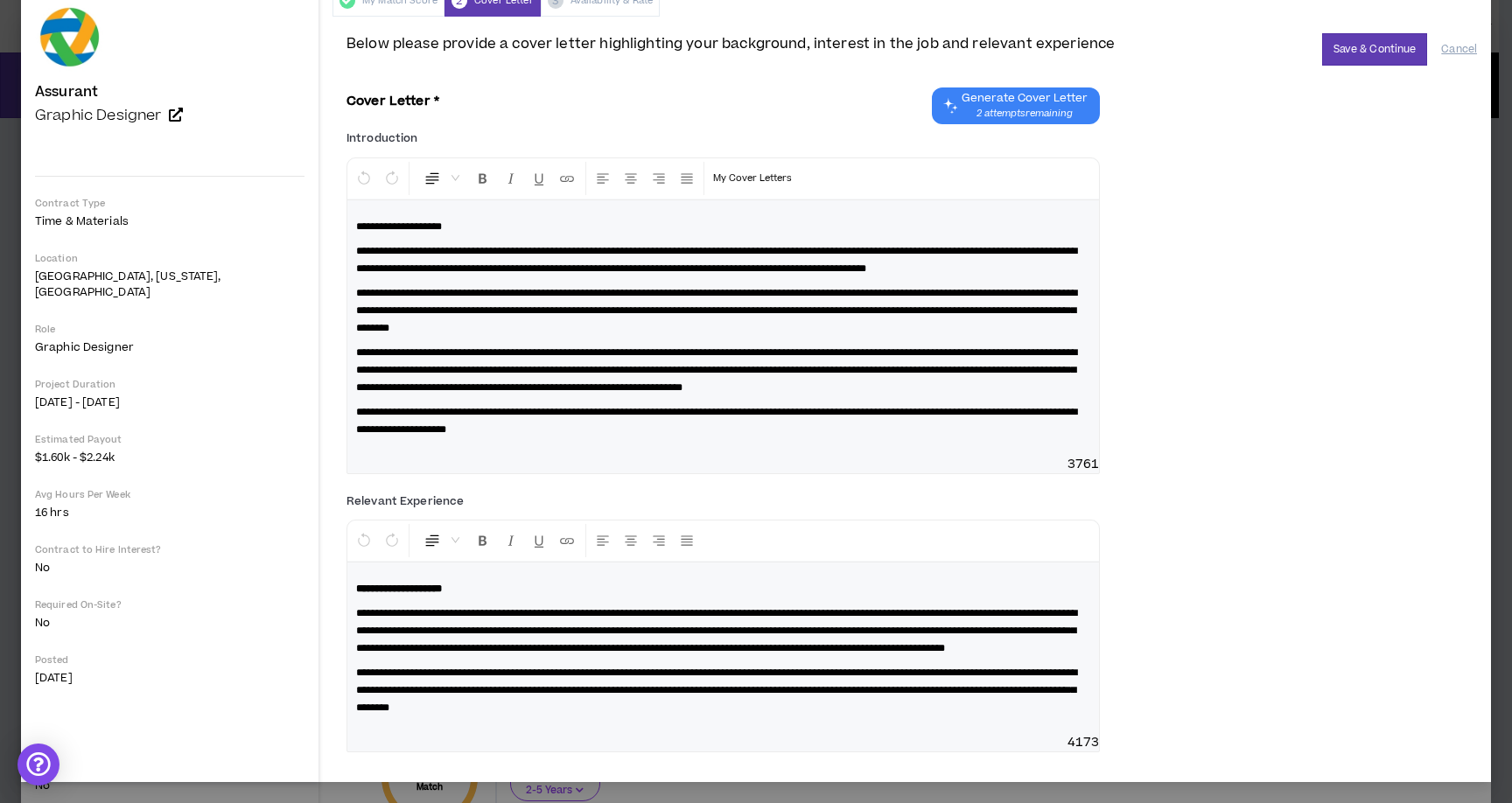
scroll to position [82, 0]
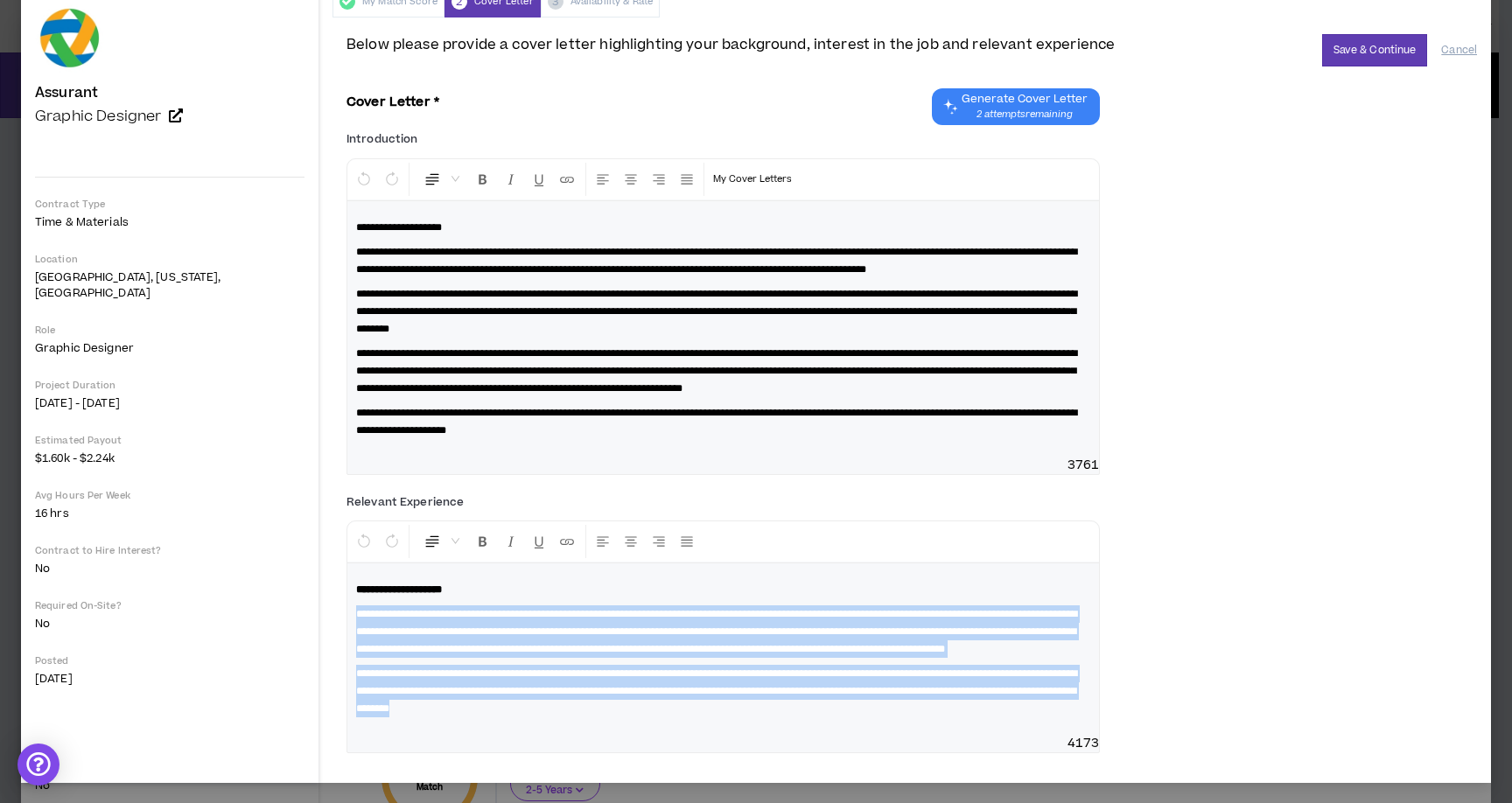
drag, startPoint x: 654, startPoint y: 730, endPoint x: 241, endPoint y: 608, distance: 430.6
click at [332, 607] on div "**********" at bounding box center [911, 401] width 1158 height 765
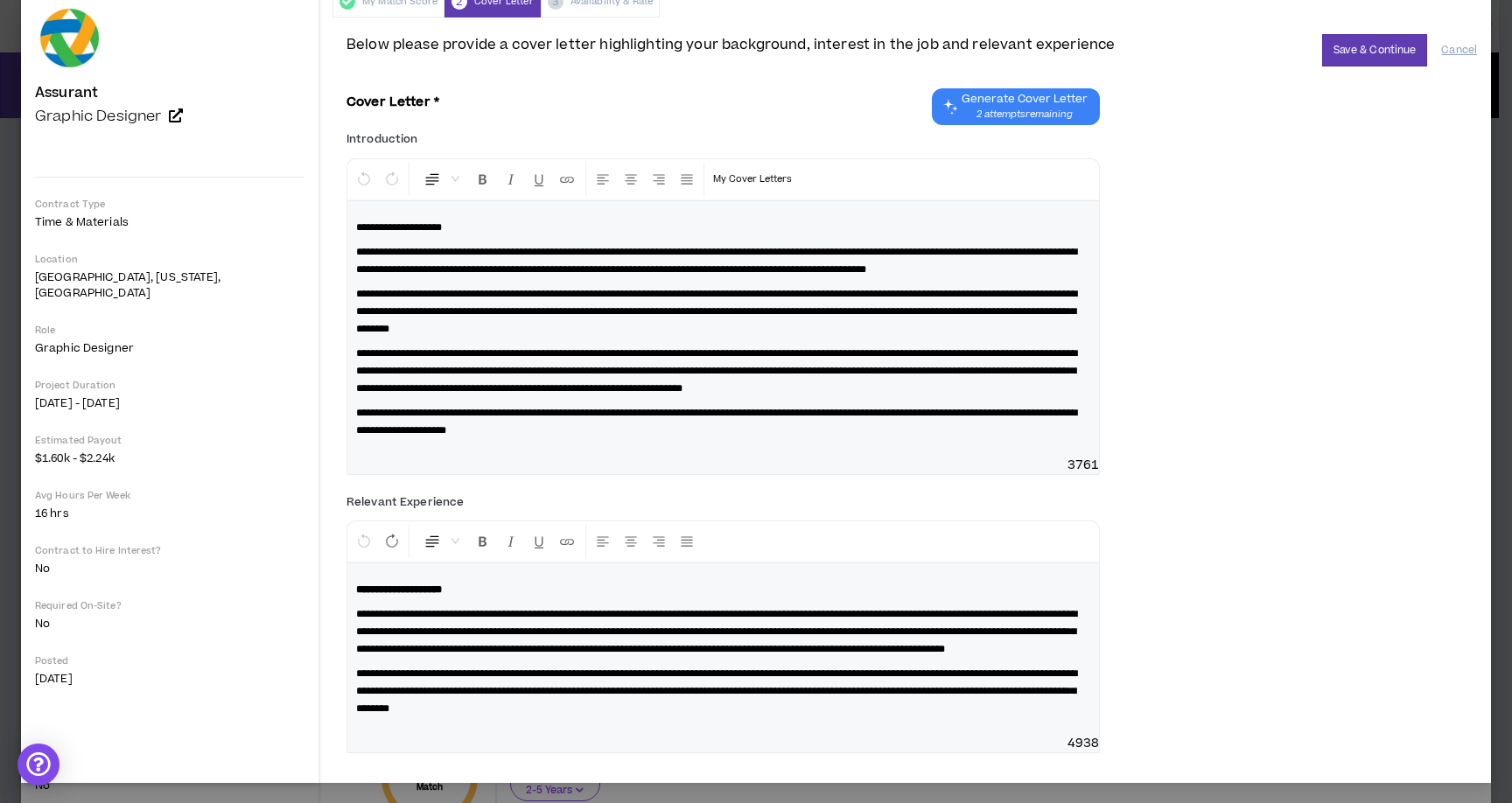
click at [586, 638] on p "**********" at bounding box center [723, 631] width 734 height 53
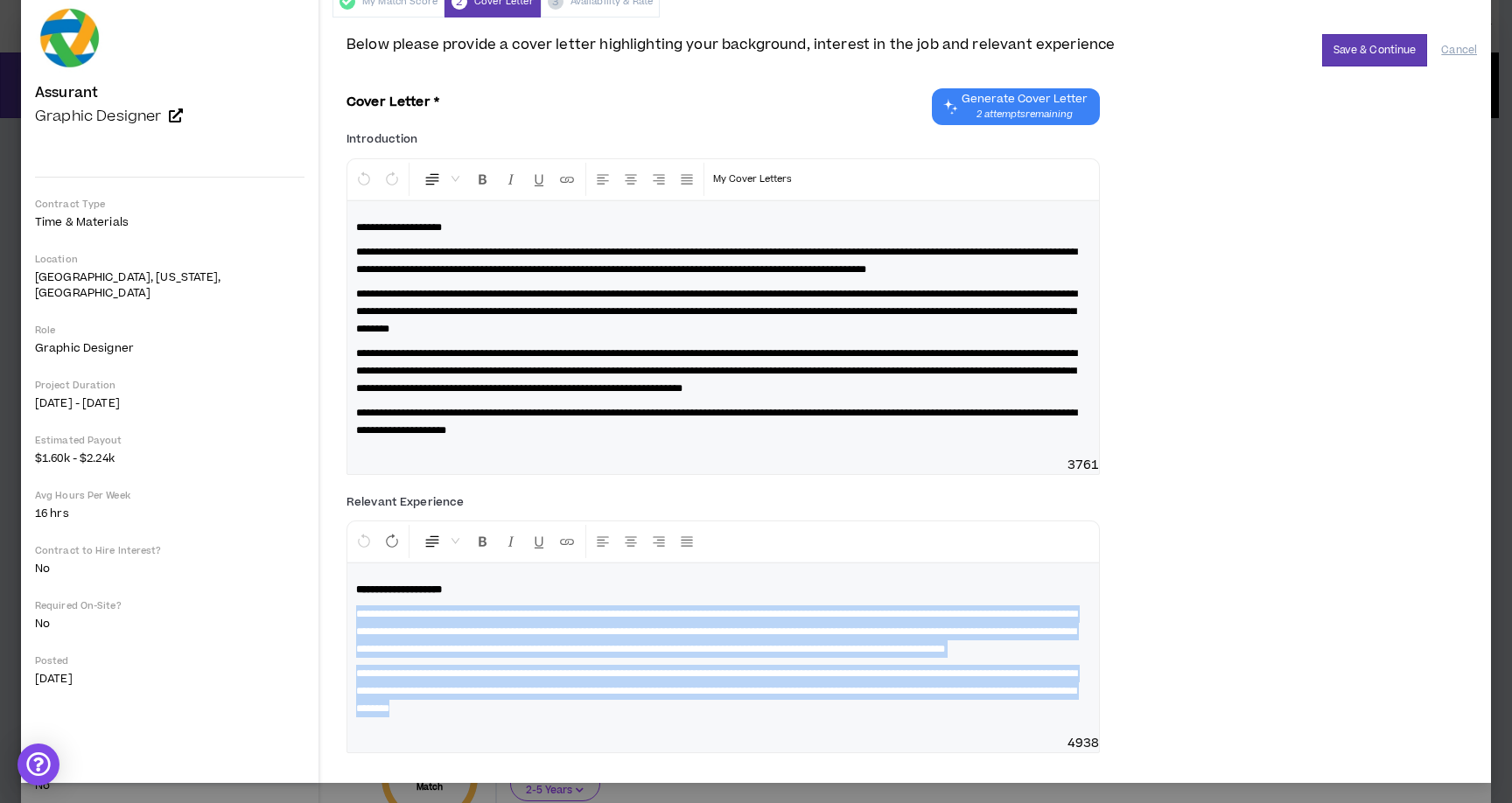
drag, startPoint x: 650, startPoint y: 724, endPoint x: 258, endPoint y: 621, distance: 405.3
click at [347, 621] on div "**********" at bounding box center [723, 648] width 752 height 172
click at [968, 118] on span "2 attempts remaining" at bounding box center [1024, 115] width 126 height 14
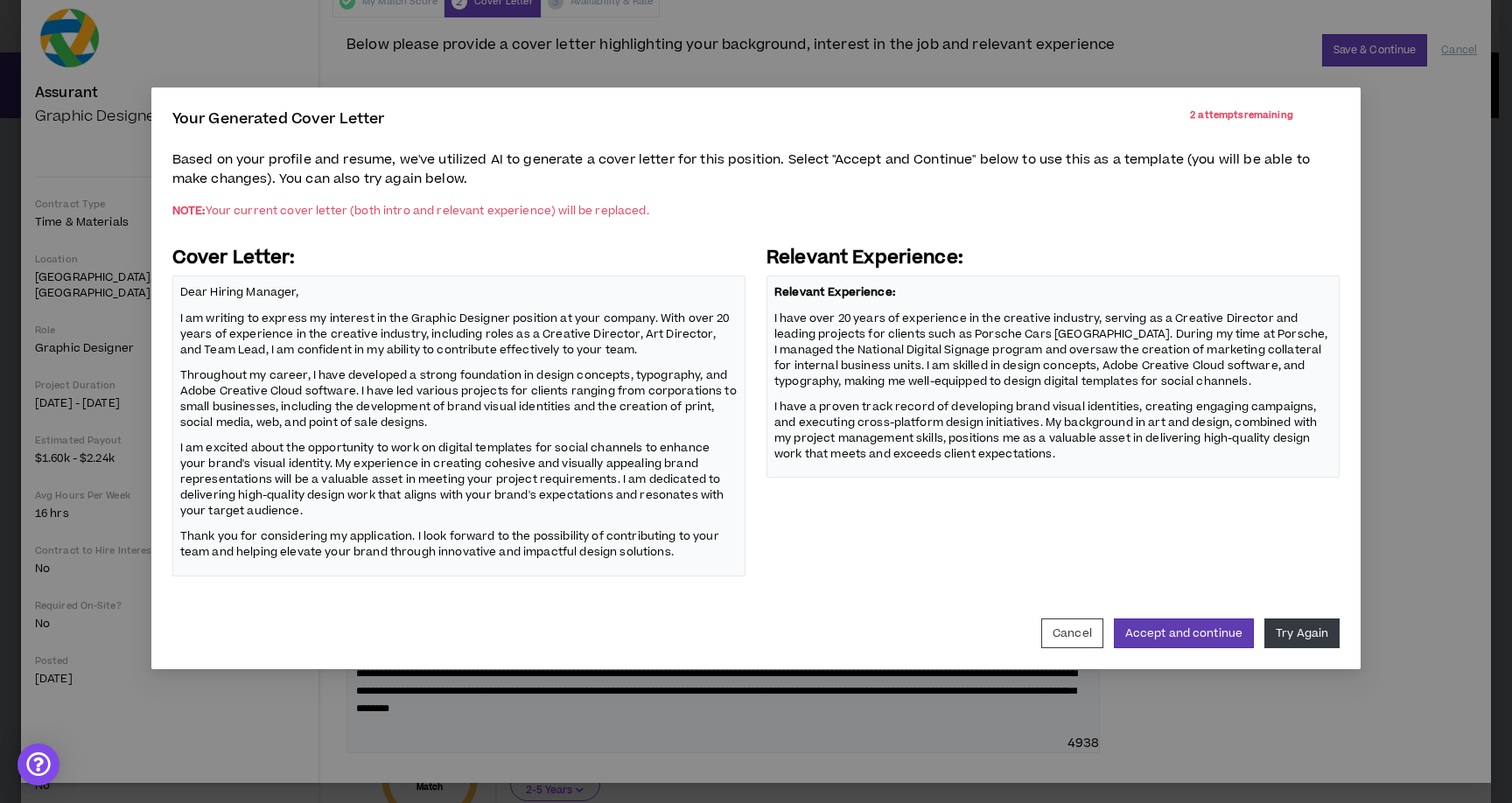
click at [915, 338] on p "I have over 20 years of experience in the creative industry, serving as a Creat…" at bounding box center [1053, 349] width 557 height 81
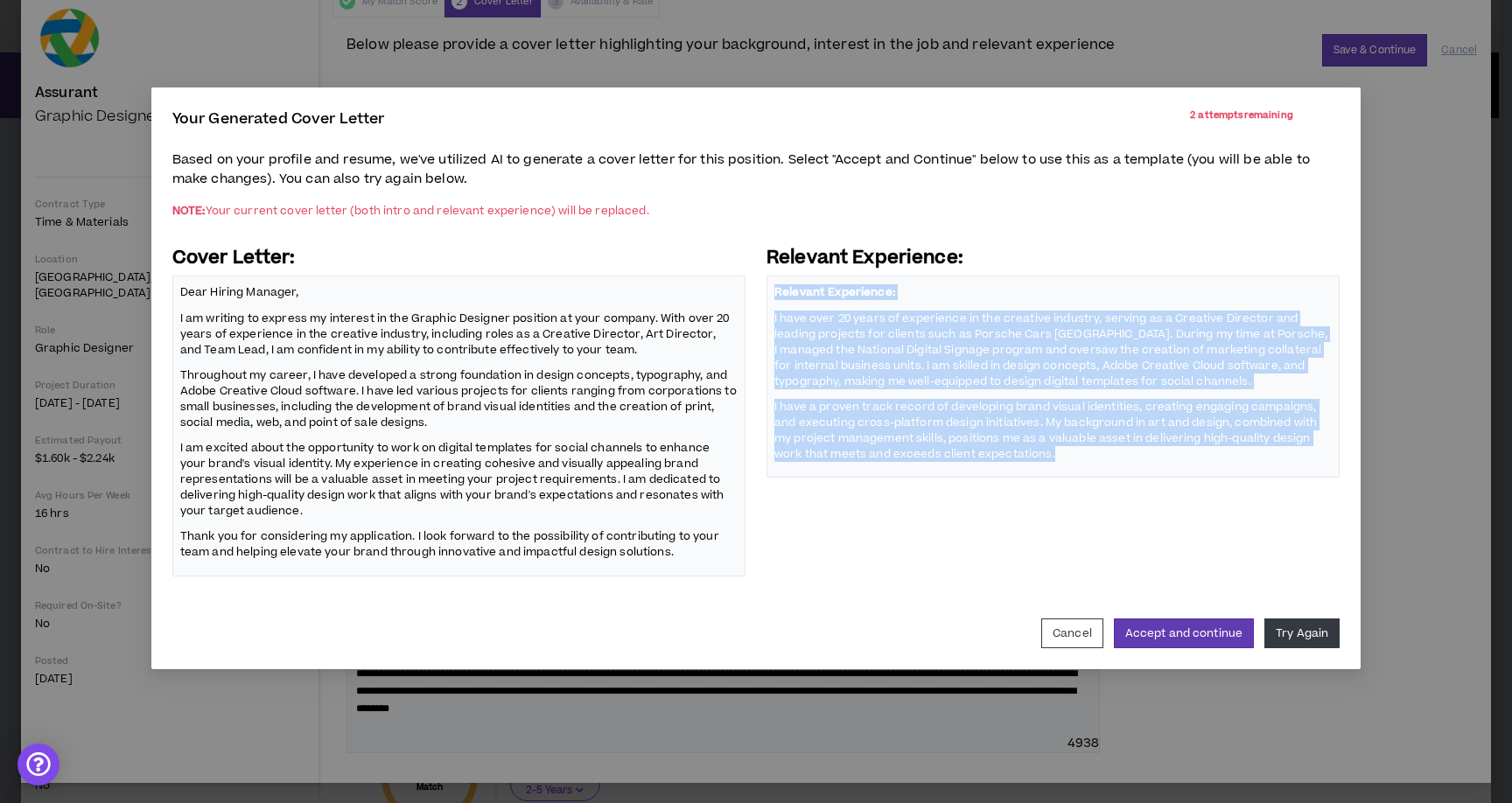
drag, startPoint x: 1061, startPoint y: 454, endPoint x: 766, endPoint y: 284, distance: 340.5
click at [766, 284] on div "Relevant Experience: I have over 20 years of experience in the creative industr…" at bounding box center [1053, 377] width 573 height 203
click at [1158, 626] on button "Accept and continue" at bounding box center [1183, 633] width 140 height 30
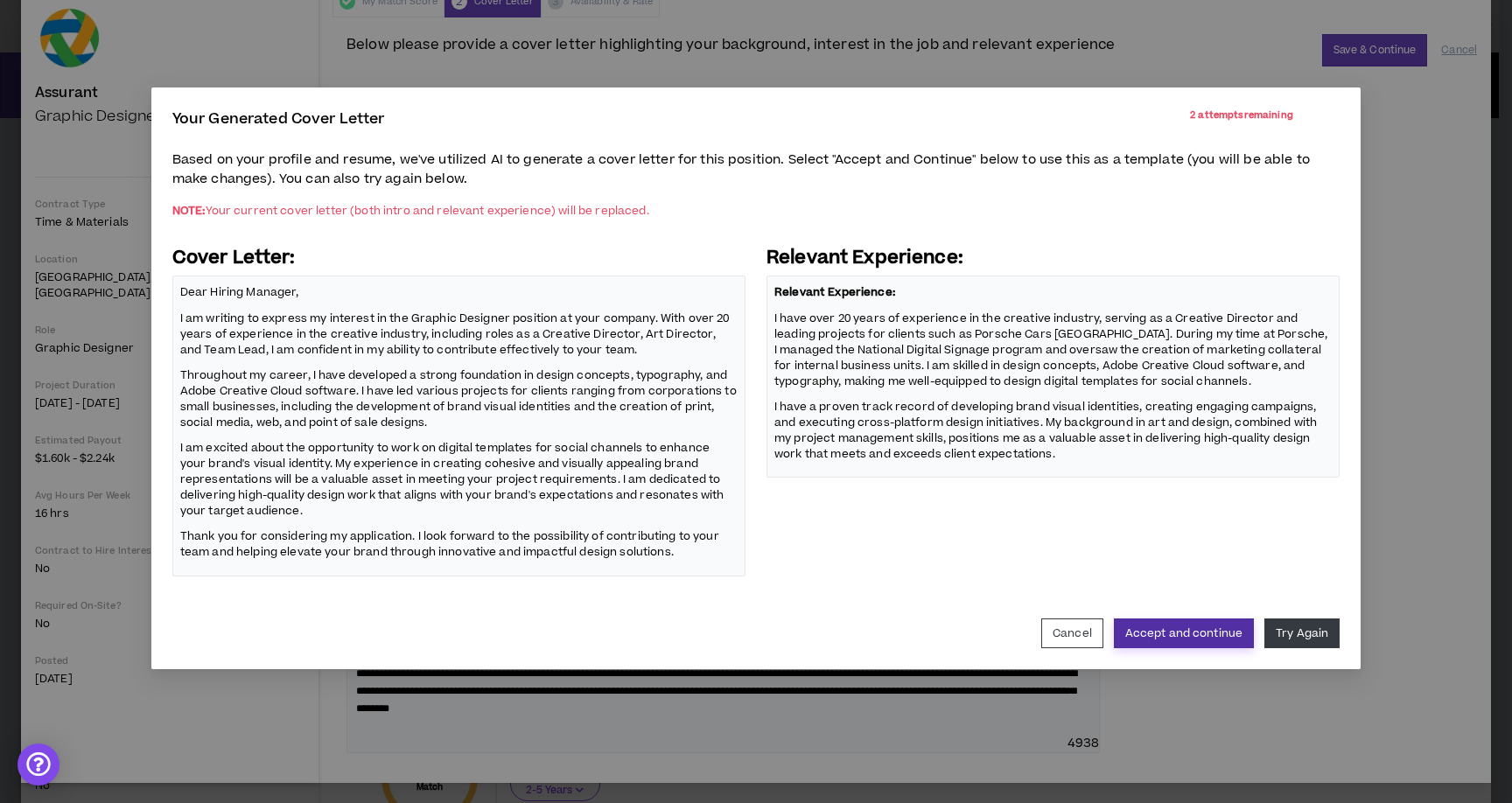
scroll to position [43, 0]
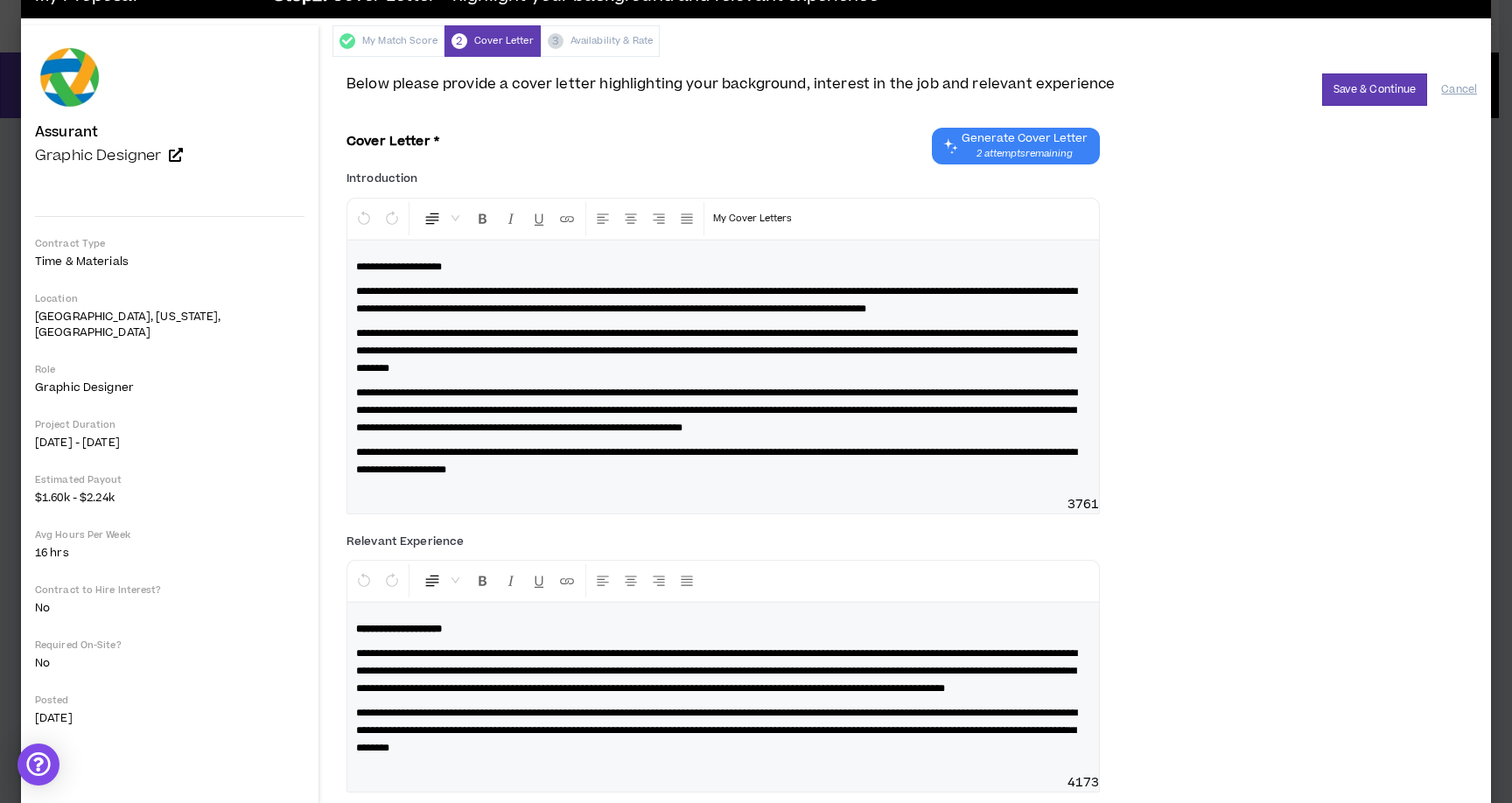
click at [983, 165] on div "**********" at bounding box center [911, 345] width 1130 height 362
click at [984, 149] on span "2 attempts remaining" at bounding box center [1024, 154] width 126 height 14
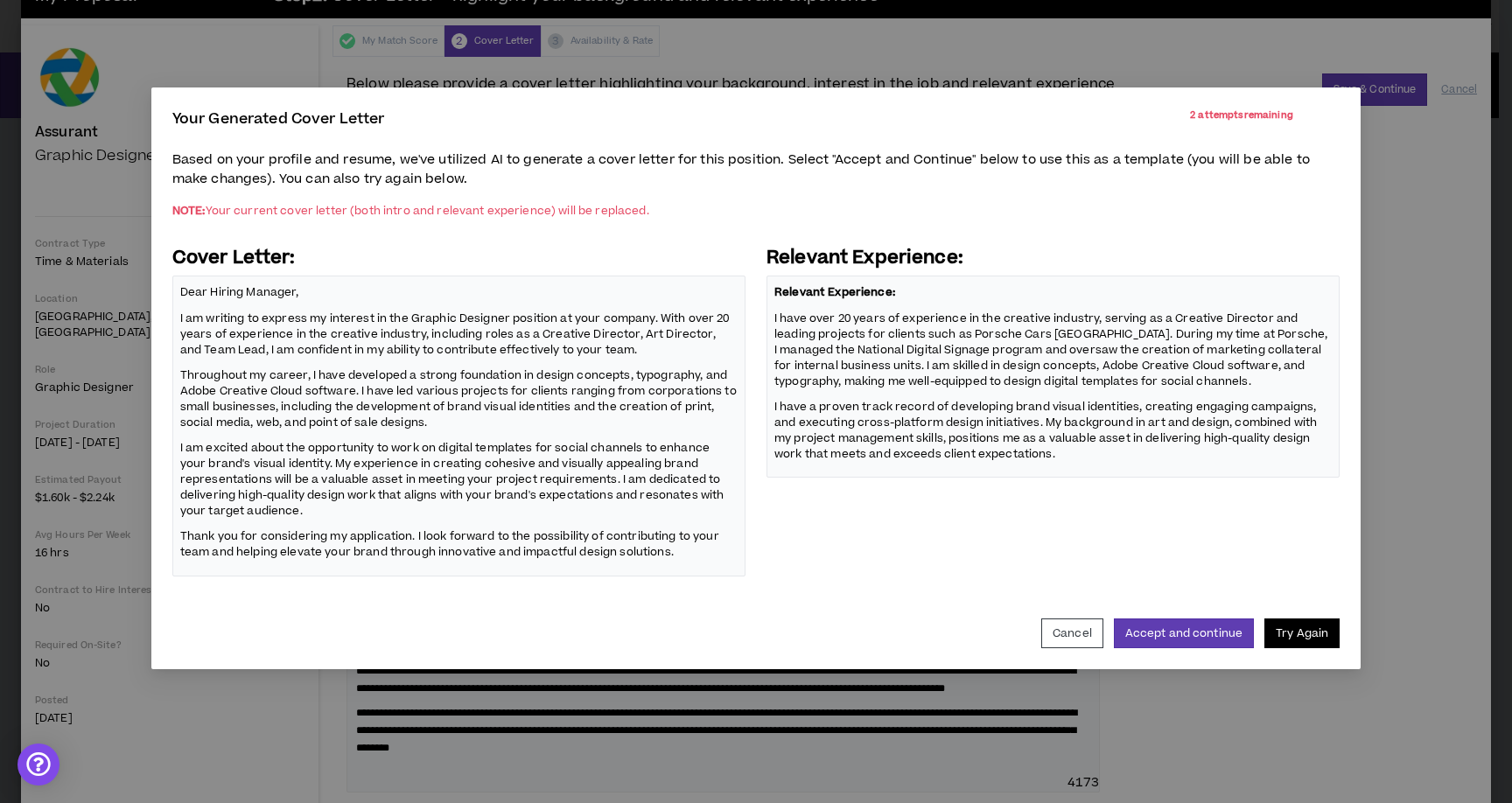
click at [1287, 631] on button "Try Again" at bounding box center [1302, 633] width 75 height 30
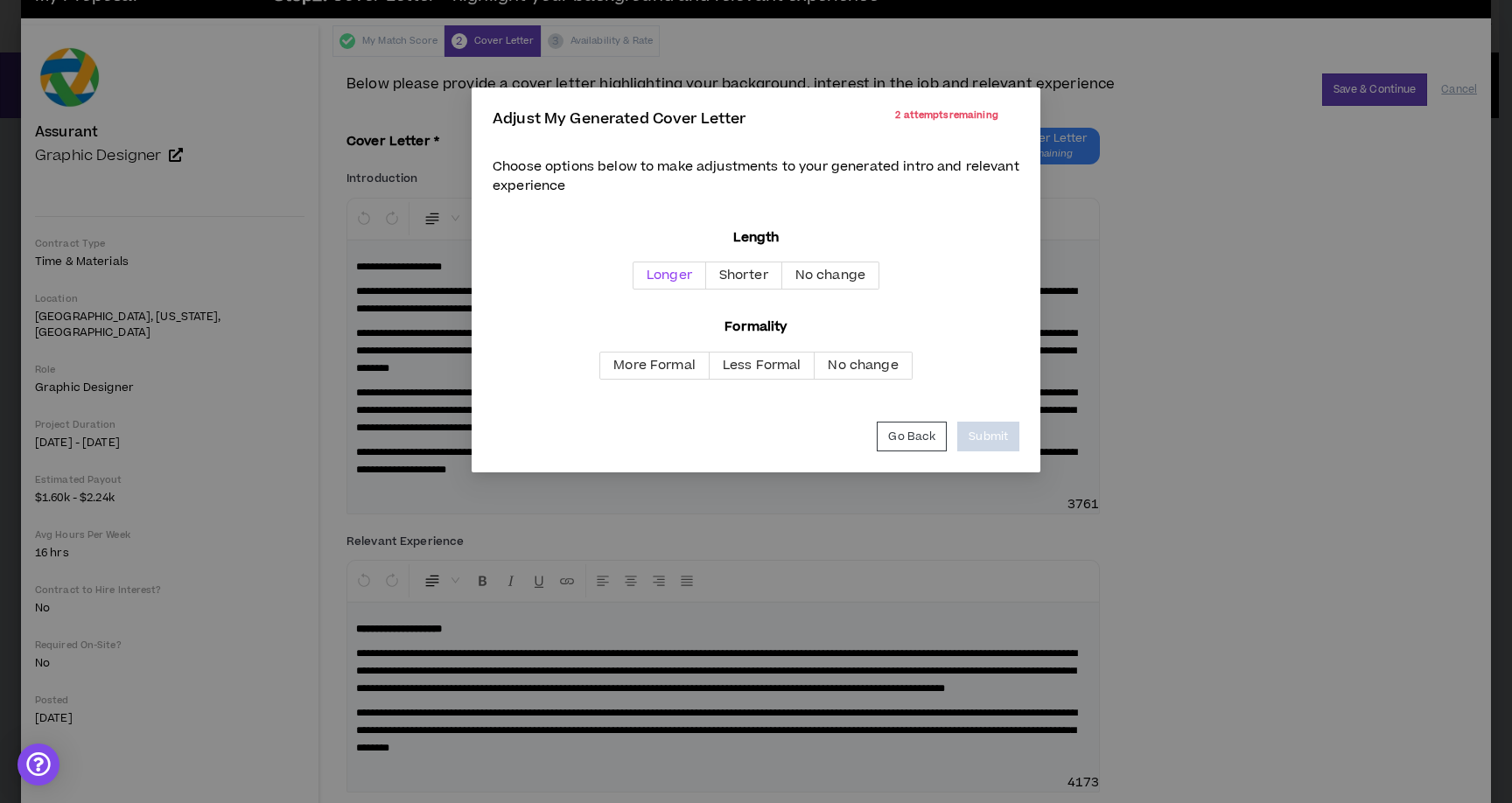
click at [690, 281] on span "Longer" at bounding box center [669, 275] width 46 height 19
click at [747, 280] on span "Shorter" at bounding box center [743, 275] width 49 height 19
click at [851, 365] on span "No change" at bounding box center [863, 365] width 70 height 19
click at [983, 441] on button "Submit" at bounding box center [988, 436] width 62 height 30
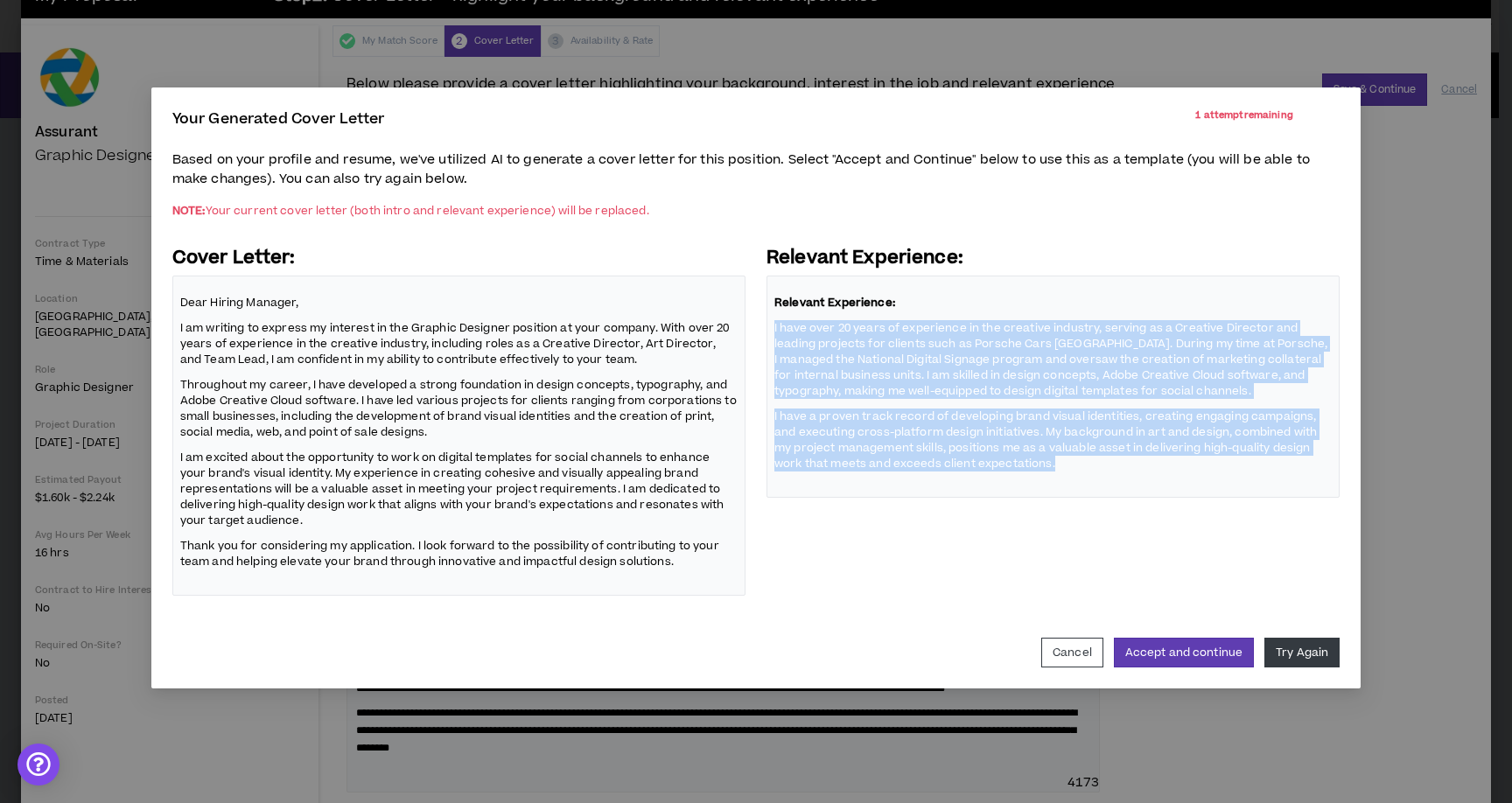
drag, startPoint x: 1051, startPoint y: 464, endPoint x: 768, endPoint y: 324, distance: 315.7
click at [768, 324] on div "Relevant Experience: I have over 20 years of experience in the creative industr…" at bounding box center [1053, 387] width 573 height 222
click at [1031, 460] on p "I have a proven track record of developing brand visual identities, creating en…" at bounding box center [1053, 439] width 557 height 65
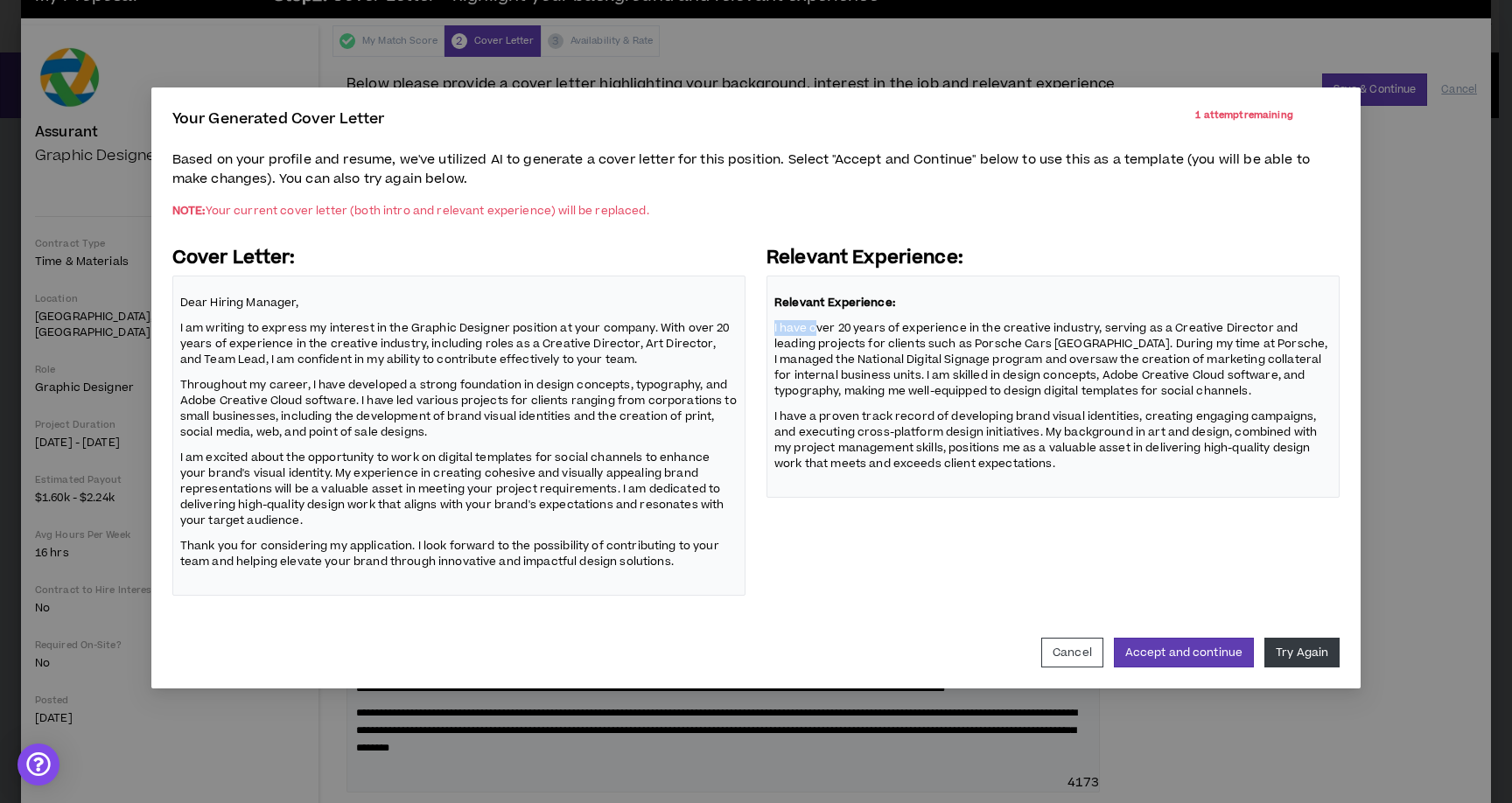
drag, startPoint x: 816, startPoint y: 325, endPoint x: 770, endPoint y: 325, distance: 46.0
click at [770, 325] on div "Relevant Experience: I have over 20 years of experience in the creative industr…" at bounding box center [1053, 387] width 573 height 222
click at [793, 330] on p "I have over 20 years of experience in the creative industry, serving as a Creat…" at bounding box center [1053, 359] width 557 height 81
click at [1187, 651] on button "Accept and continue" at bounding box center [1183, 652] width 140 height 30
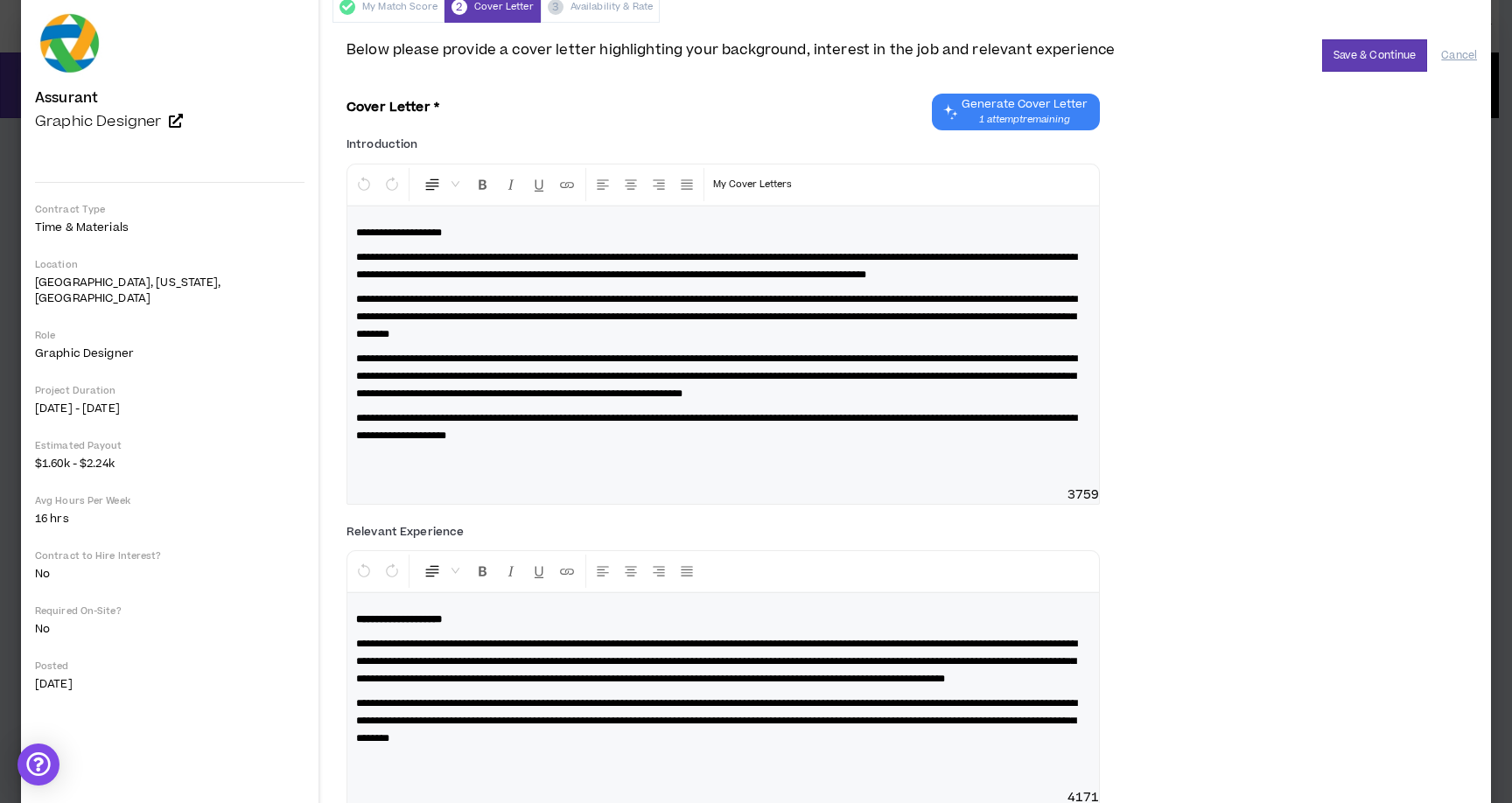
scroll to position [150, 0]
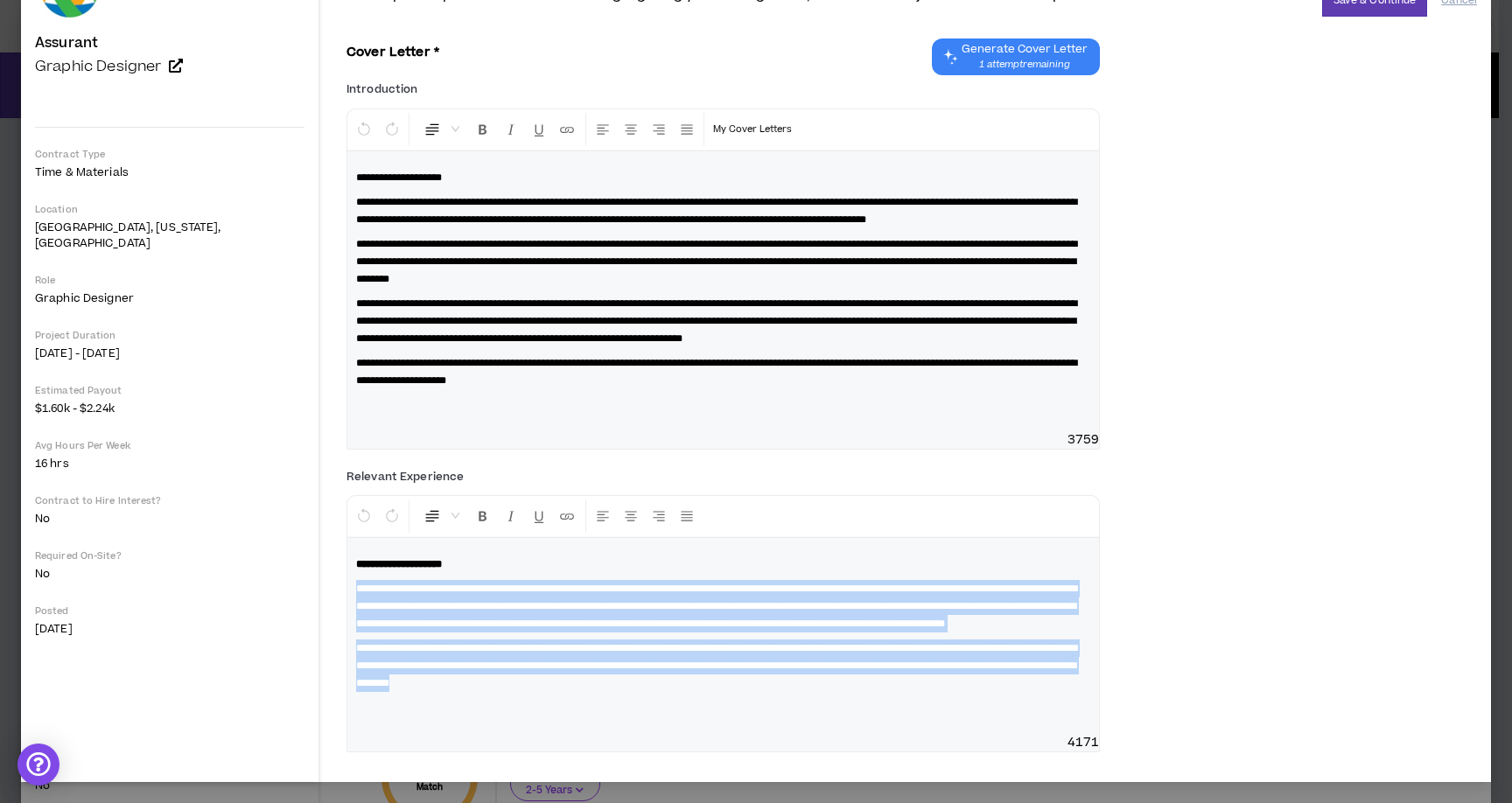
drag, startPoint x: 656, startPoint y: 682, endPoint x: 257, endPoint y: 569, distance: 414.7
click at [347, 569] on div "**********" at bounding box center [723, 636] width 752 height 196
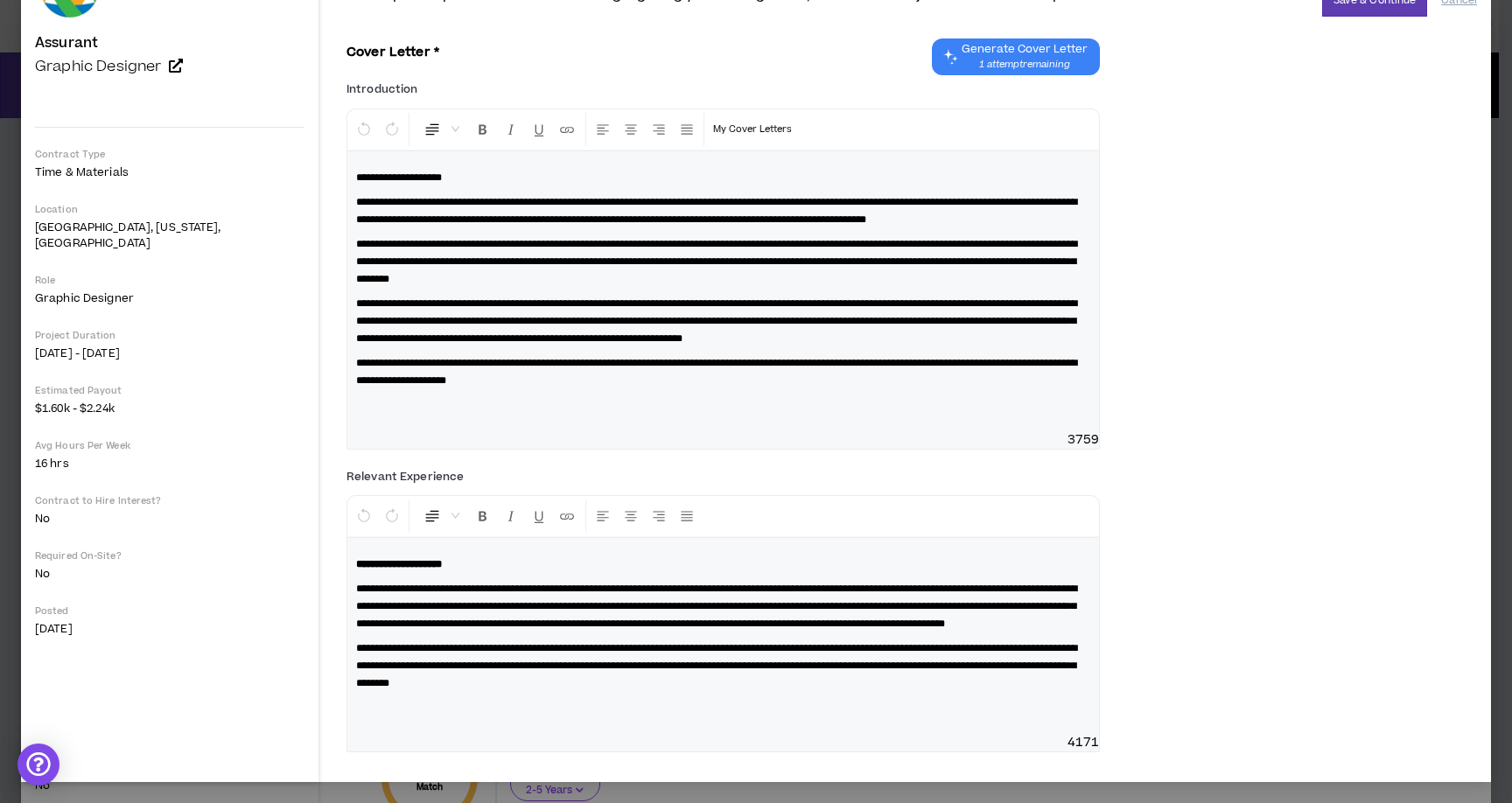
click at [356, 583] on span "**********" at bounding box center [716, 606] width 721 height 46
drag, startPoint x: 323, startPoint y: 570, endPoint x: 253, endPoint y: 570, distance: 70.0
click at [347, 570] on div "**********" at bounding box center [723, 636] width 752 height 196
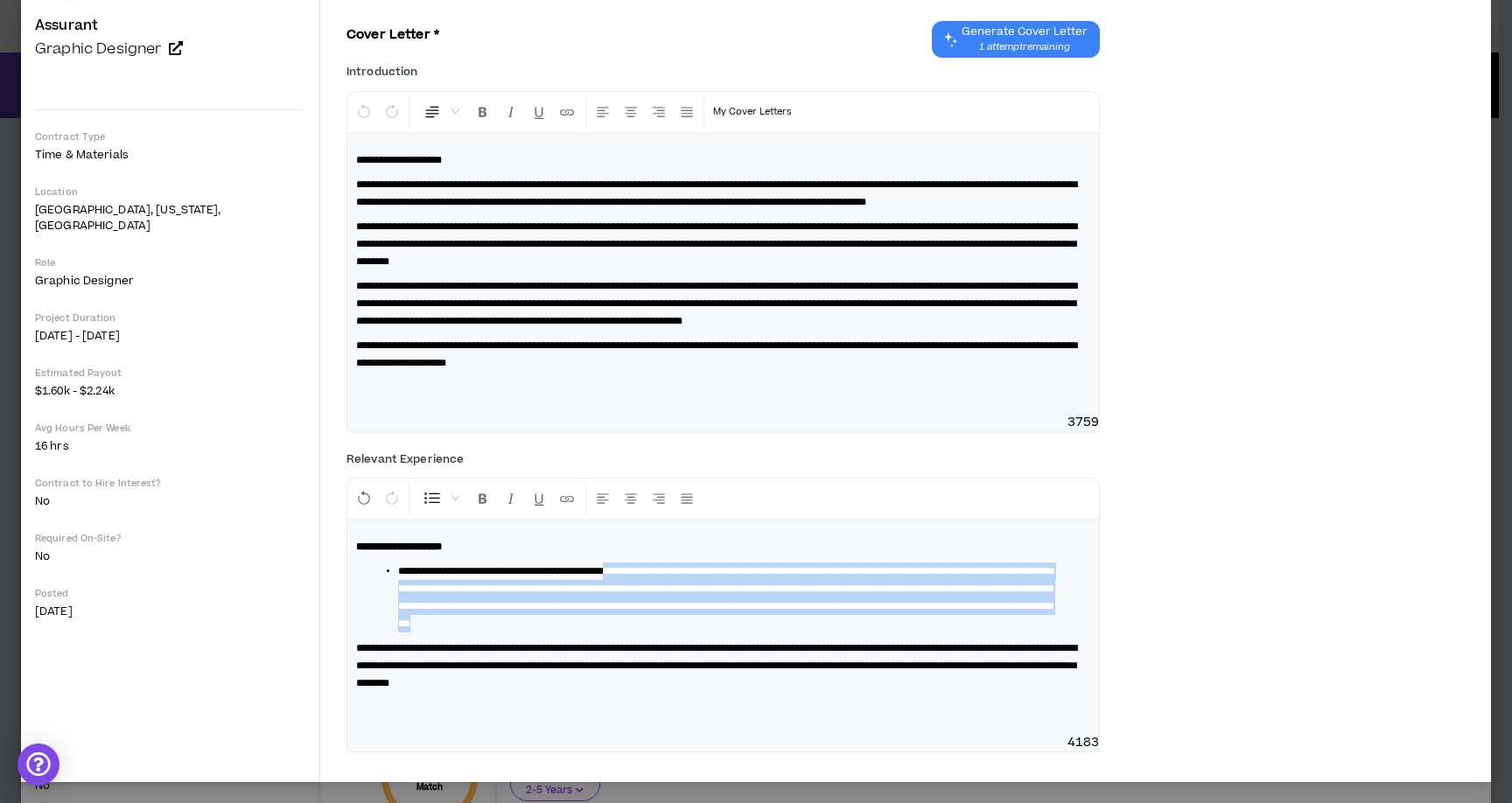
drag, startPoint x: 558, startPoint y: 569, endPoint x: 707, endPoint y: 624, distance: 158.8
click at [707, 623] on li "**********" at bounding box center [730, 597] width 664 height 70
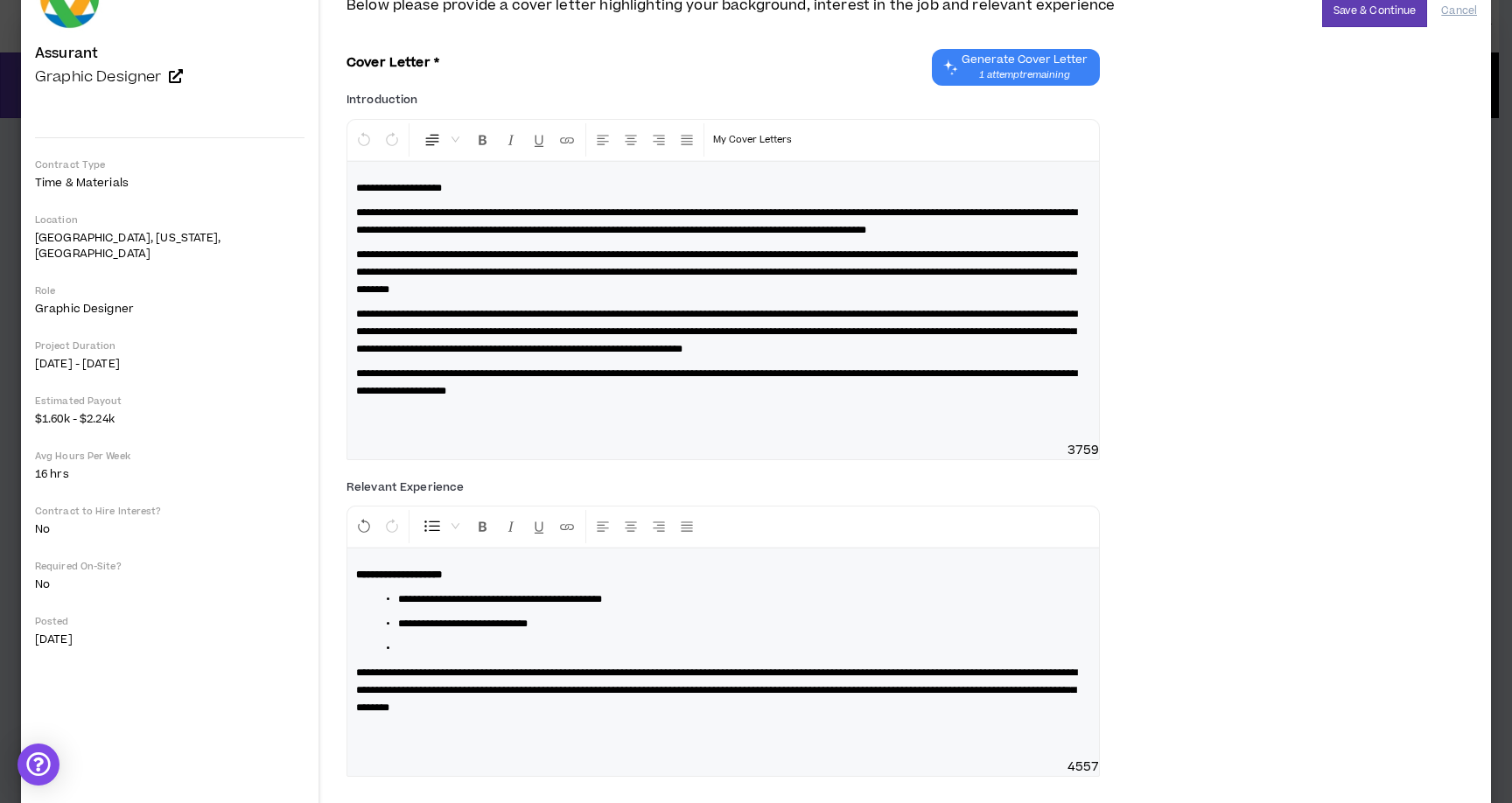
scroll to position [146, 0]
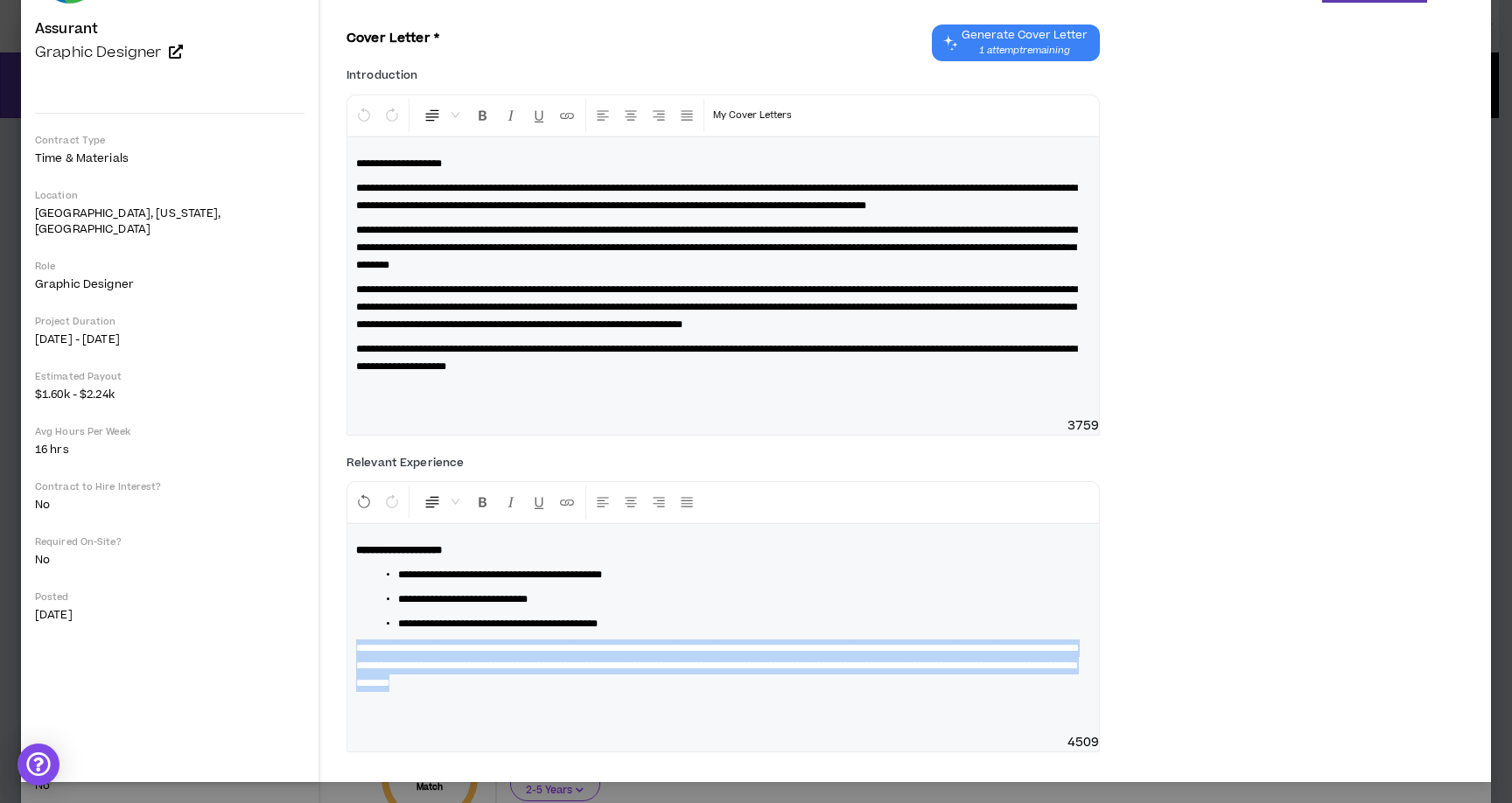
drag, startPoint x: 663, startPoint y: 687, endPoint x: 280, endPoint y: 638, distance: 386.1
click at [347, 637] on div "**********" at bounding box center [723, 629] width 752 height 210
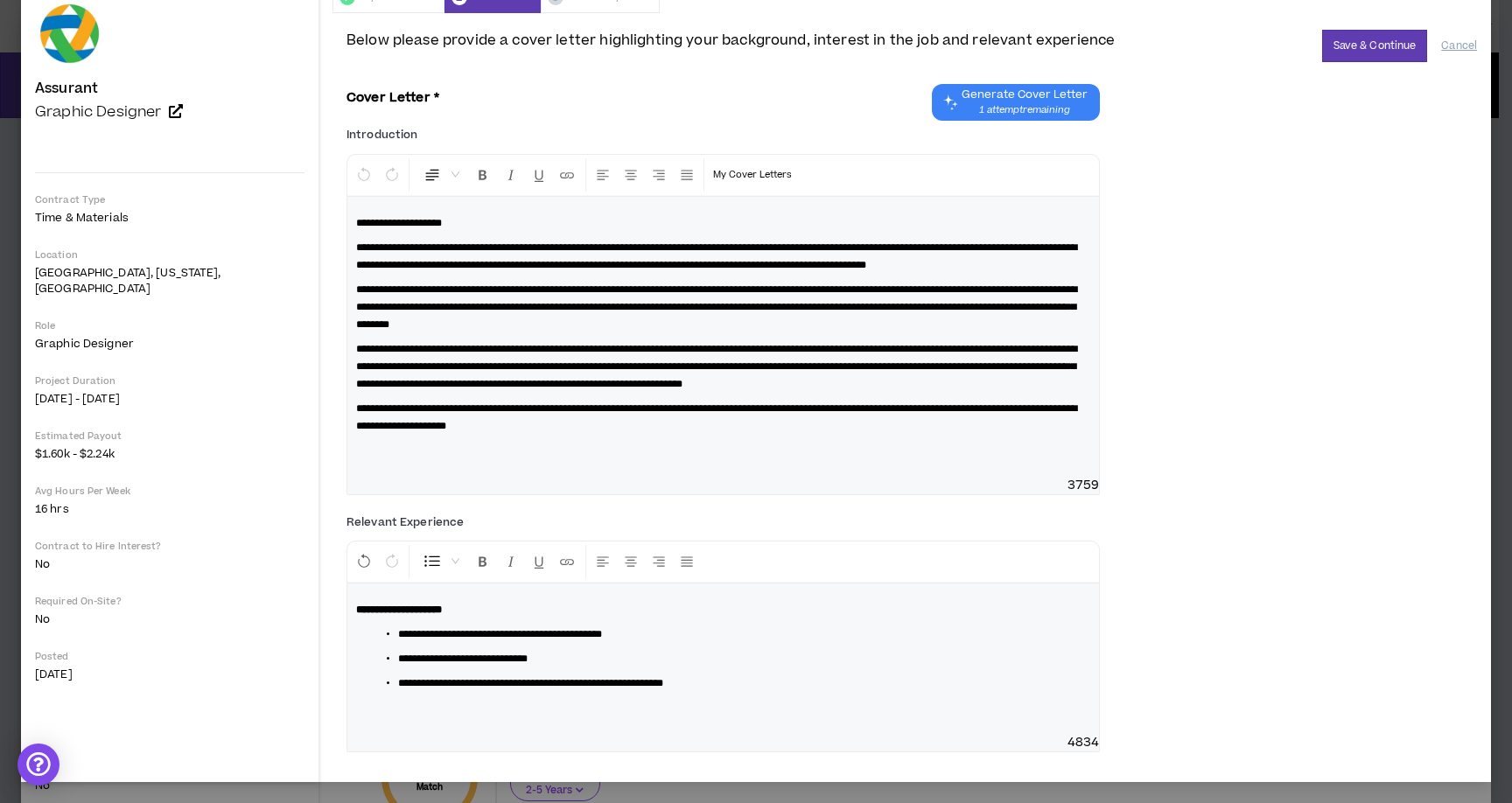
scroll to position [86, 0]
click at [1337, 44] on button "Save & Continue" at bounding box center [1374, 46] width 106 height 33
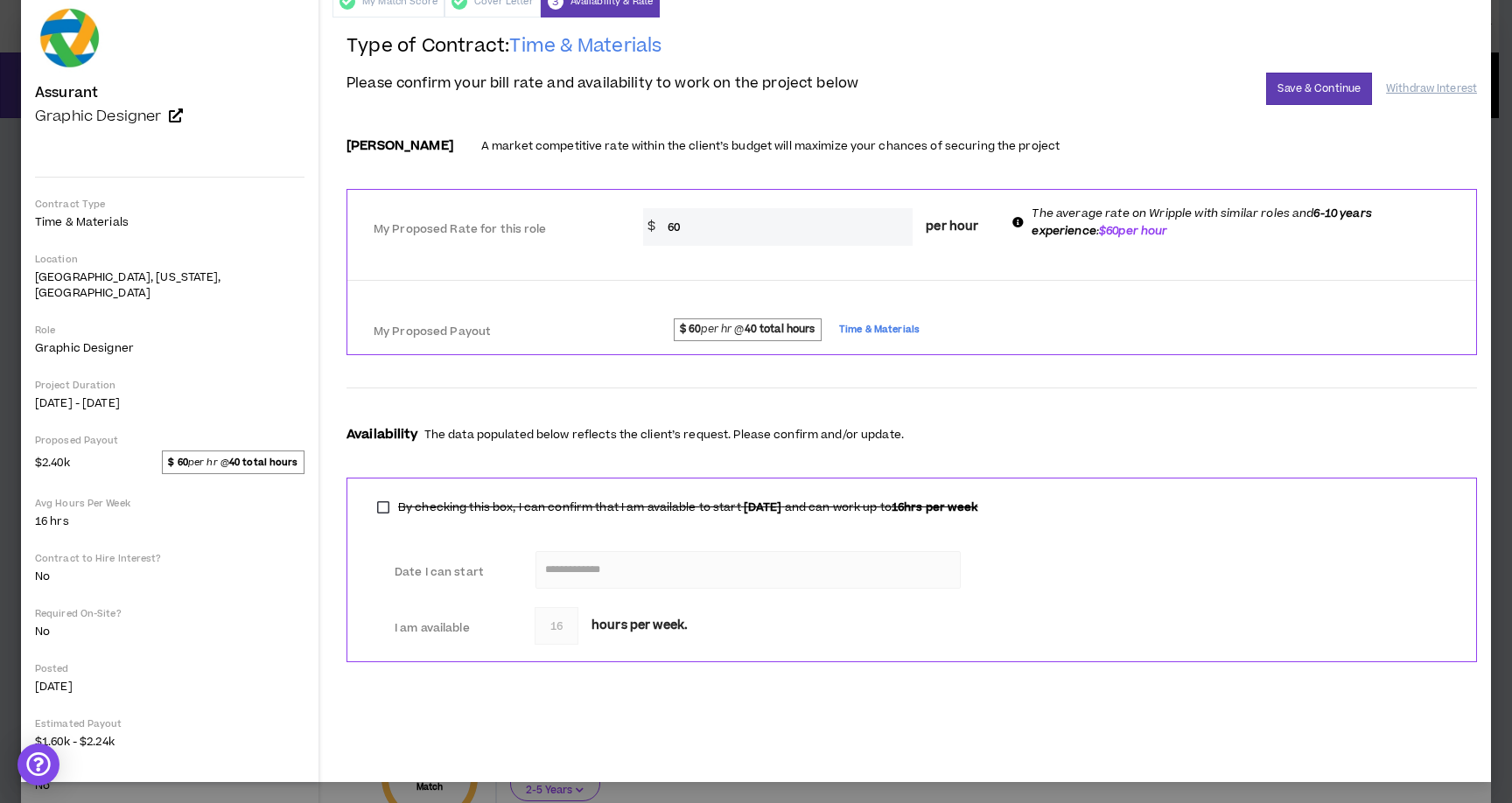
scroll to position [66, 0]
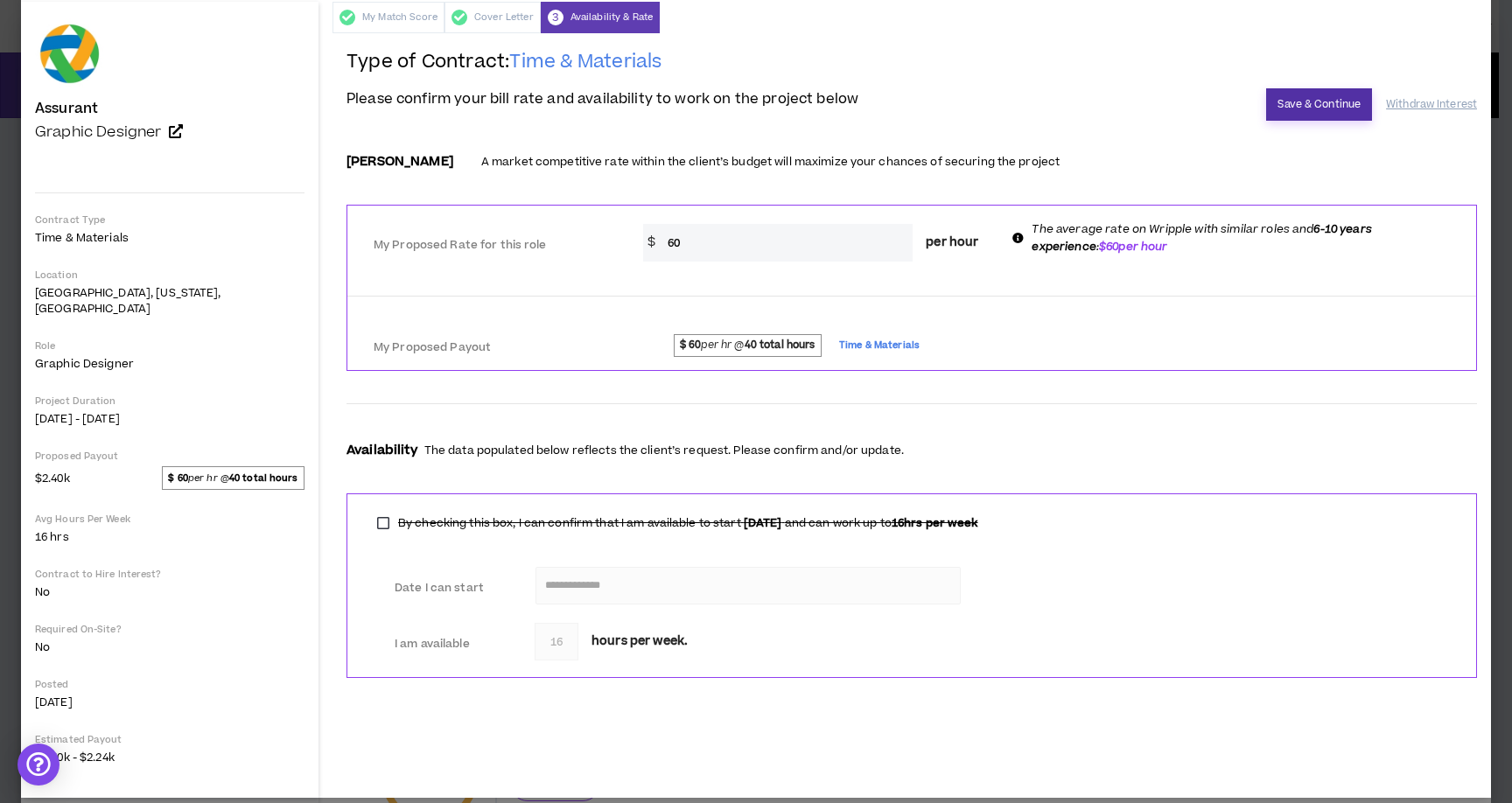
click at [1274, 107] on button "Save & Continue" at bounding box center [1319, 104] width 106 height 33
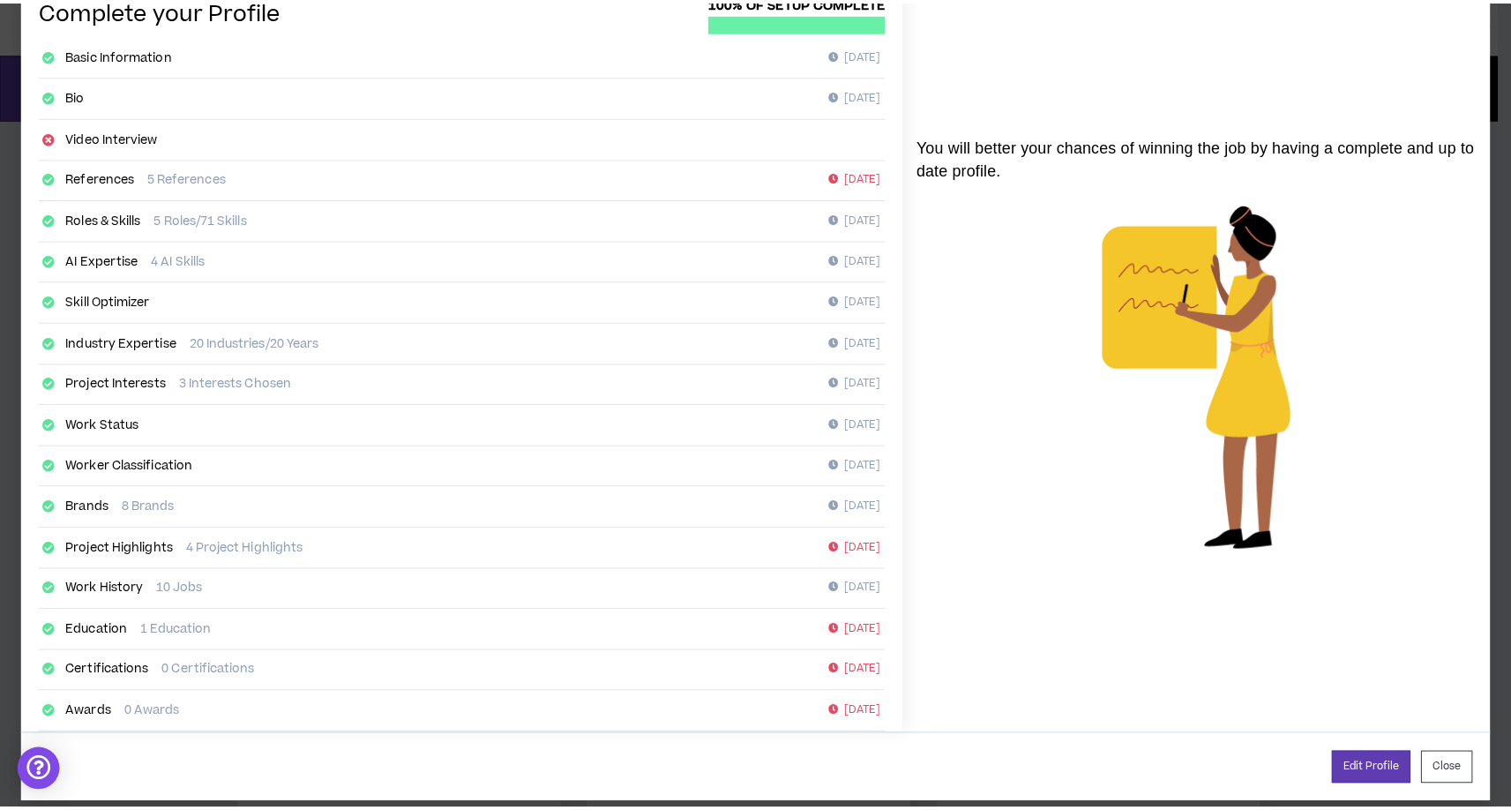
scroll to position [118, 0]
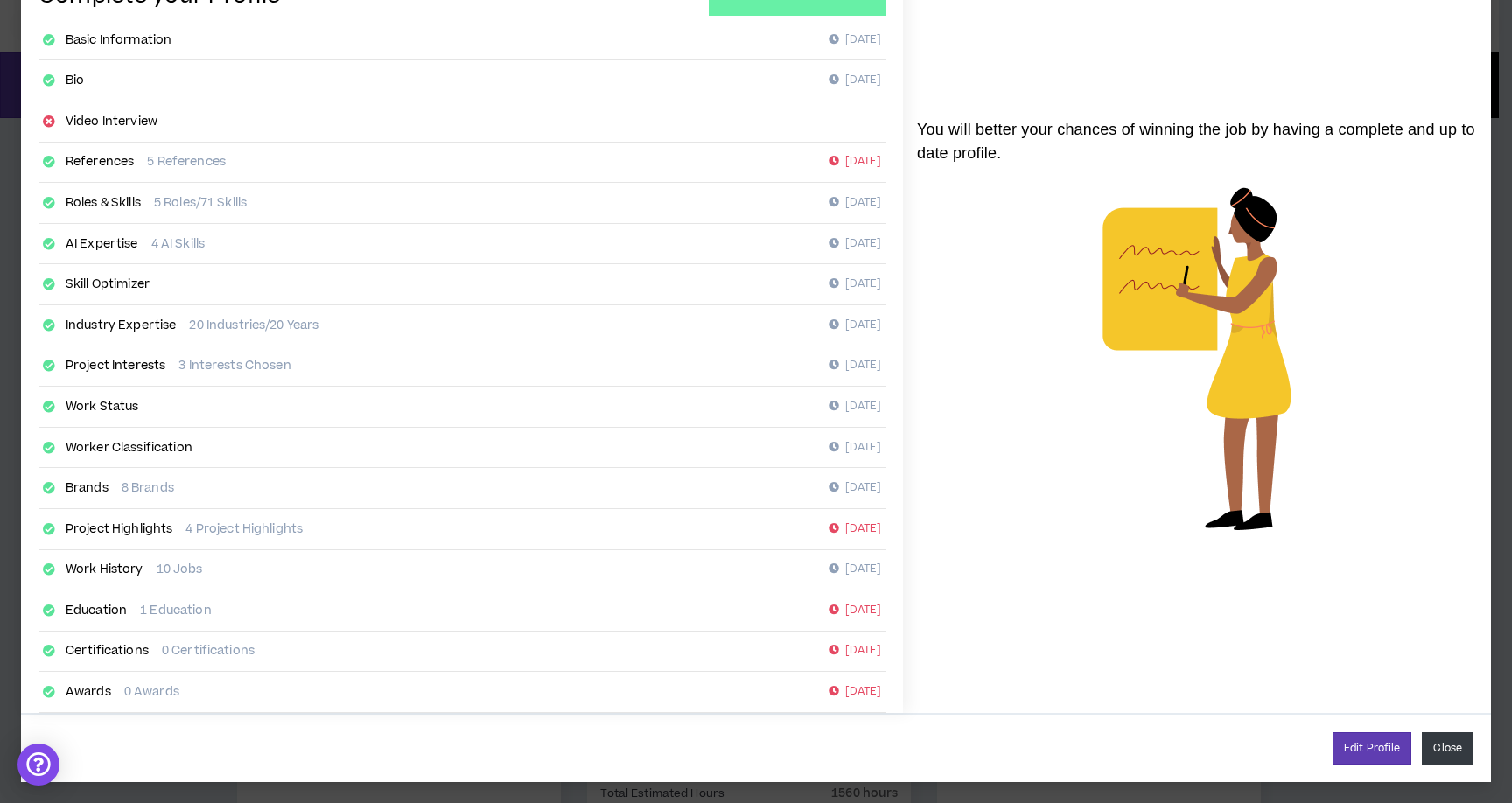
click at [1439, 754] on button "Close" at bounding box center [1448, 747] width 52 height 33
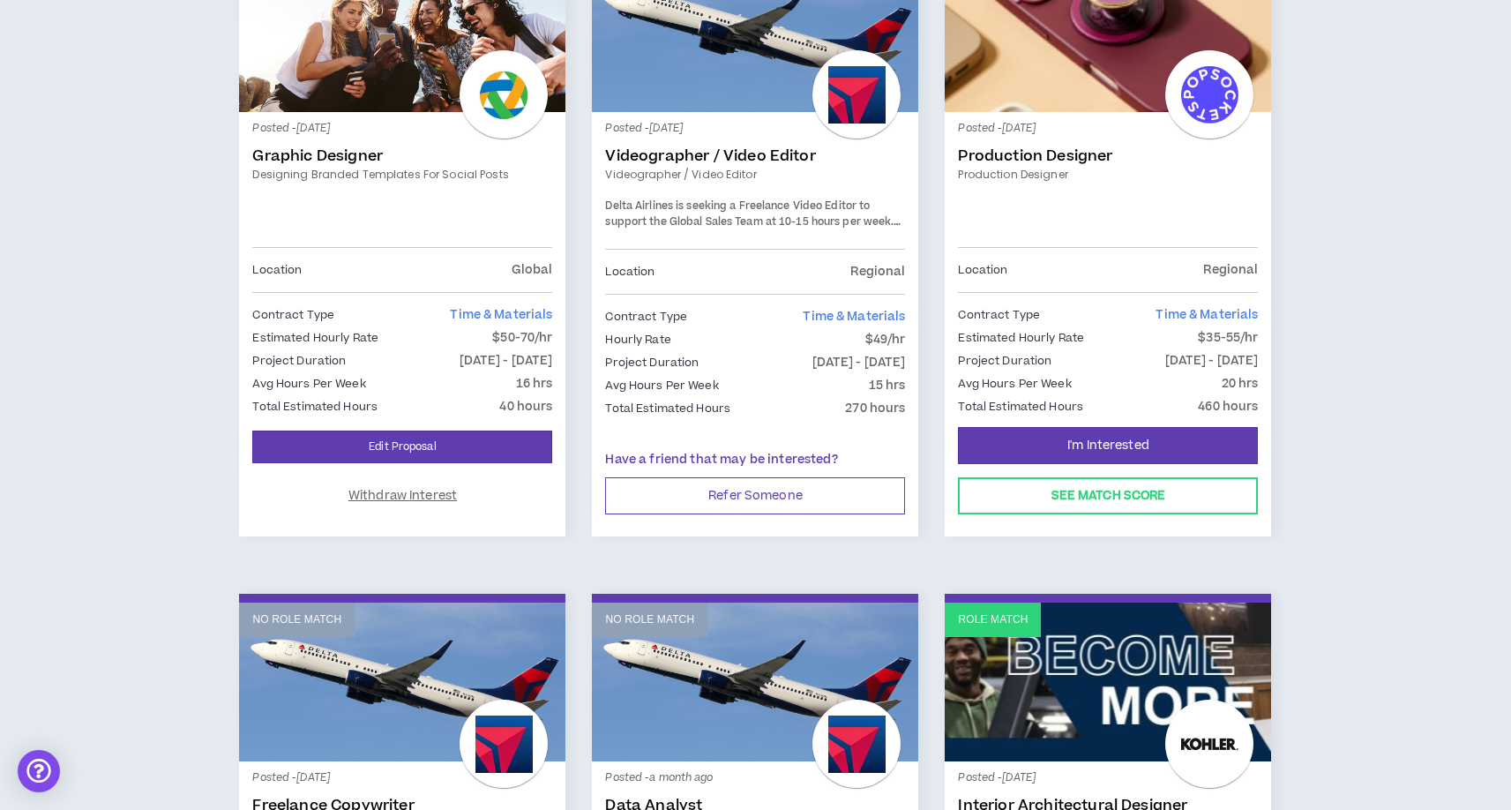
scroll to position [1045, 0]
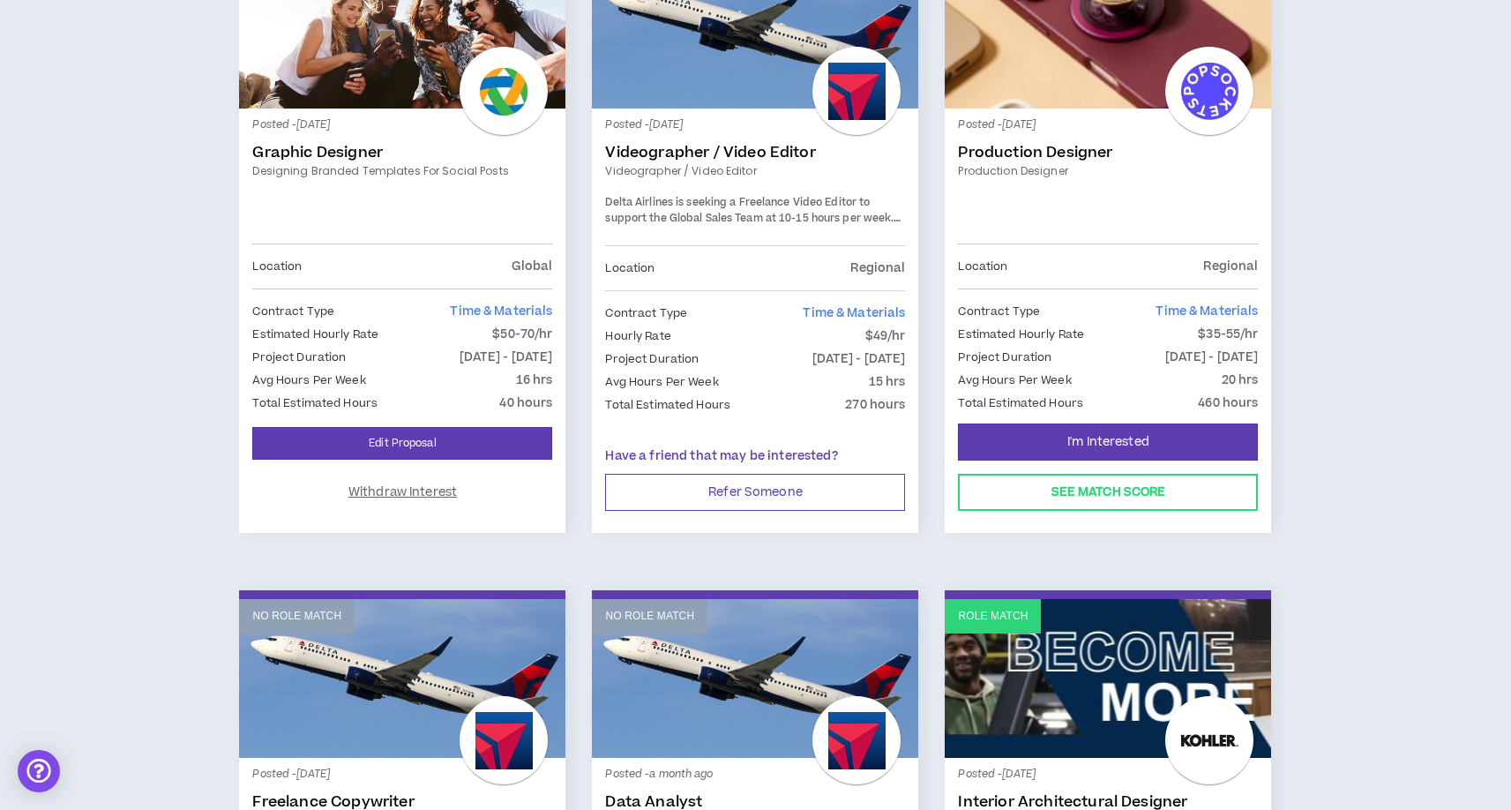
click at [1011, 144] on link "Production Designer" at bounding box center [1108, 153] width 300 height 18
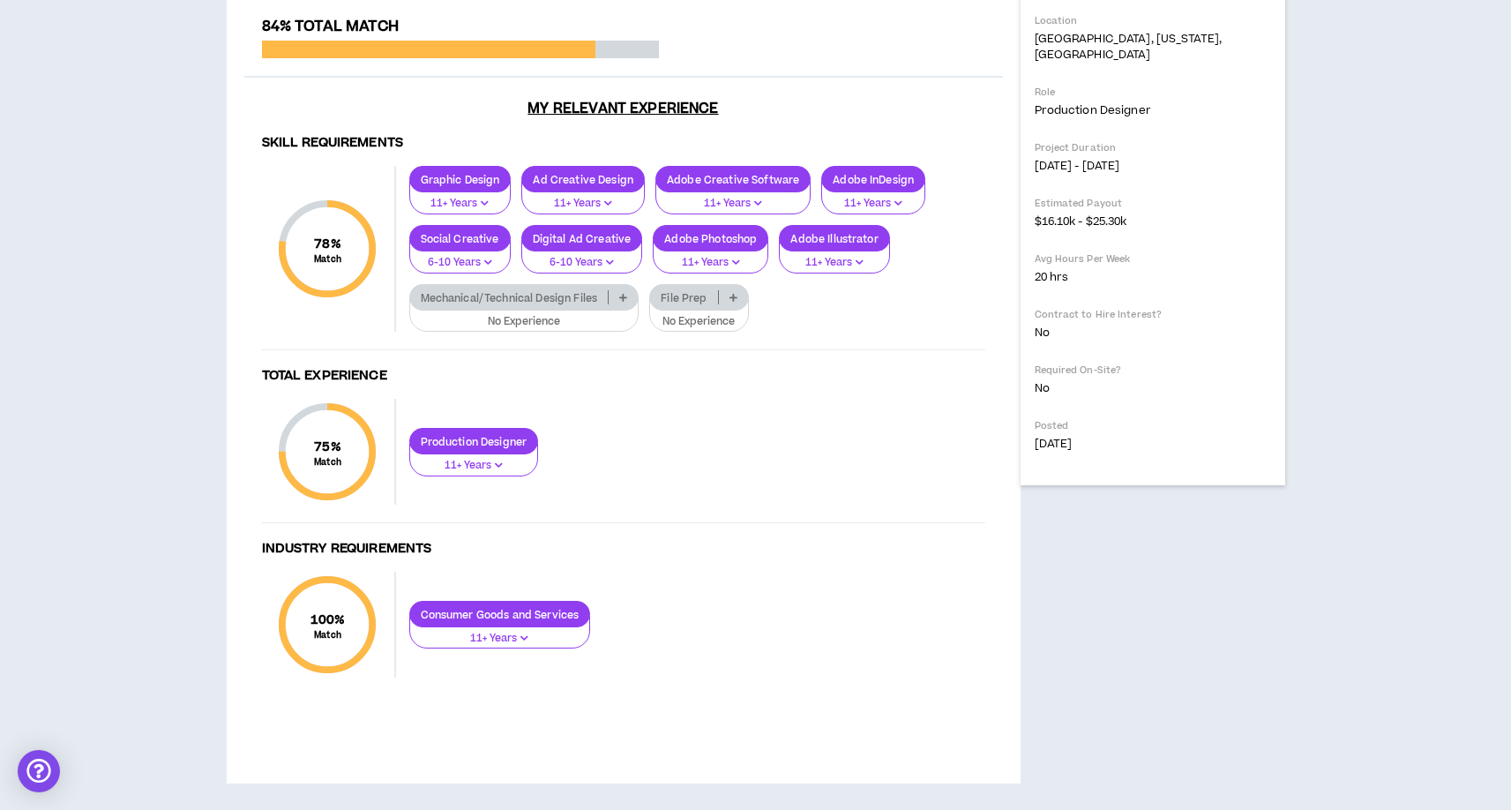
scroll to position [491, 0]
